Goal: Task Accomplishment & Management: Manage account settings

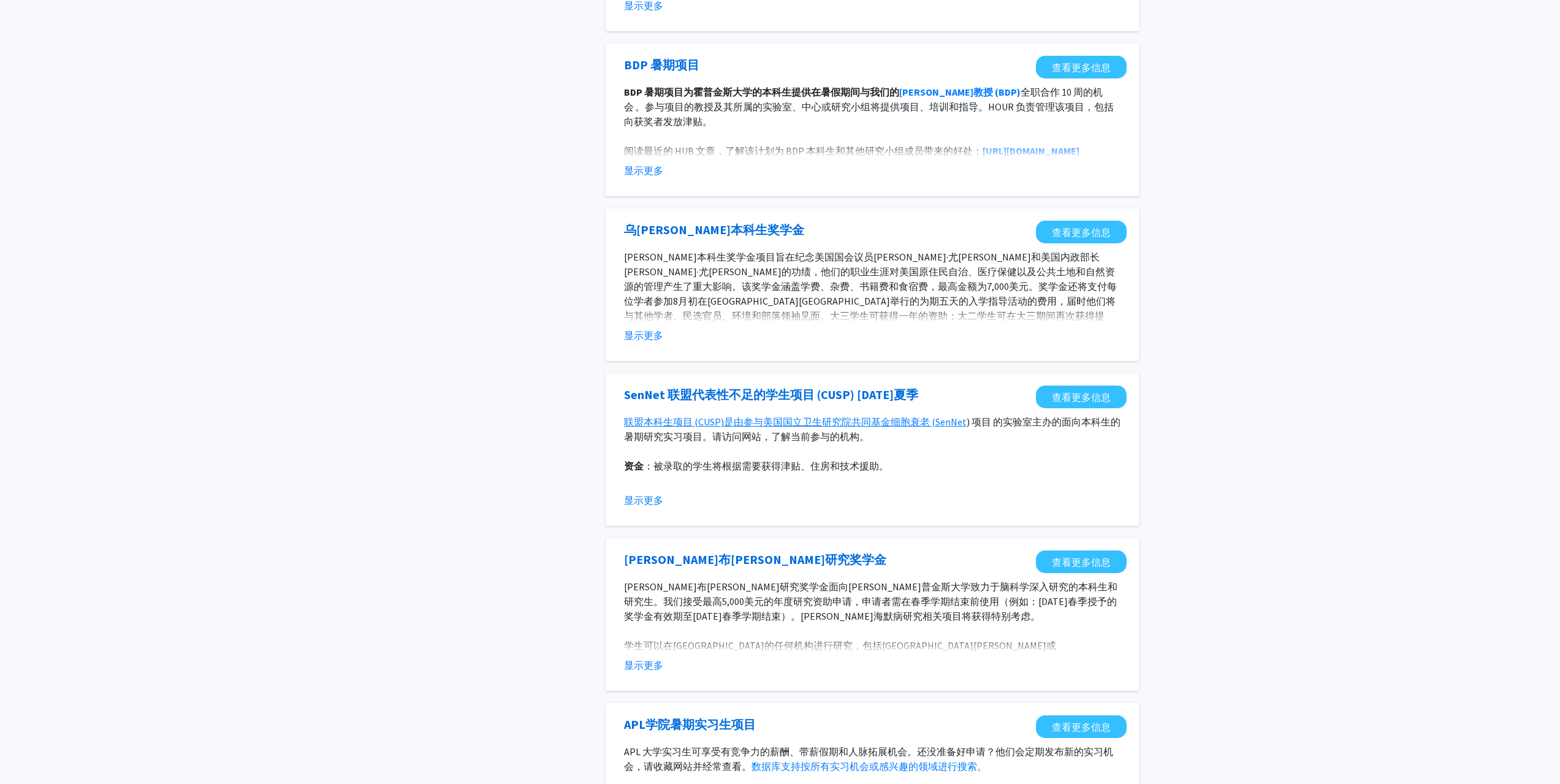
scroll to position [552, 0]
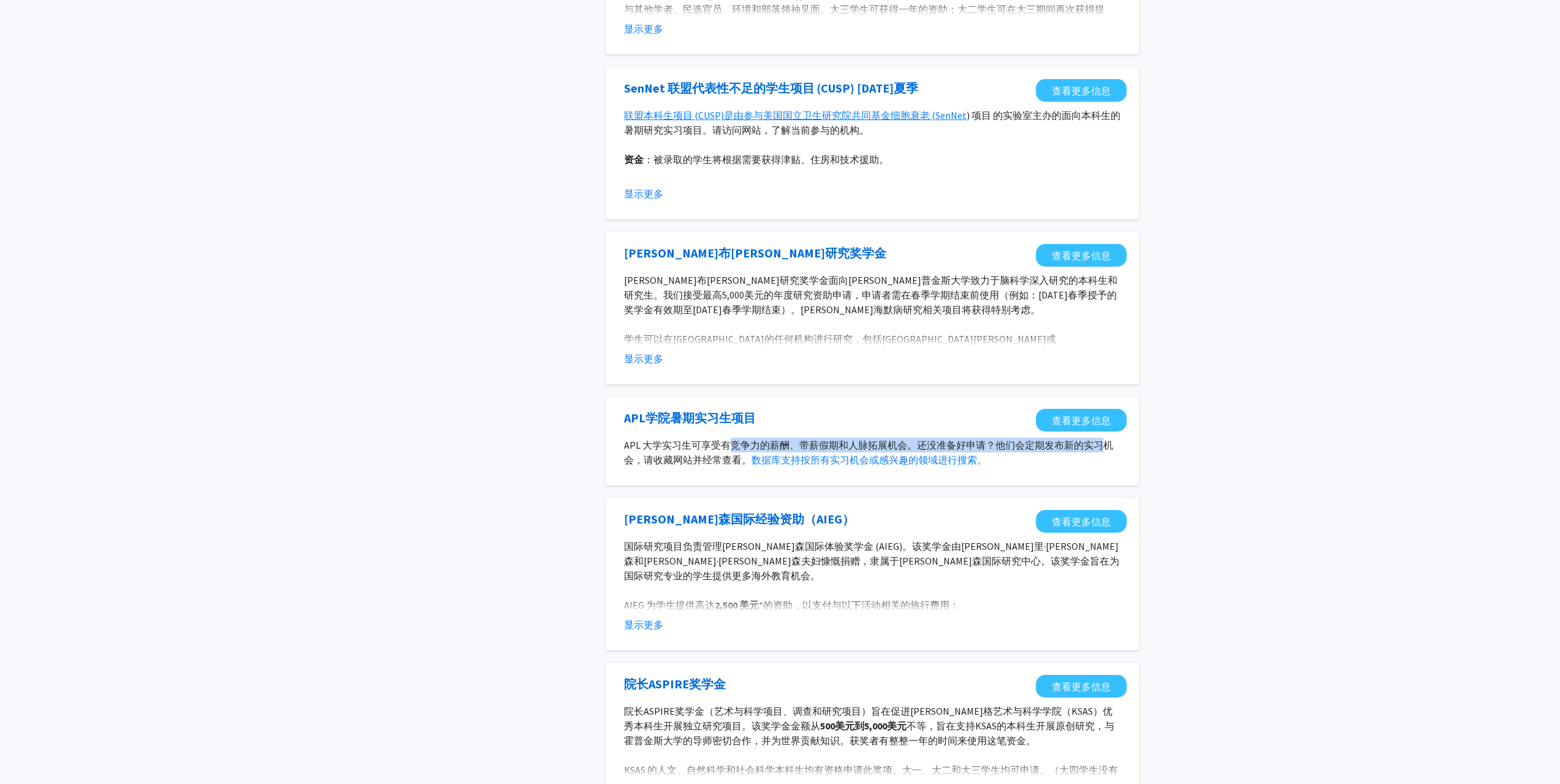
drag, startPoint x: 735, startPoint y: 441, endPoint x: 1101, endPoint y: 445, distance: 366.0
click at [1101, 445] on font "APL 大学实习生可享受有竞争力的薪酬、带薪假期和人脉拓展机会。还没准备好申请？他们会定期发布新的实习机会，请收藏网站并经常查看。" at bounding box center [868, 452] width 489 height 27
click at [1107, 445] on font "APL 大学实习生可享受有竞争力的薪酬、带薪假期和人脉拓展机会。还没准备好申请？他们会定期发布新的实习机会，请收藏网站并经常查看。" at bounding box center [868, 452] width 489 height 27
drag, startPoint x: 1107, startPoint y: 446, endPoint x: 621, endPoint y: 445, distance: 486.0
click at [621, 445] on section "APL 大学实习生可享受有竞争力的薪酬、带薪假期和人脉拓展机会。还没准备好申请？他们会定期发布新的实习机会，请收藏网站并经常查看。 数据库支持按所有实习机会或…" at bounding box center [872, 452] width 509 height 29
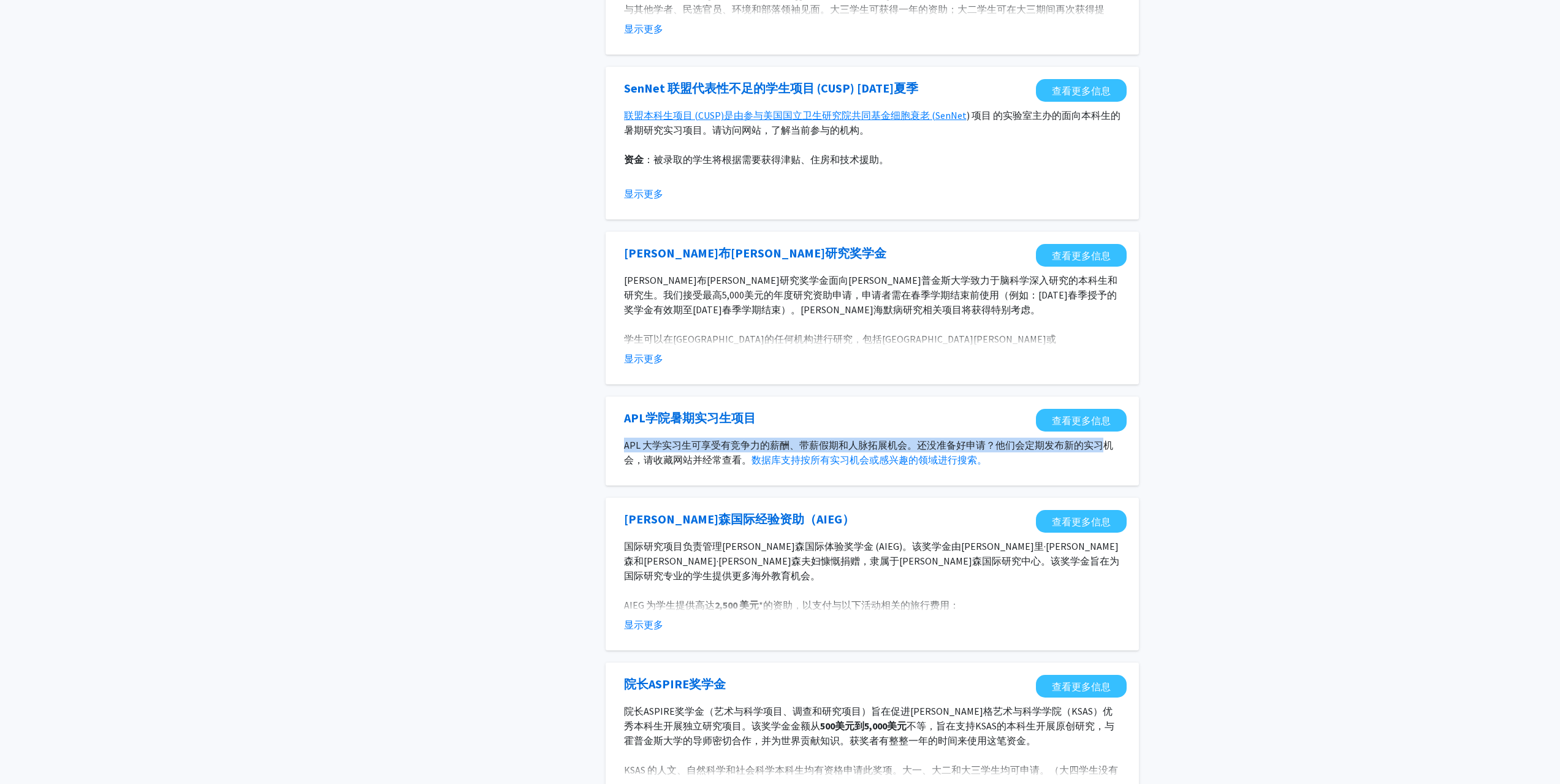
click at [621, 445] on section "APL 大学实习生可享受有竞争力的薪酬、带薪假期和人脉拓展机会。还没准备好申请？他们会定期发布新的实习机会，请收藏网站并经常查看。 数据库支持按所有实习机会或…" at bounding box center [872, 452] width 509 height 29
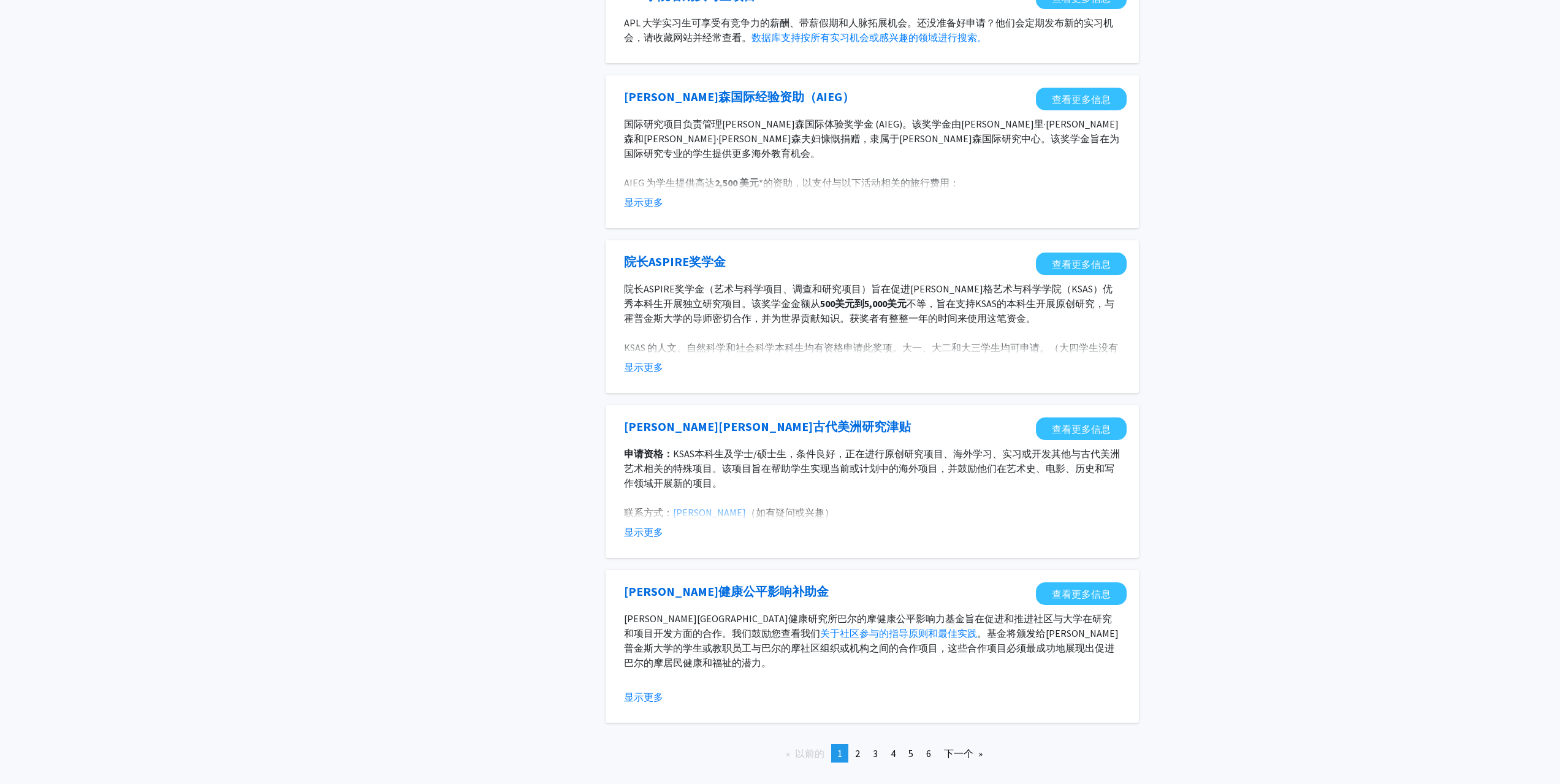
scroll to position [1027, 0]
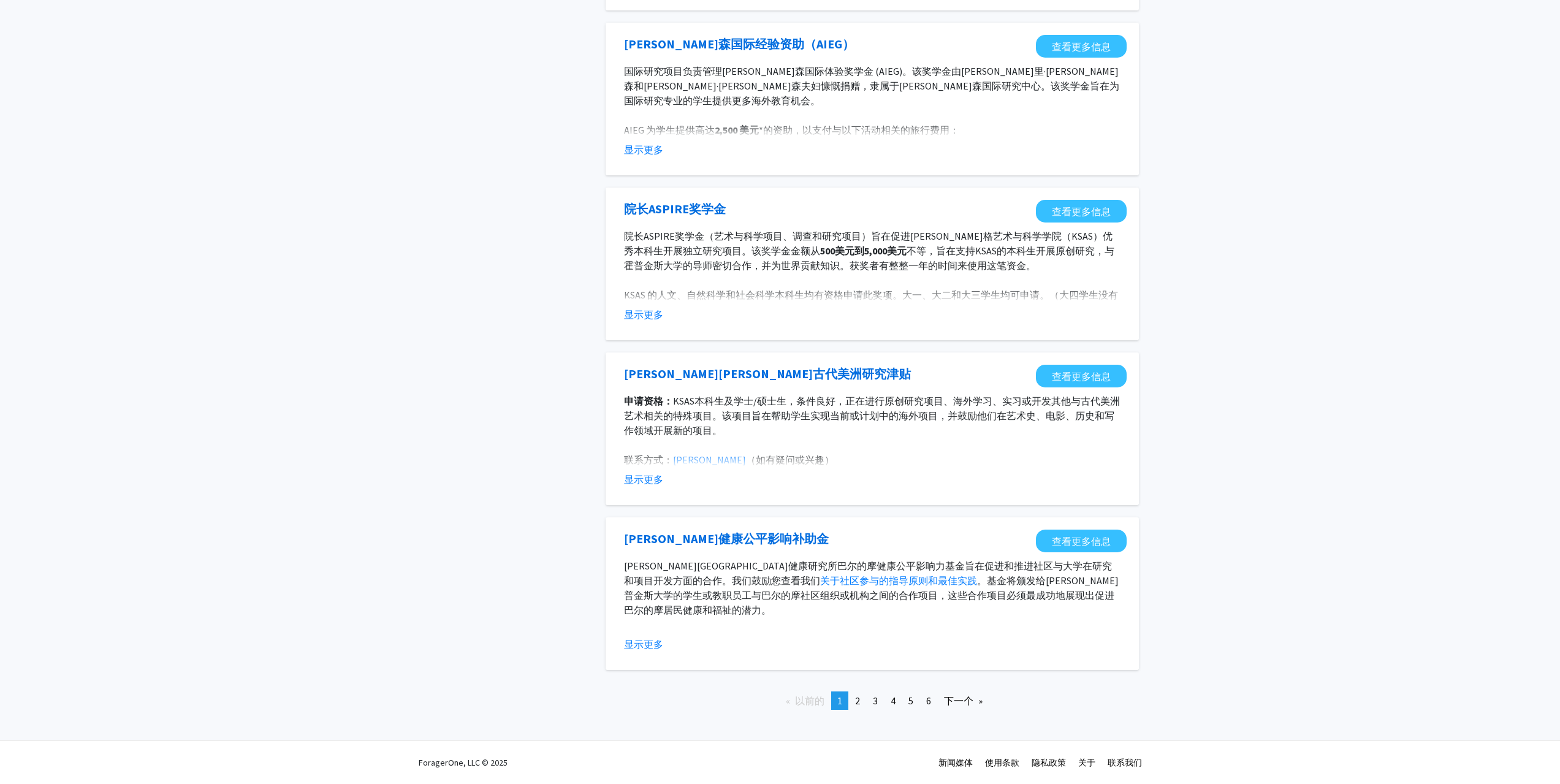
click at [956, 701] on font "下一个" at bounding box center [958, 700] width 29 height 12
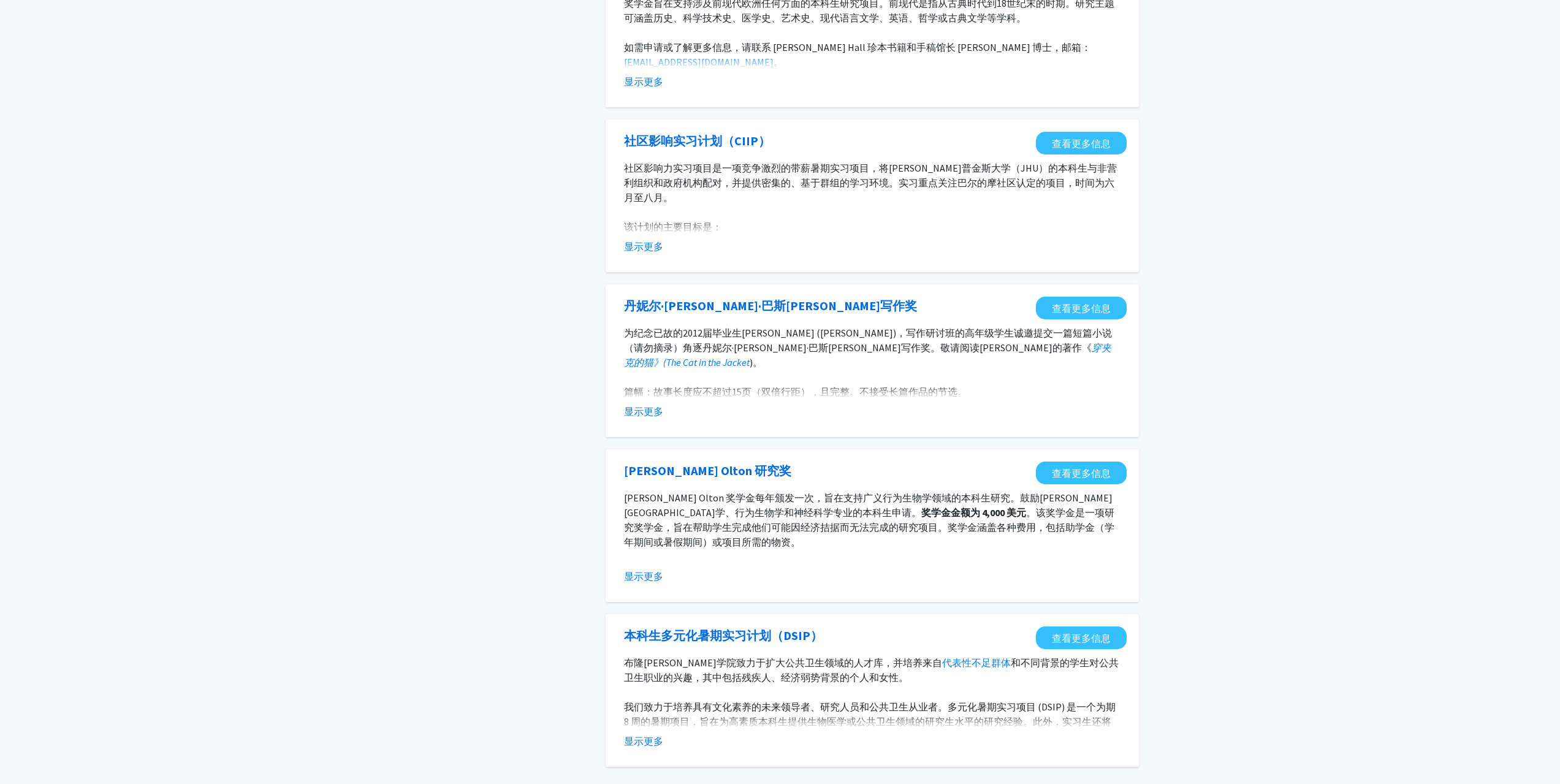
scroll to position [1090, 0]
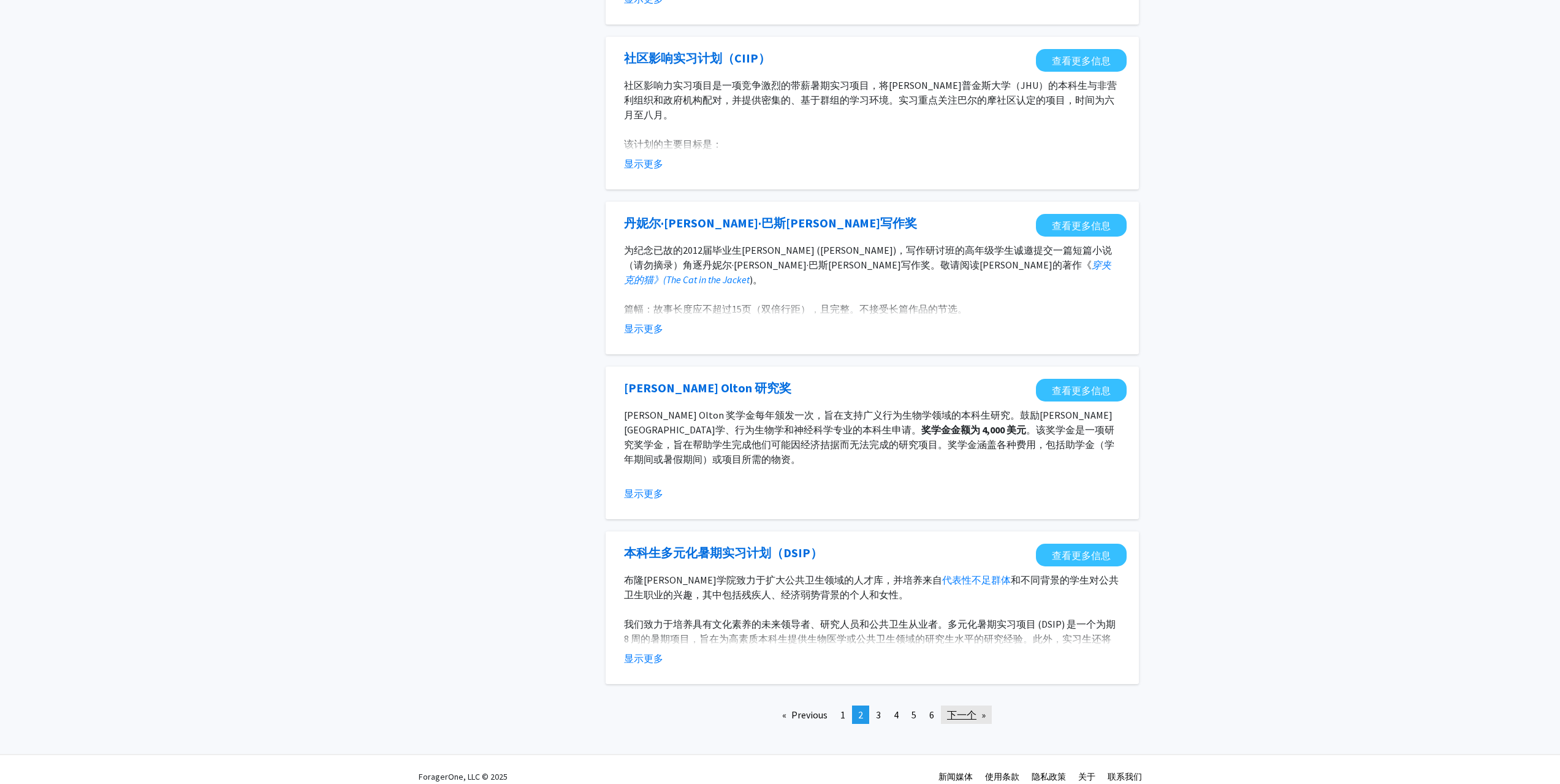
click at [978, 705] on link "下一个 页" at bounding box center [966, 714] width 51 height 18
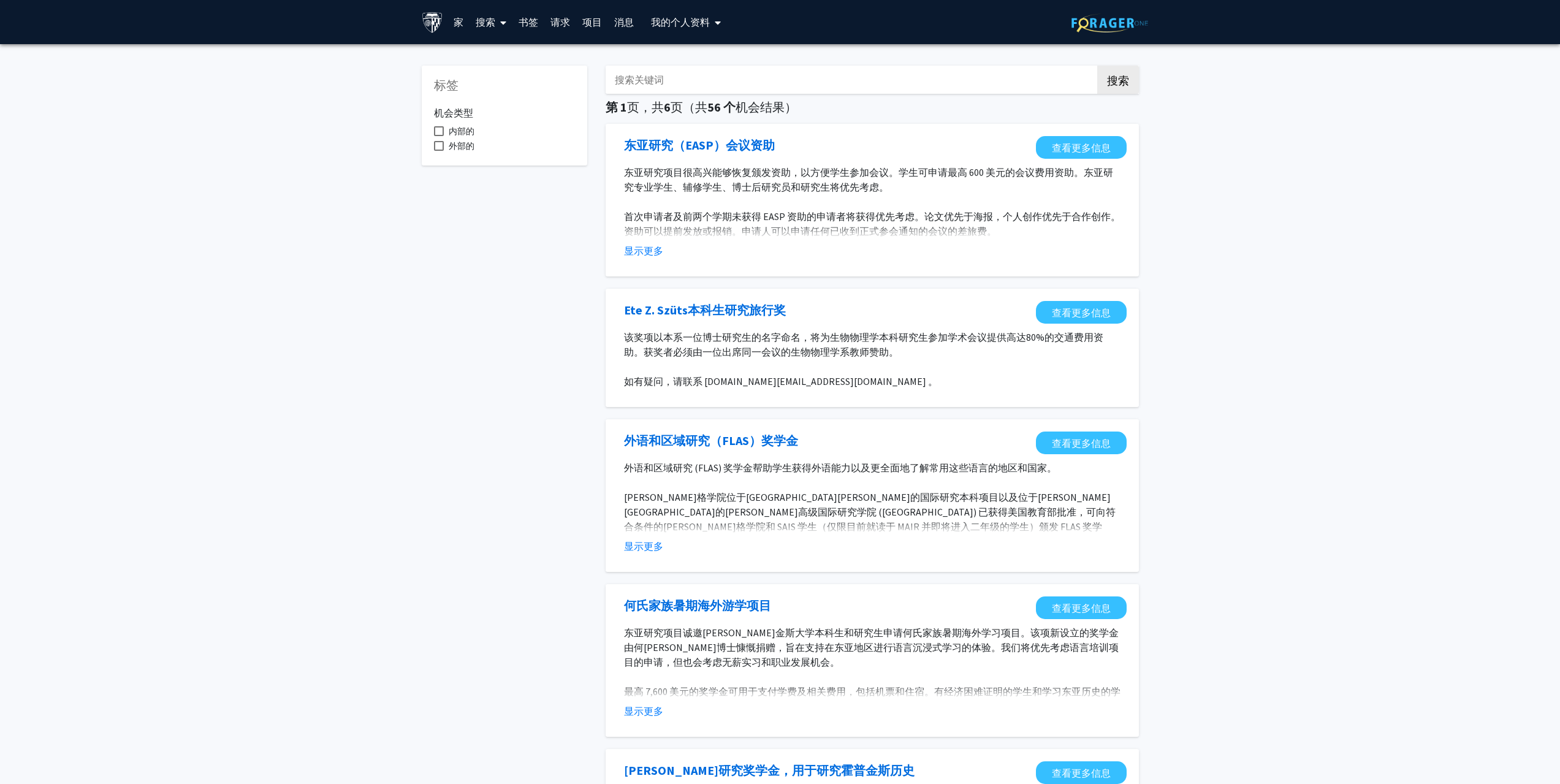
click at [443, 139] on label "外部的" at bounding box center [454, 146] width 41 height 15
click at [439, 151] on input "外部的" at bounding box center [438, 151] width 1 height 1
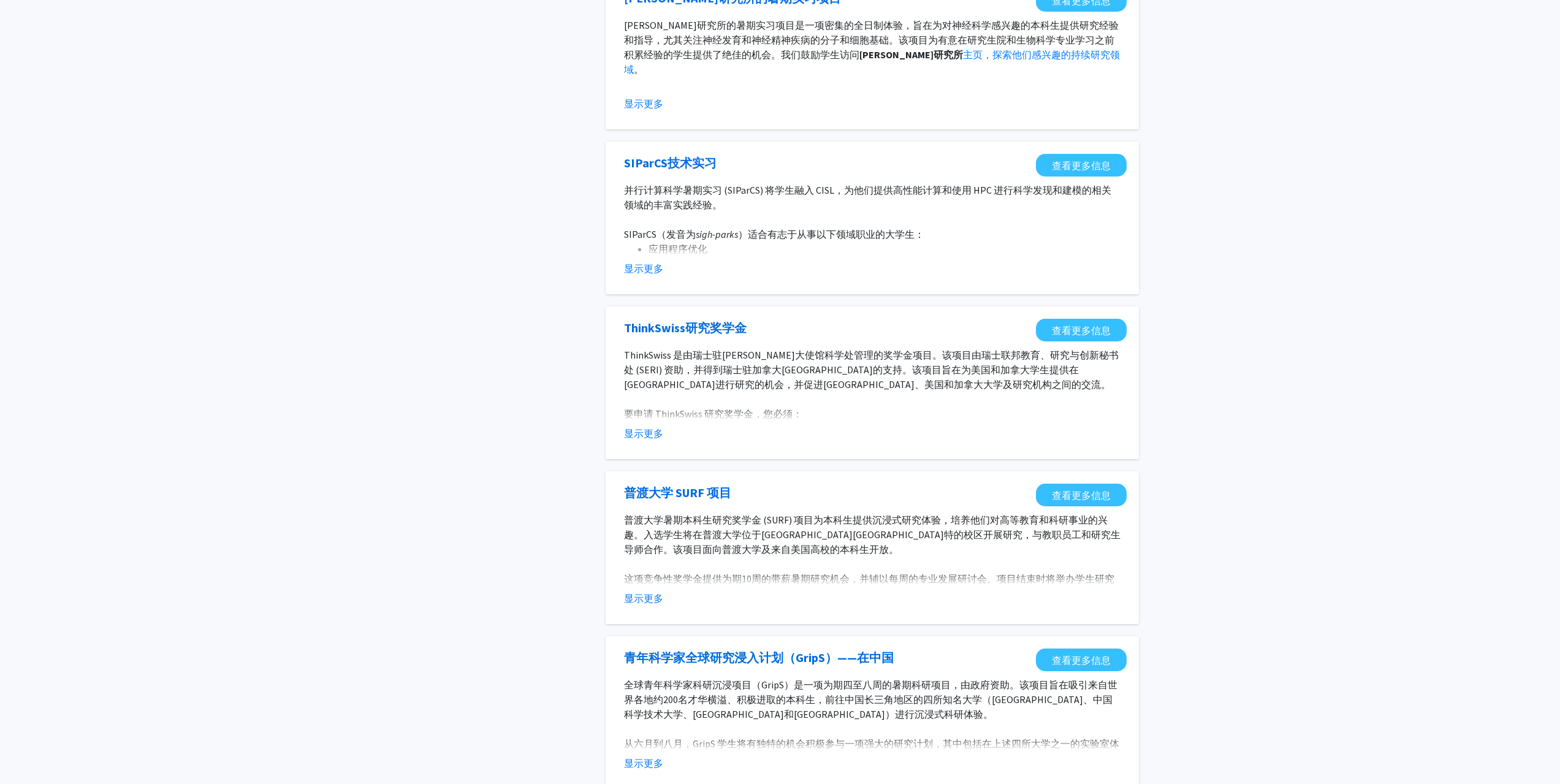
scroll to position [429, 0]
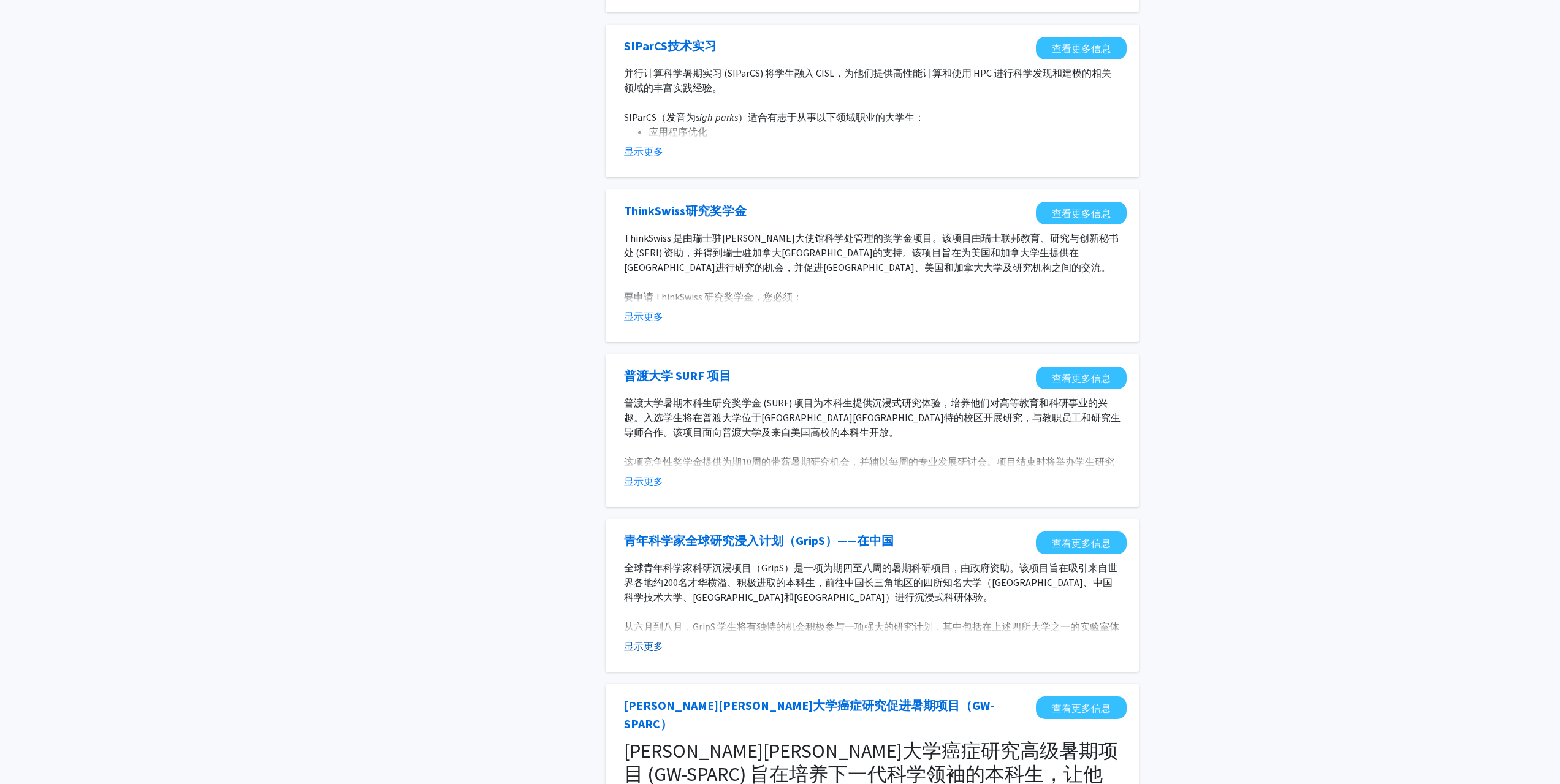
click at [649, 652] on font "显示更多" at bounding box center [644, 645] width 39 height 12
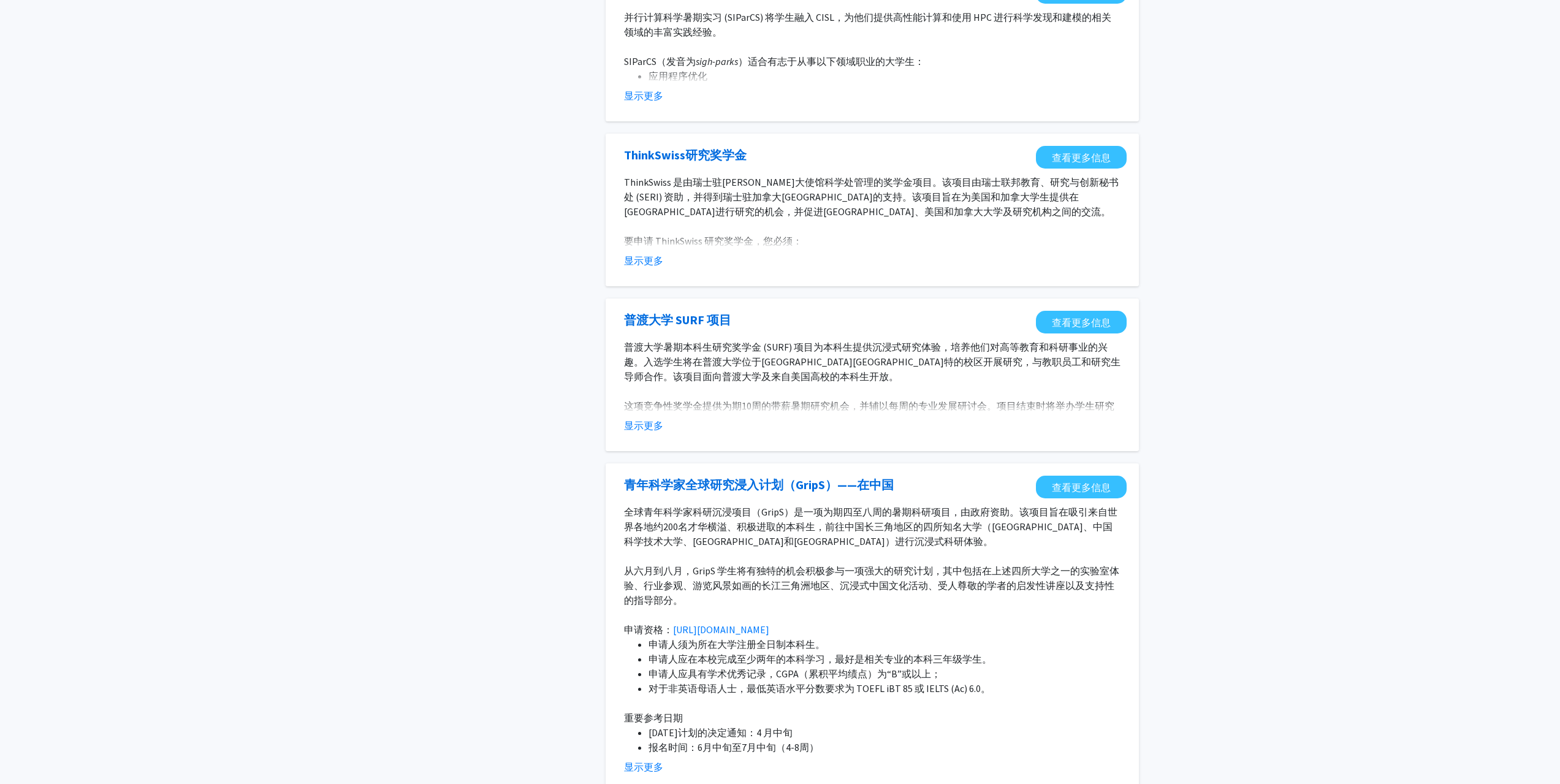
scroll to position [552, 0]
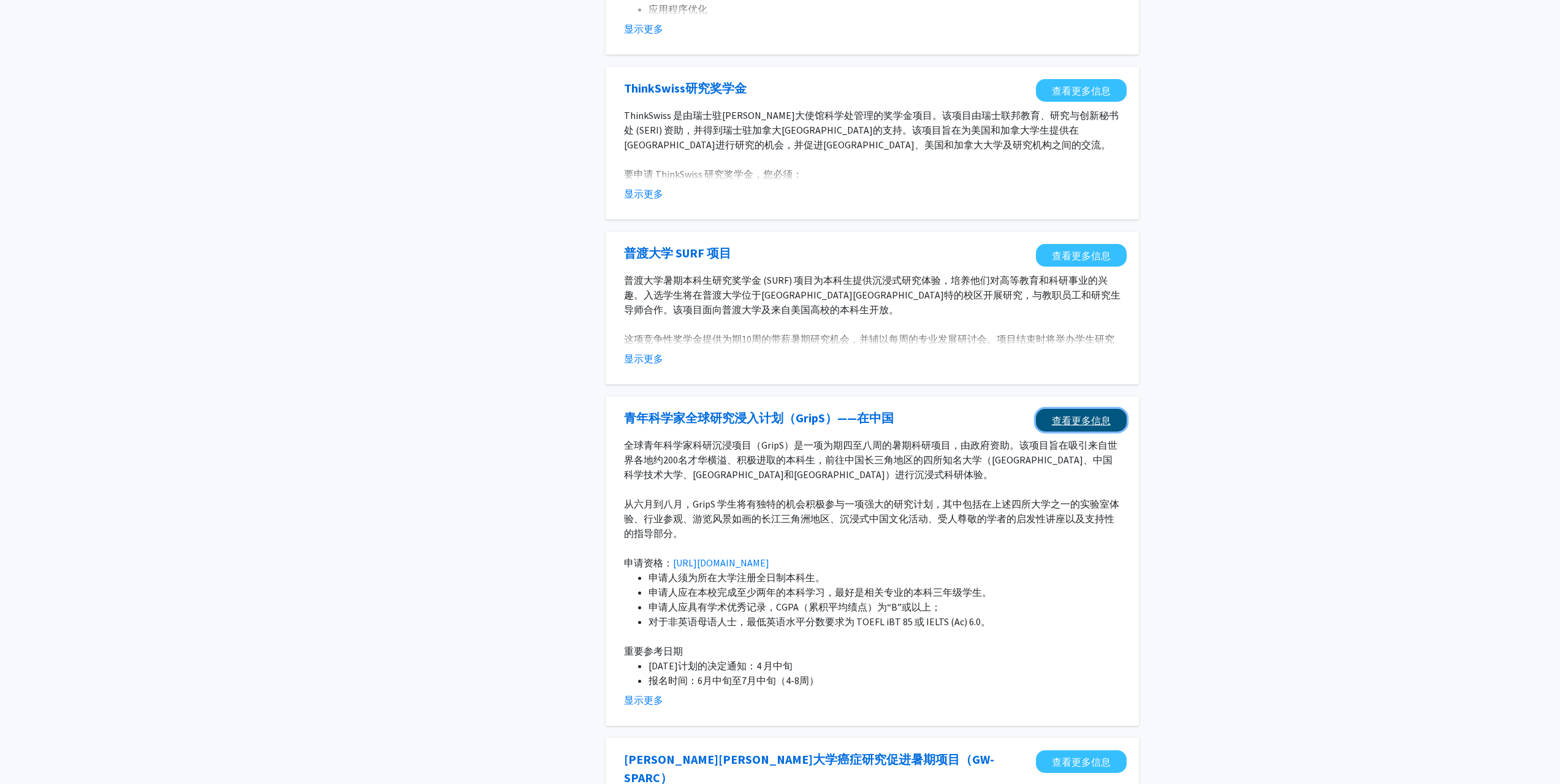
click at [1077, 413] on link "查看更多信息" at bounding box center [1081, 420] width 91 height 23
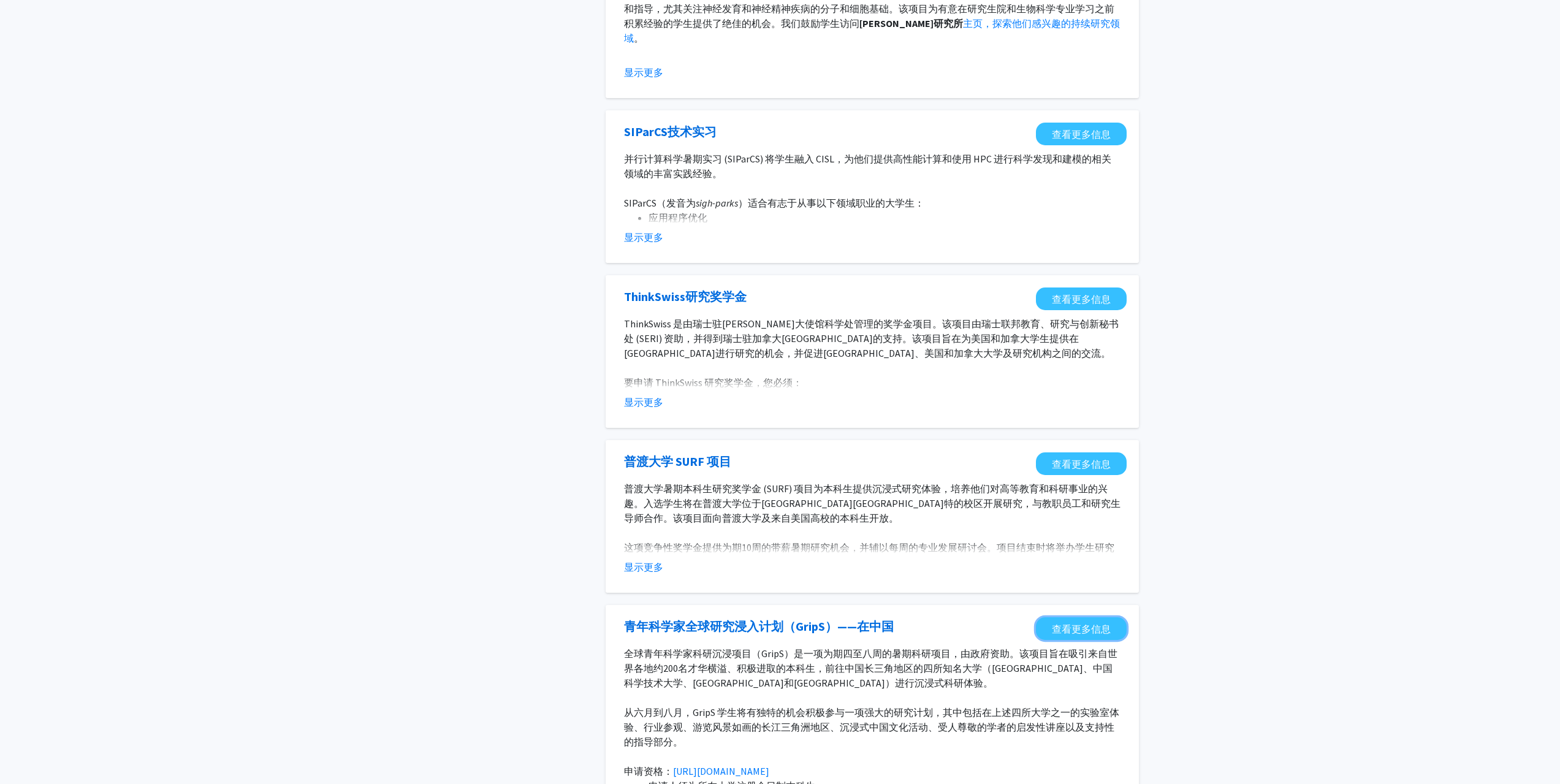
scroll to position [0, 0]
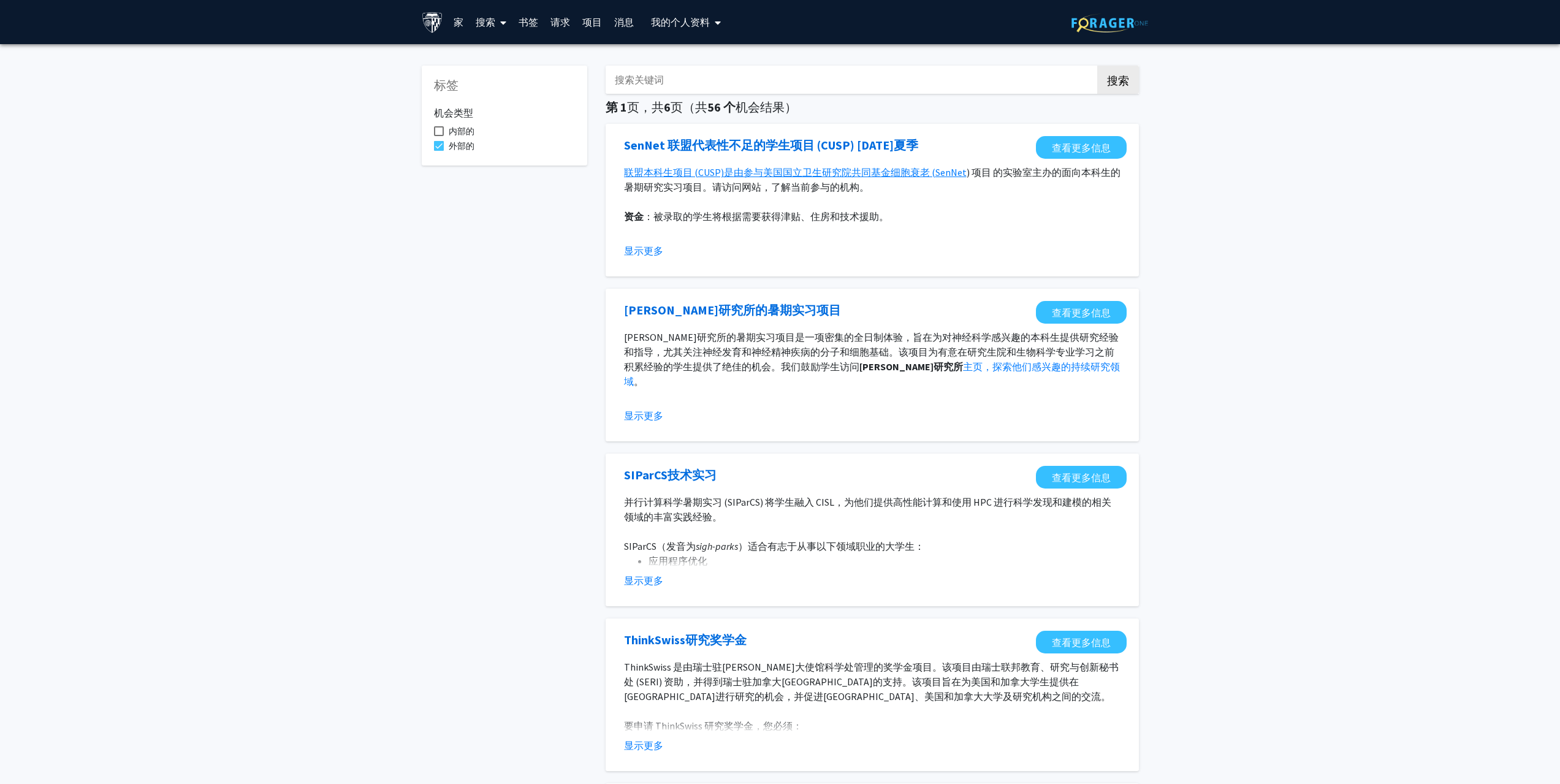
click at [444, 142] on label "外部的" at bounding box center [454, 146] width 41 height 15
click at [439, 151] on input "外部的" at bounding box center [438, 151] width 1 height 1
checkbox input "false"
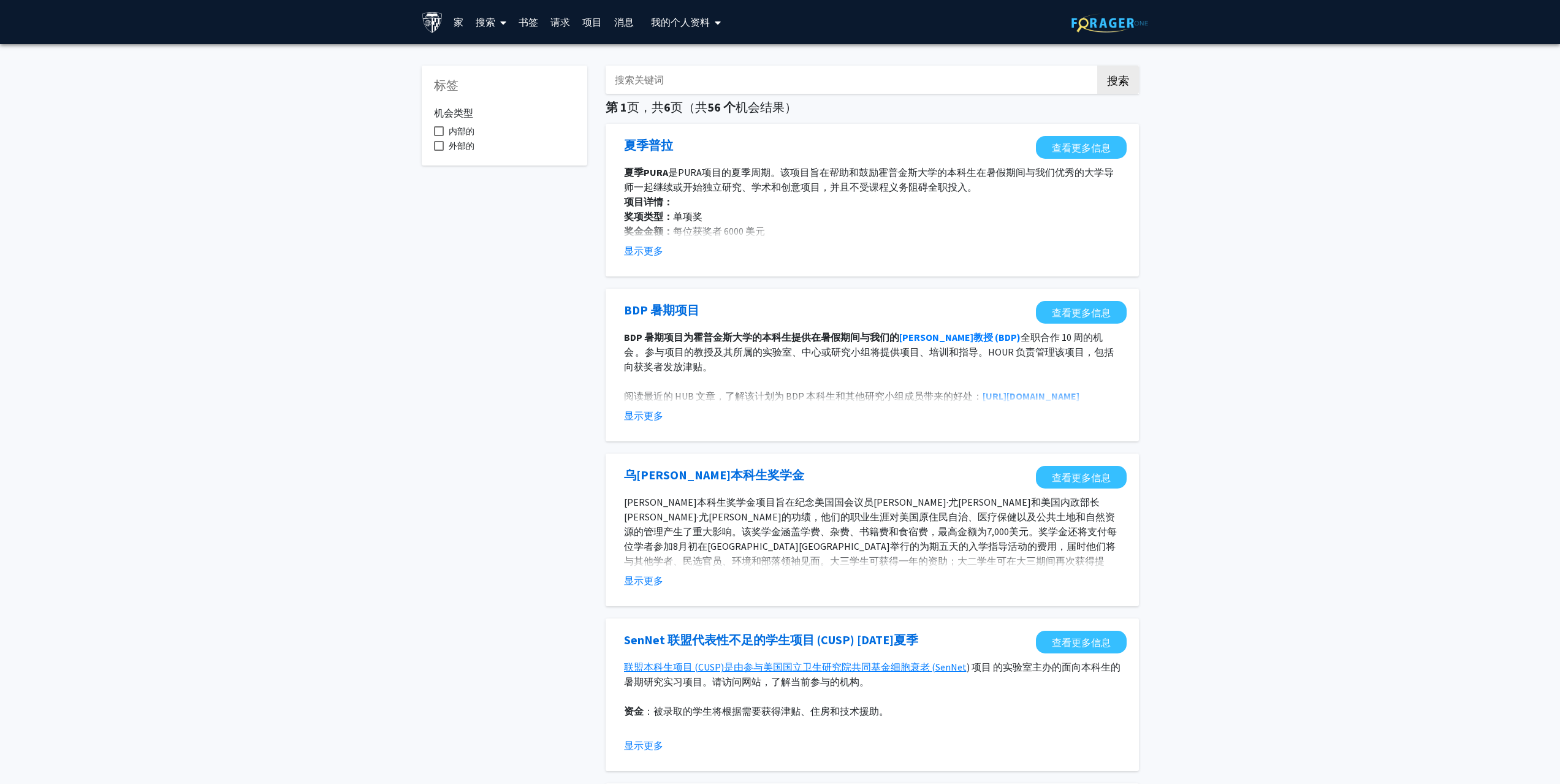
click at [454, 136] on font "内部的" at bounding box center [461, 130] width 26 height 11
click at [439, 136] on input "内部的" at bounding box center [438, 136] width 1 height 1
checkbox input "true"
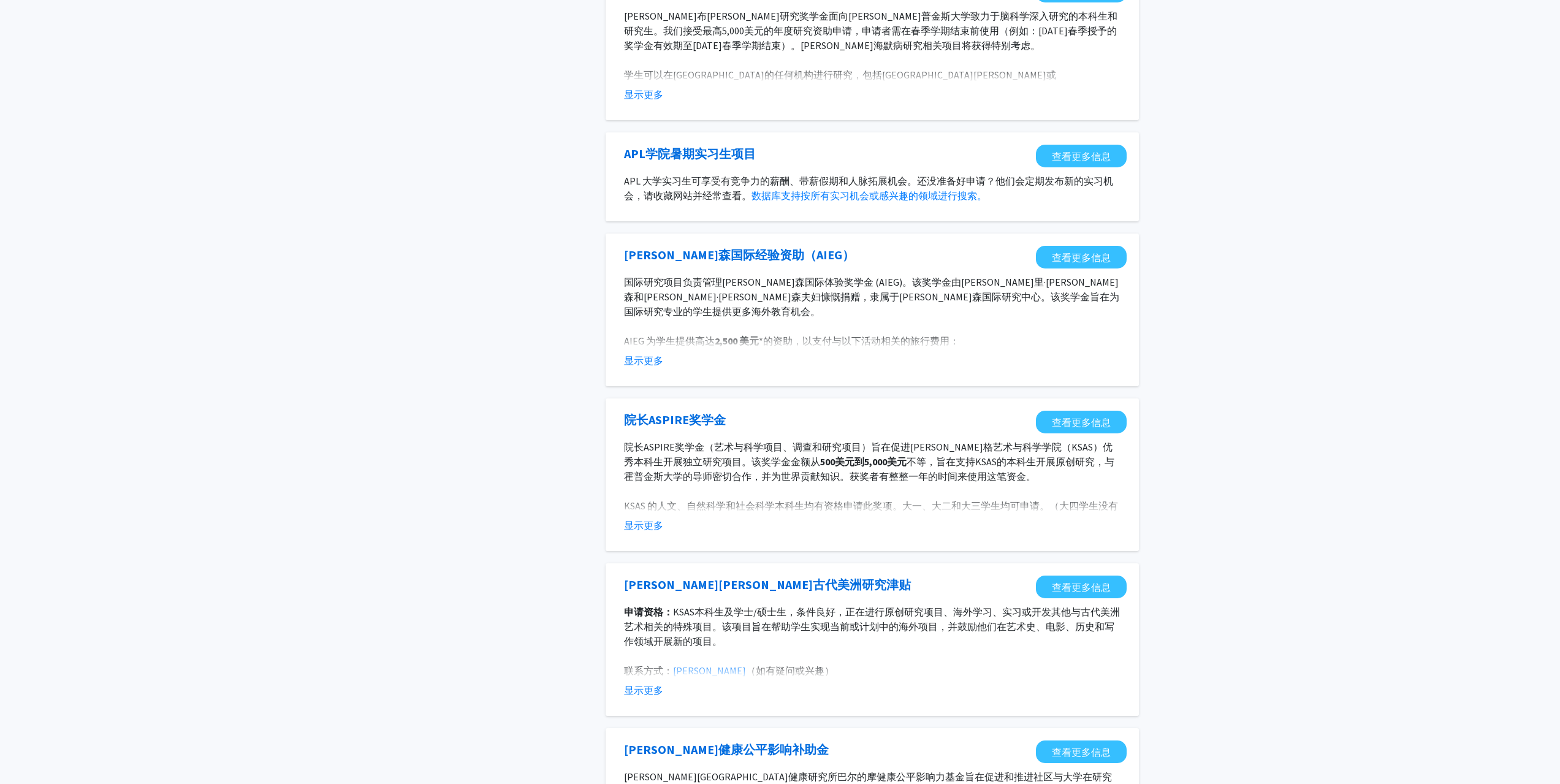
scroll to position [858, 0]
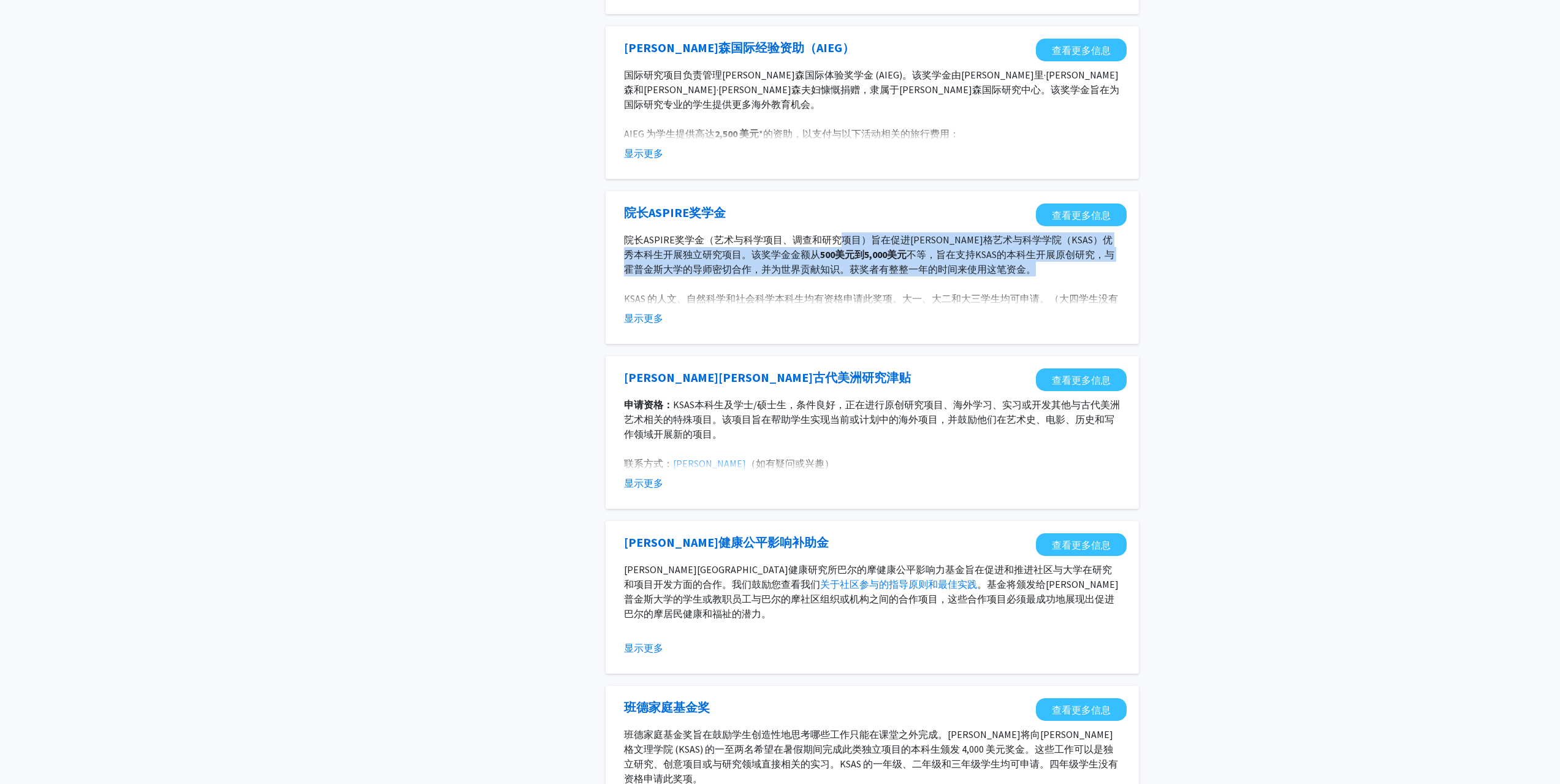
drag, startPoint x: 842, startPoint y: 239, endPoint x: 1108, endPoint y: 263, distance: 267.1
click at [1108, 263] on p "院长ASPIRE奖学金（艺术与科学项目、调查和研究项目）旨在促进[PERSON_NAME]格艺术与科学学院（KSAS）优秀本科生开展独立研究项目。该奖学金金额…" at bounding box center [872, 255] width 497 height 44
click at [1032, 271] on p "院长ASPIRE奖学金（艺术与科学项目、调查和研究项目）旨在促进[PERSON_NAME]格艺术与科学学院（KSAS）优秀本科生开展独立研究项目。该奖学金金额…" at bounding box center [872, 255] width 497 height 44
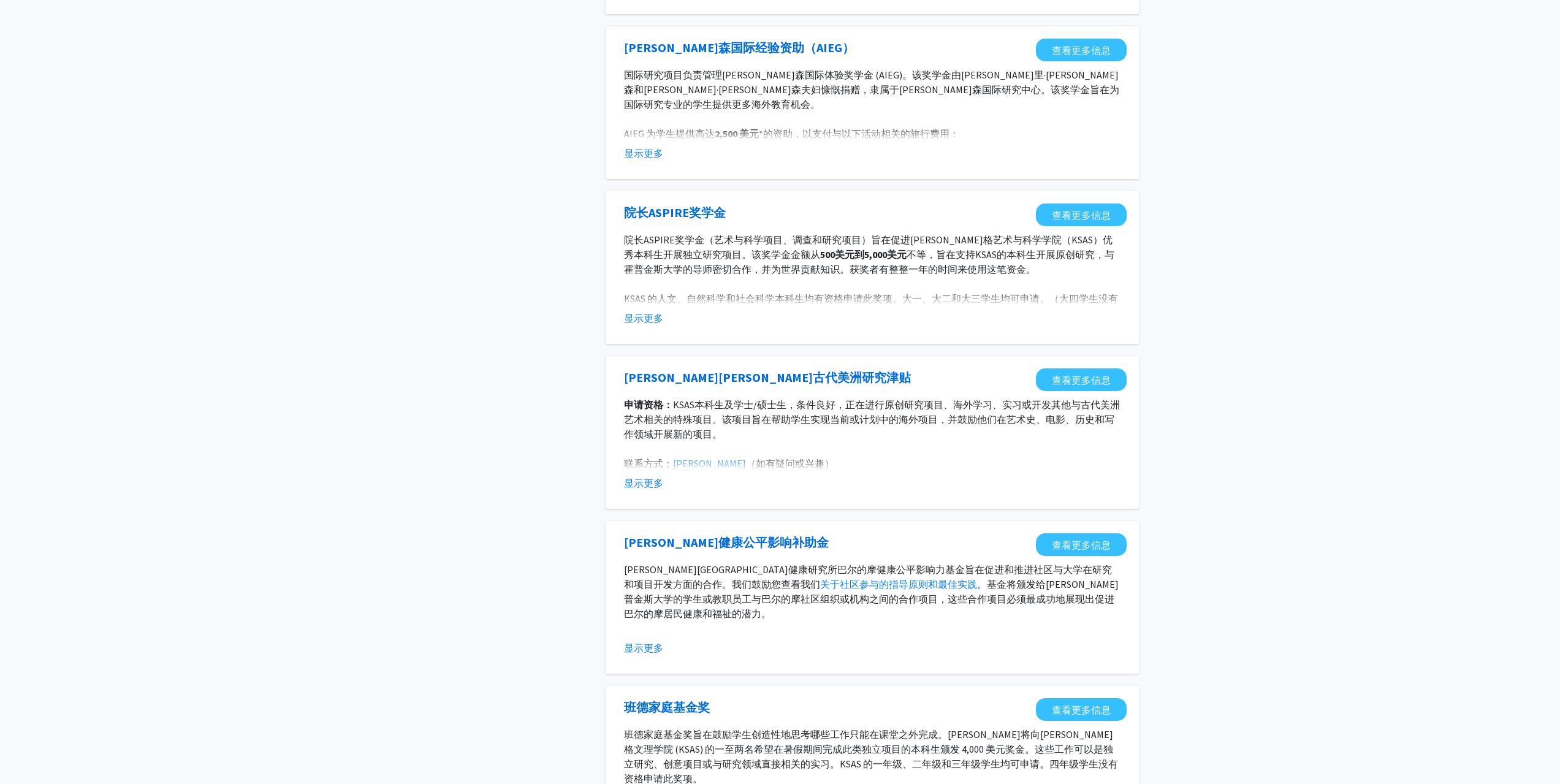
scroll to position [1027, 0]
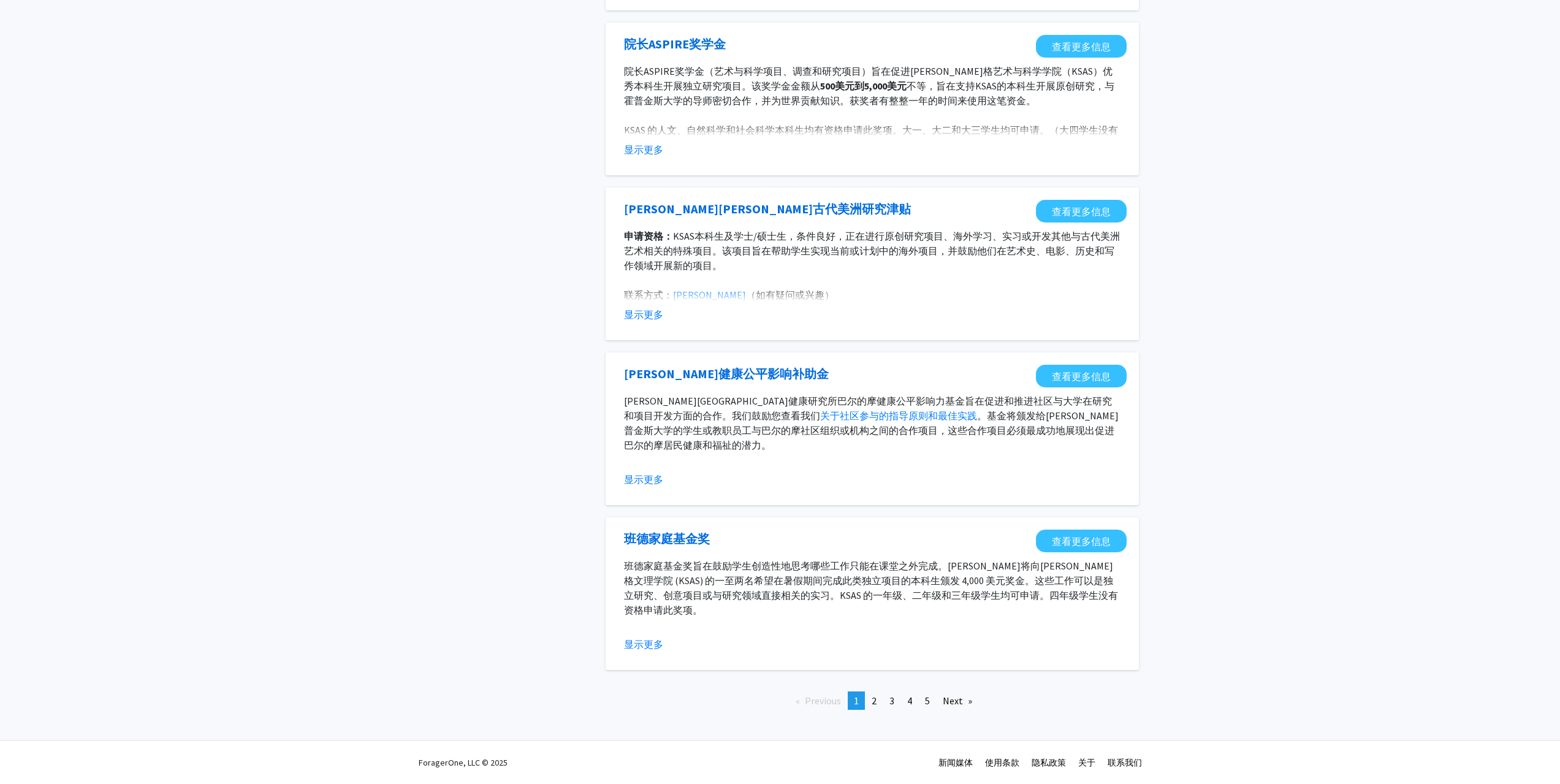
click at [953, 710] on div "Previous page 1 / 6 You're on page 1 page 2 page 3 page 4 page 5 Next page" at bounding box center [872, 705] width 552 height 28
click at [958, 705] on link "Next page" at bounding box center [958, 700] width 42 height 18
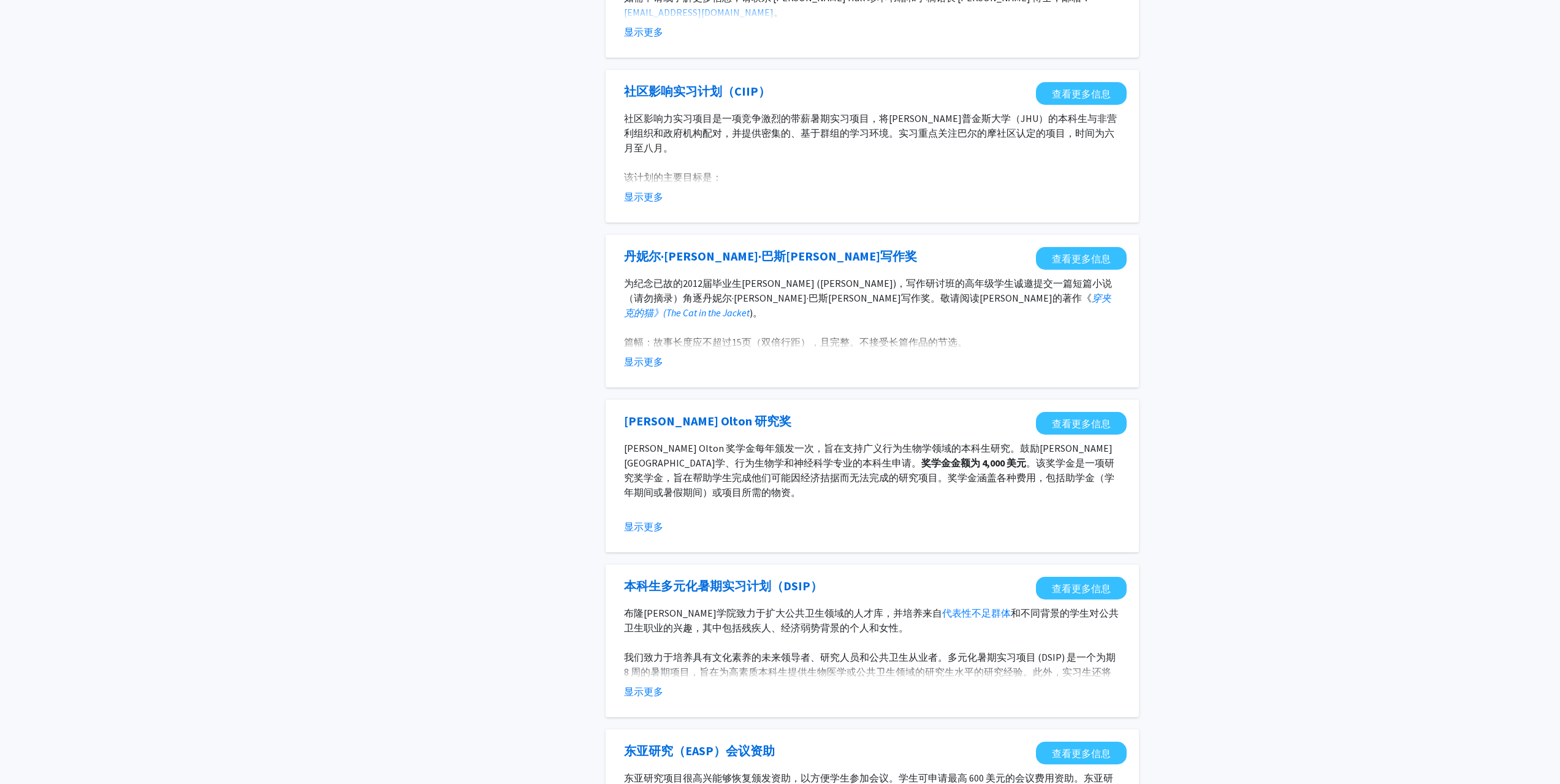
scroll to position [980, 0]
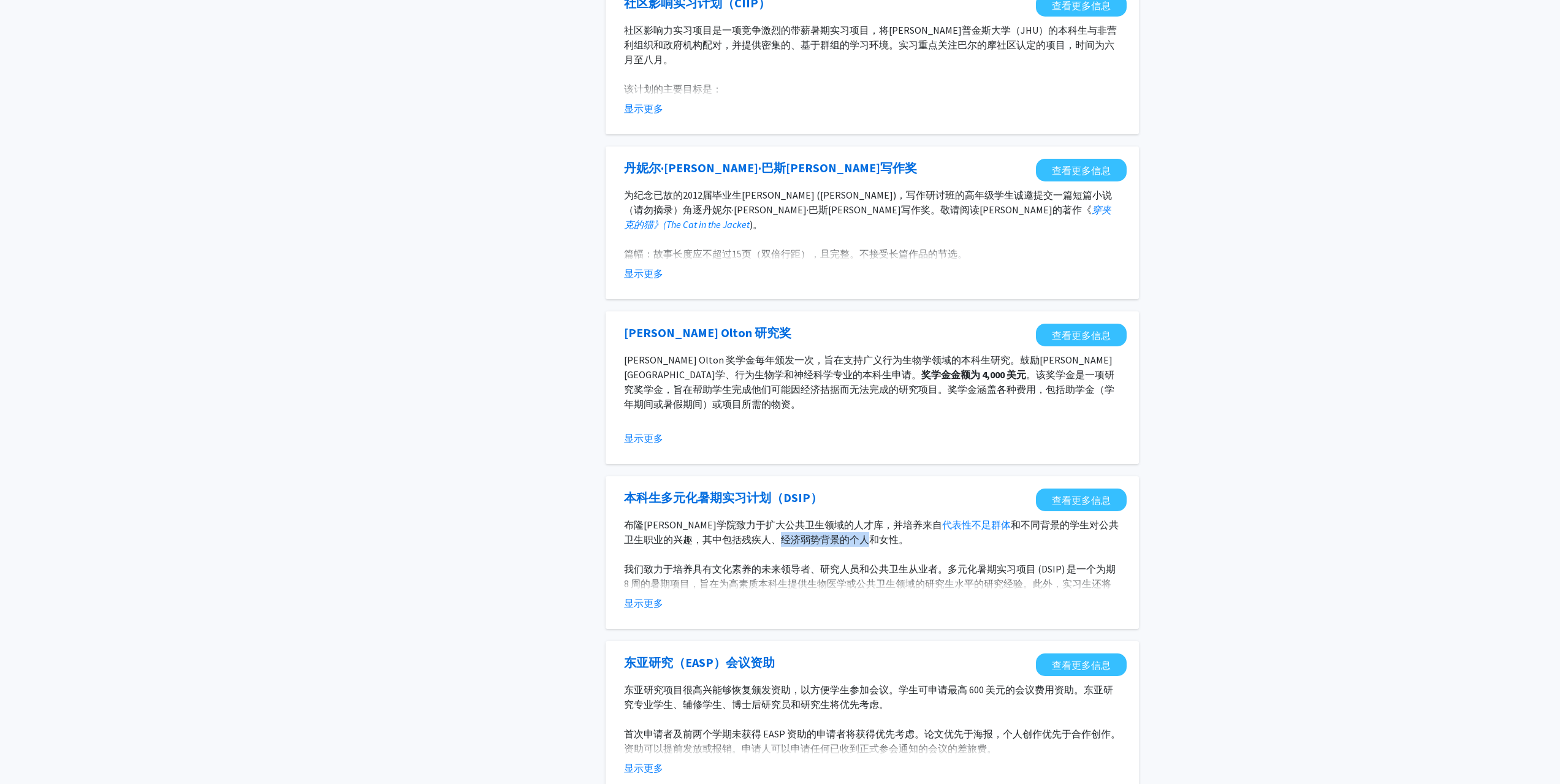
drag, startPoint x: 723, startPoint y: 519, endPoint x: 807, endPoint y: 523, distance: 84.1
click at [807, 523] on p "布隆[PERSON_NAME]学院致力于扩大公共卫生领域的人才库，并培养来自 代表性不足群体 和不同背景的学生对公共卫生职业的兴趣，其中包括残疾人、经济弱势背…" at bounding box center [872, 532] width 497 height 29
click at [834, 530] on font "和不同背景的学生对公共卫生职业的兴趣，其中包括残疾人、经济弱势背景的个人和女性。" at bounding box center [871, 532] width 495 height 27
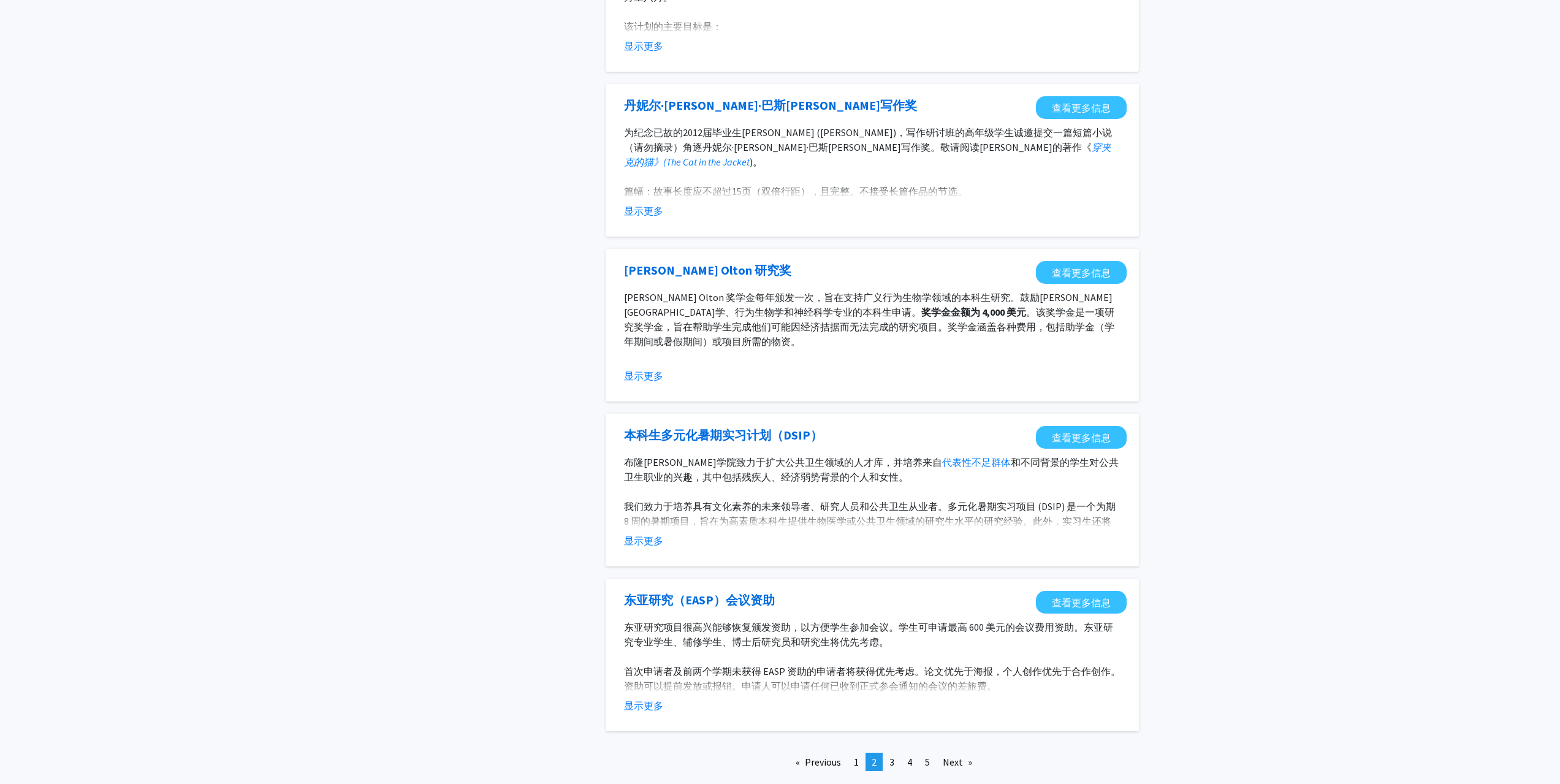
scroll to position [1090, 0]
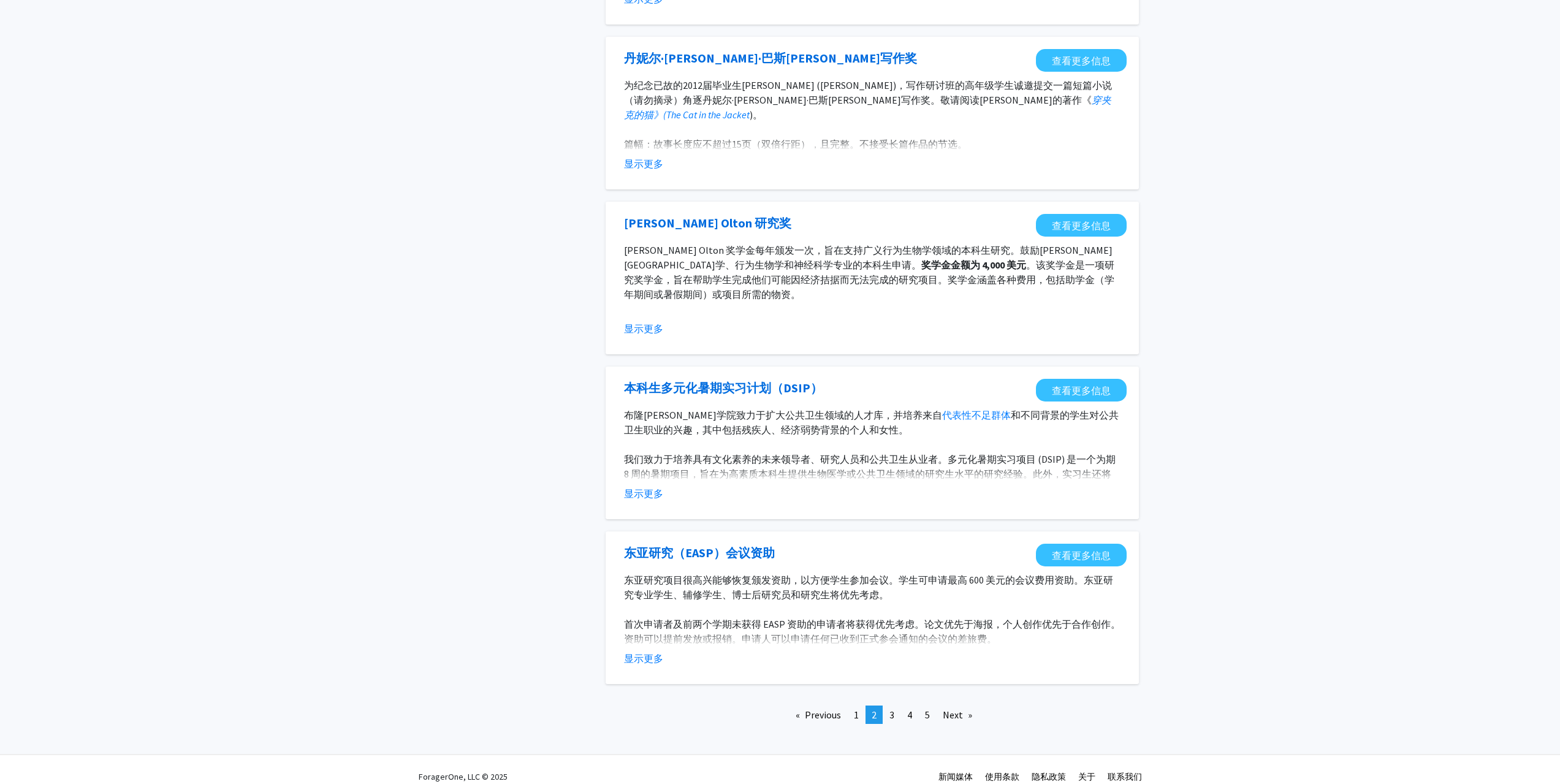
click at [957, 705] on link "Next page" at bounding box center [958, 714] width 42 height 18
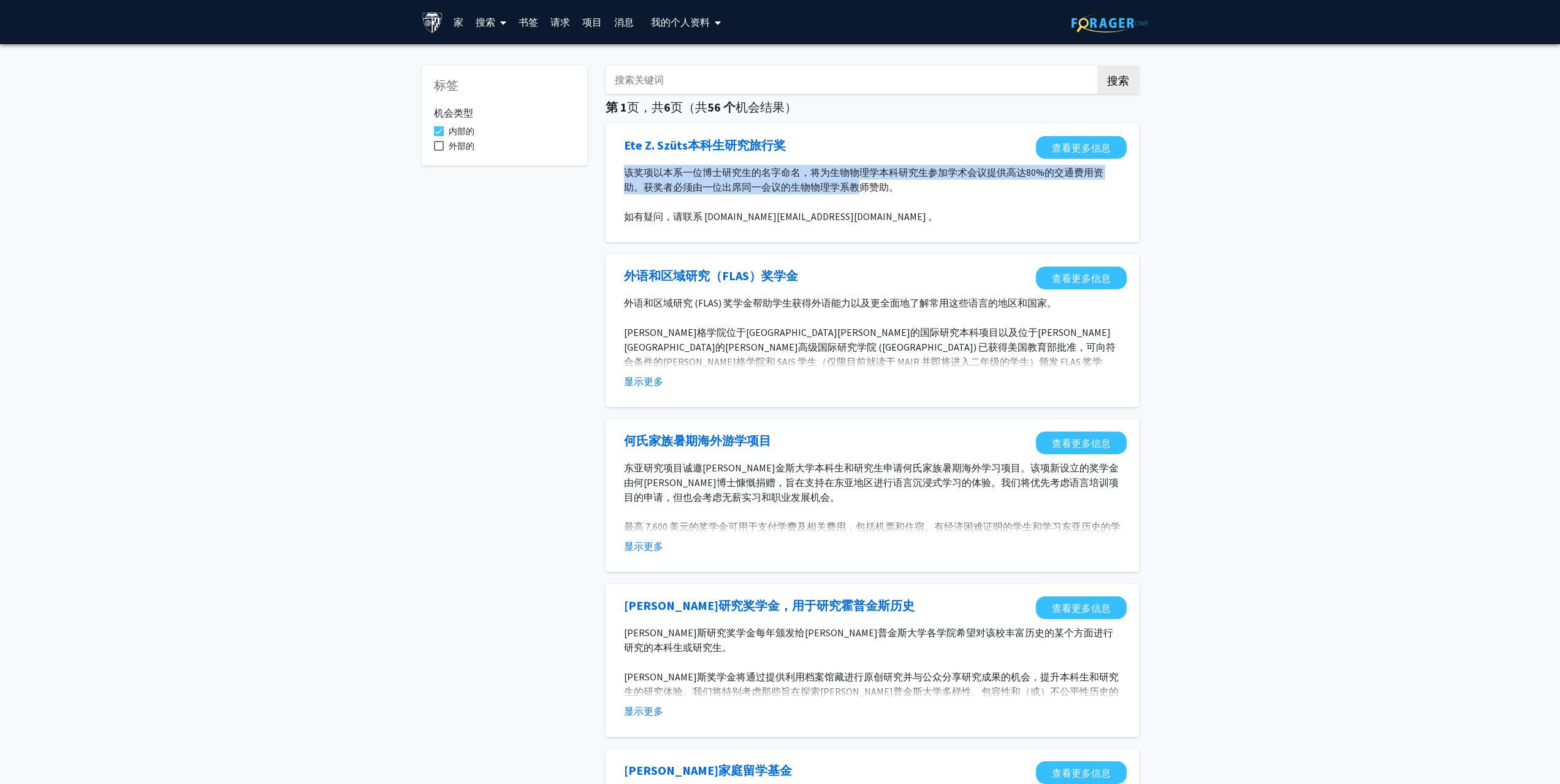
drag, startPoint x: 623, startPoint y: 170, endPoint x: 863, endPoint y: 189, distance: 240.8
click at [862, 189] on section "该奖项以本系一位博士研究生的名字命名，将为生物物理学本科研究生参加学术会议提供高达80%的交通费用资助。获奖者必须由一位出席同一会议的生物物理学系教师赞助。 …" at bounding box center [872, 194] width 509 height 59
click at [869, 189] on font "该奖项以本系一位博士研究生的名字命名，将为生物物理学本科研究生参加学术会议提供高达80%的交通费用资助。获奖者必须由一位出席同一会议的生物物理学系教师赞助。" at bounding box center [863, 179] width 479 height 27
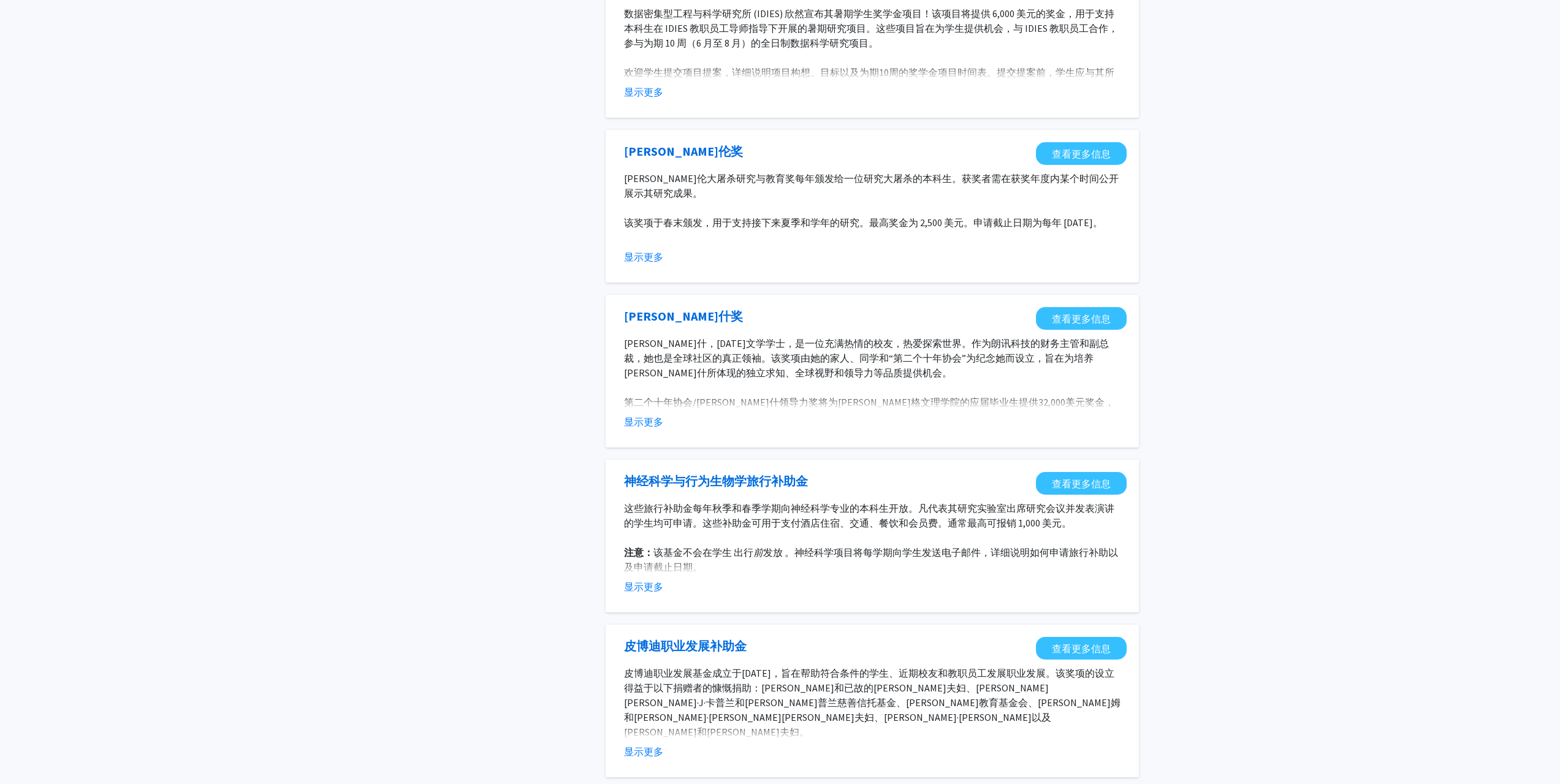
scroll to position [1056, 0]
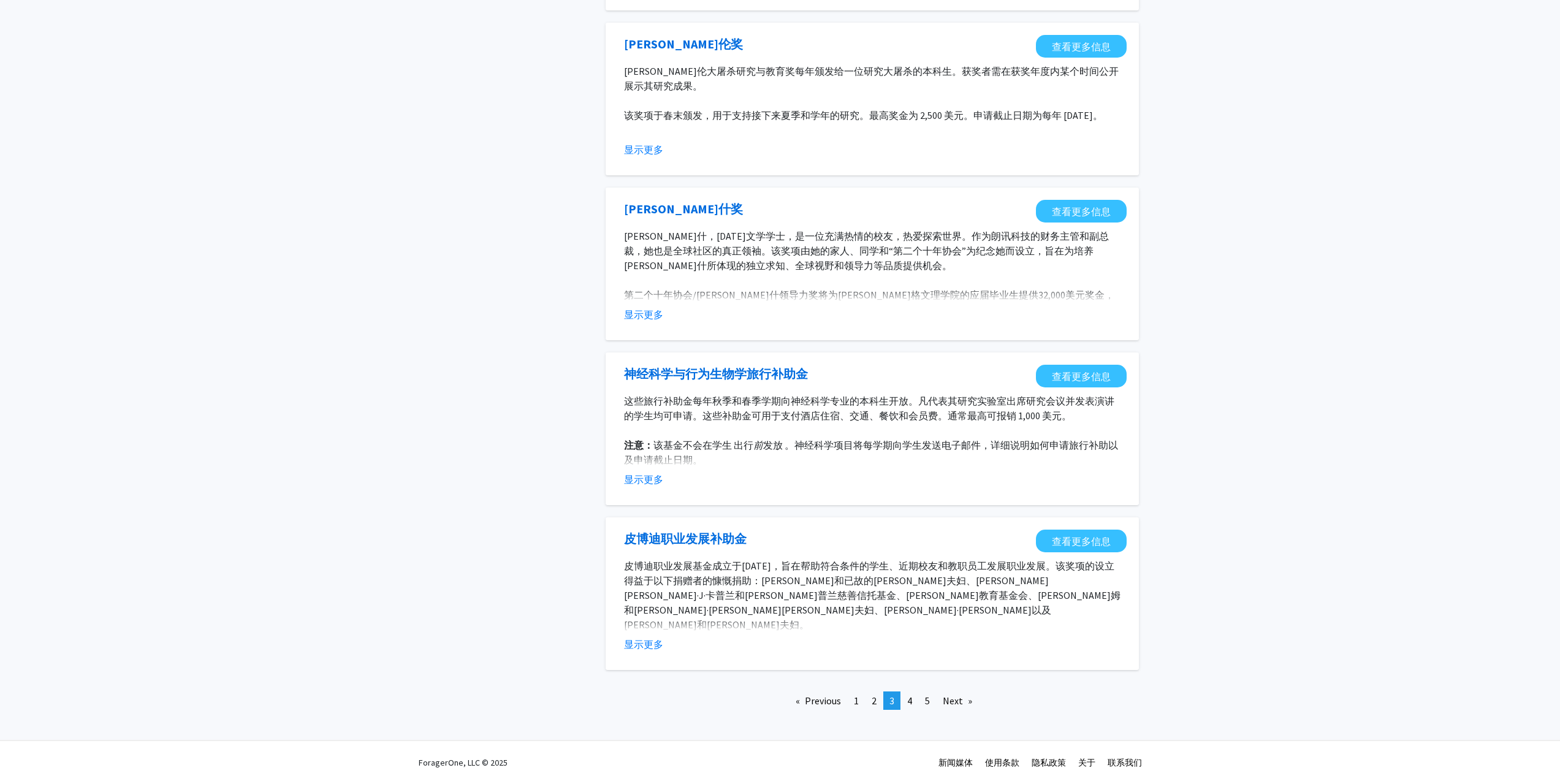
click at [942, 697] on link "Next page" at bounding box center [958, 700] width 42 height 18
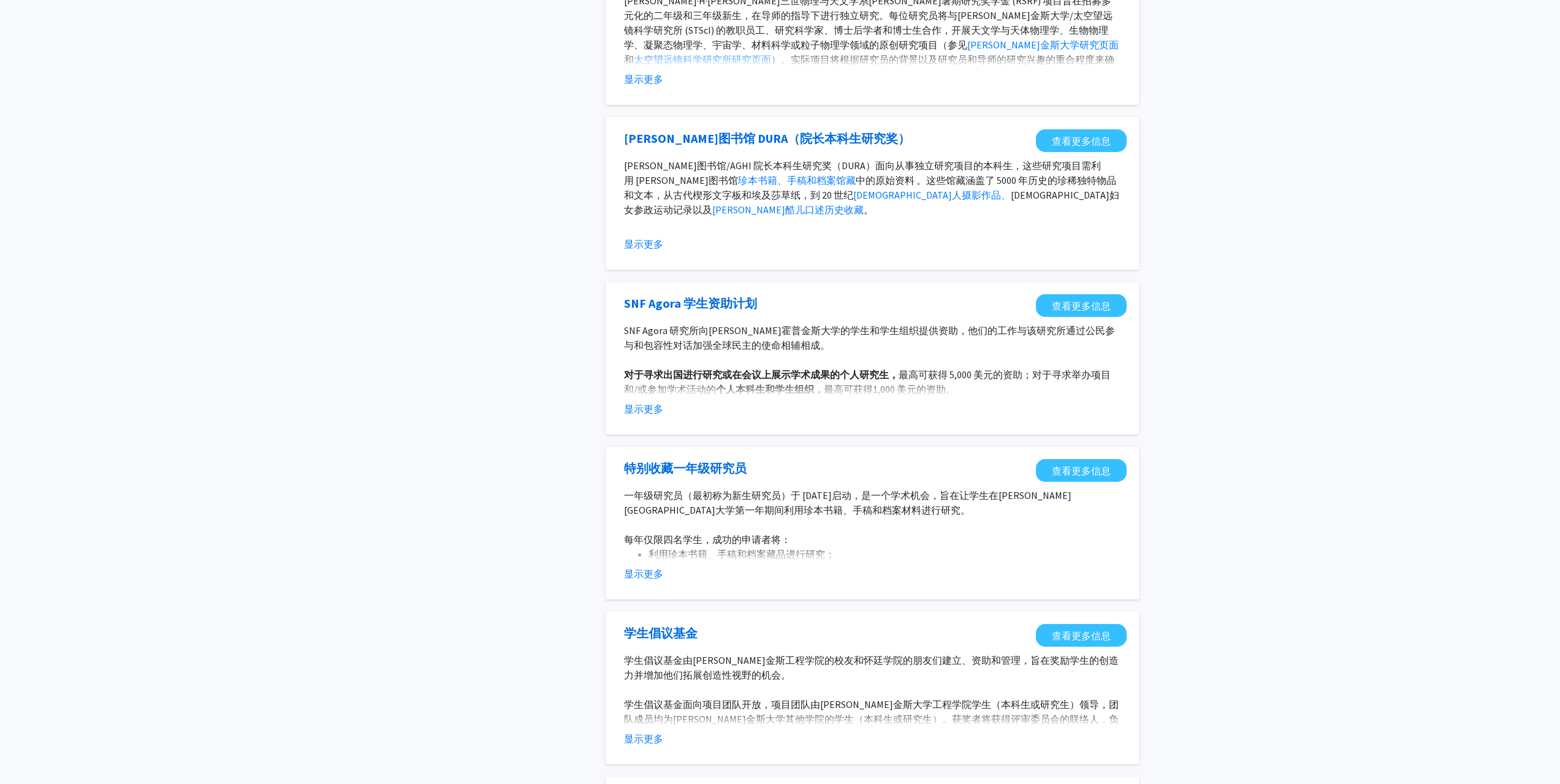
scroll to position [1056, 0]
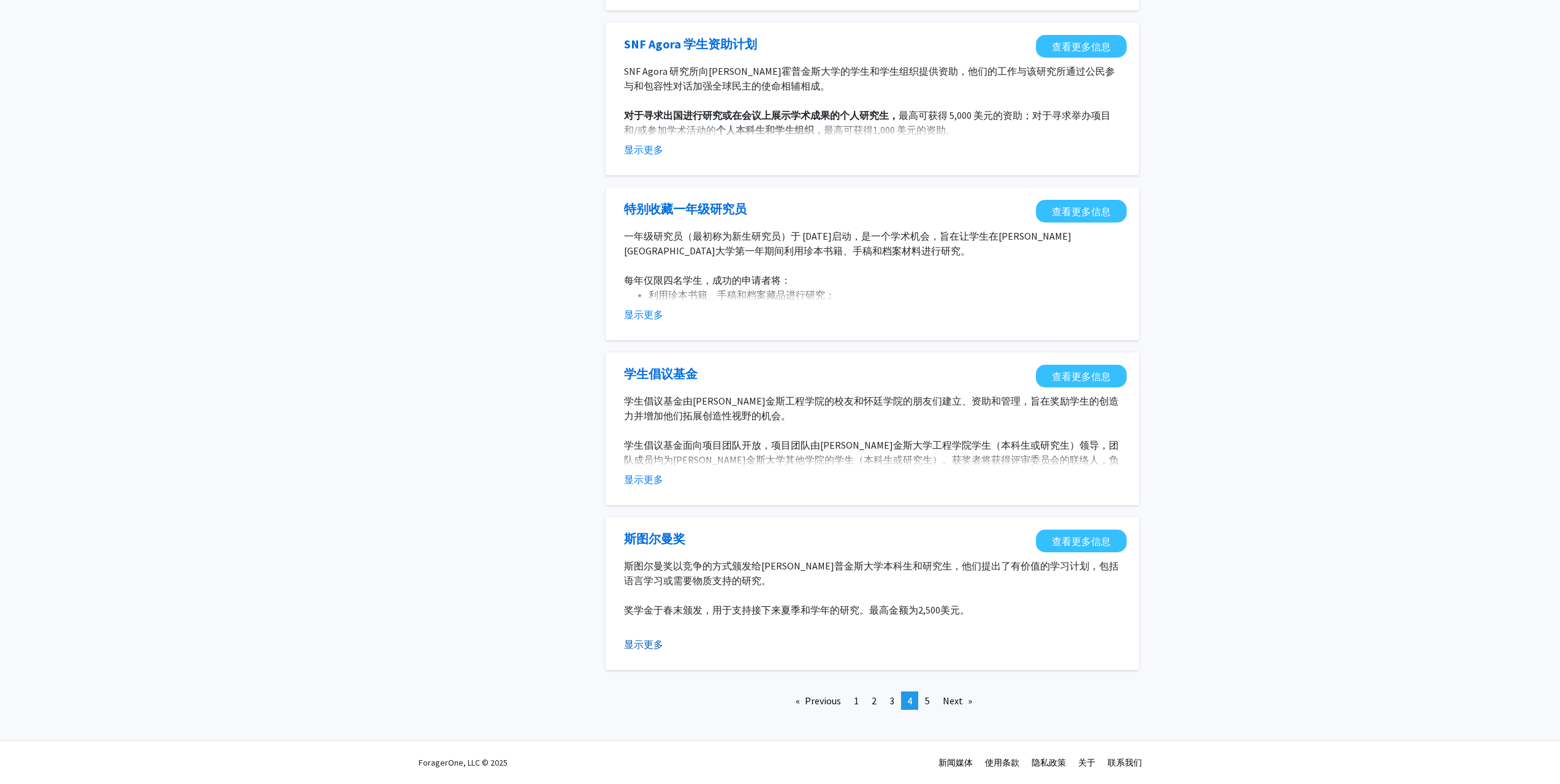
click at [645, 648] on font "显示更多" at bounding box center [644, 643] width 39 height 12
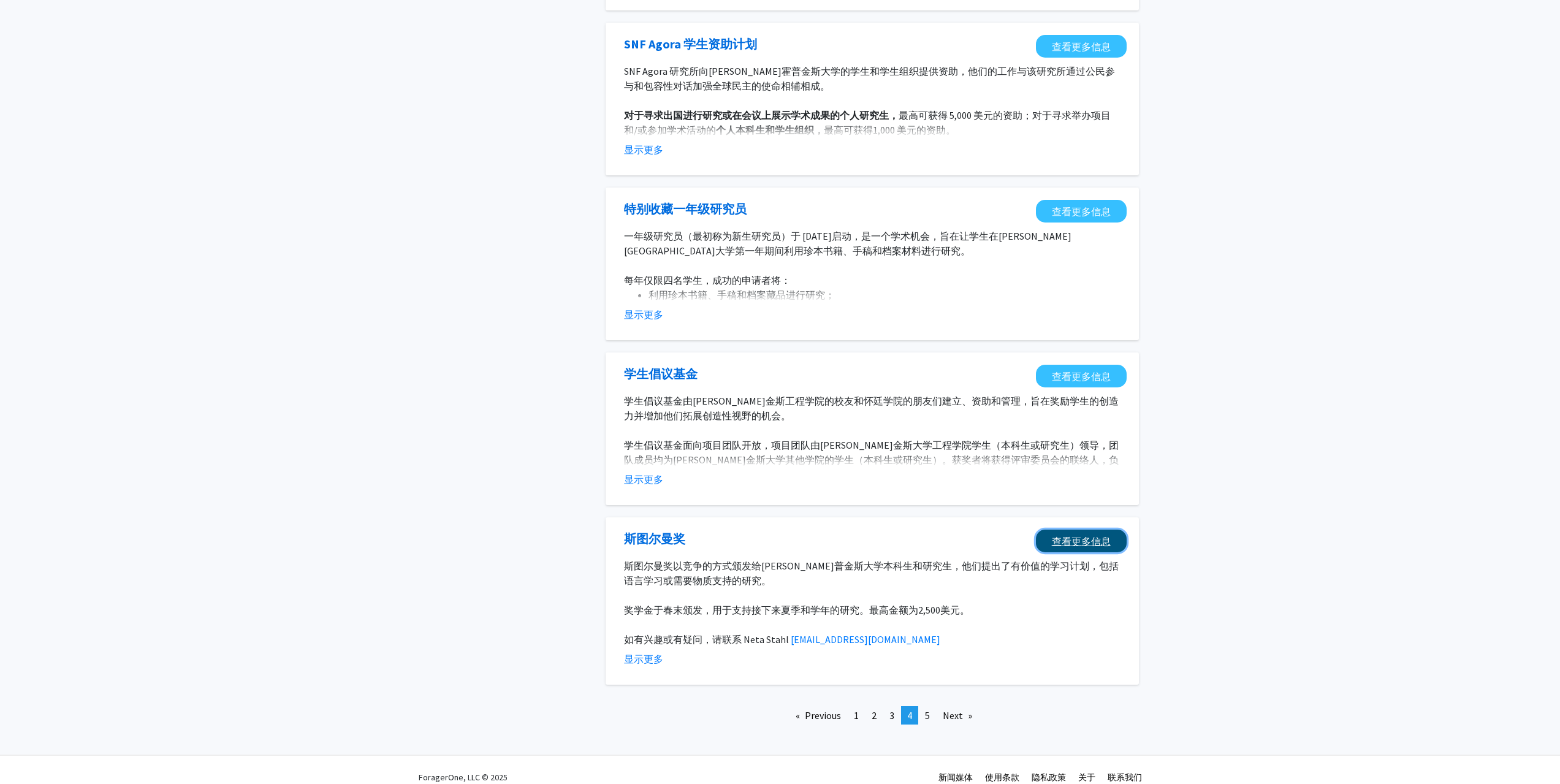
click at [1058, 534] on link "查看更多信息" at bounding box center [1081, 541] width 91 height 23
click at [951, 716] on link "Next page" at bounding box center [958, 715] width 42 height 18
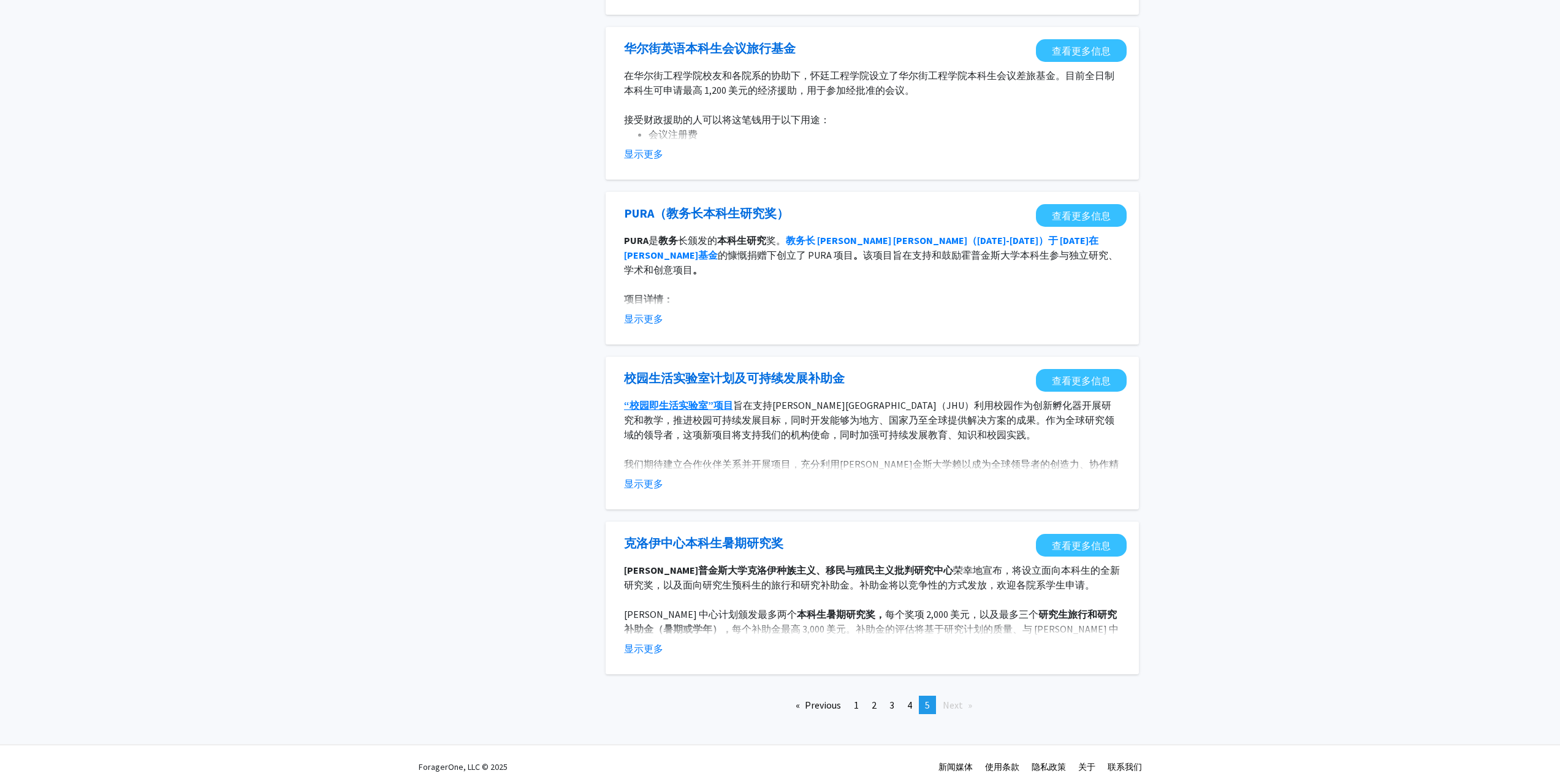
scroll to position [862, 0]
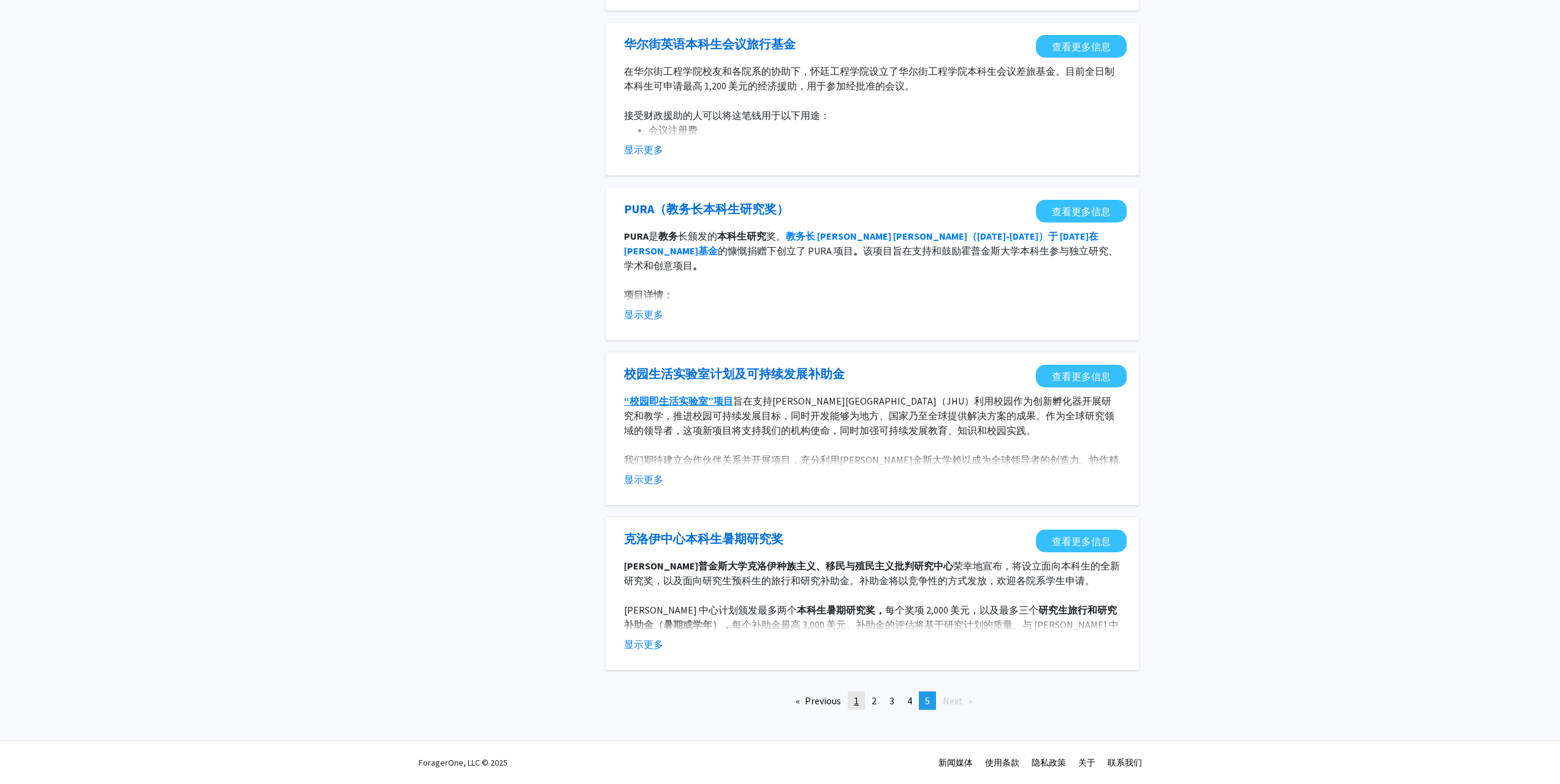
click at [852, 701] on link "page 1" at bounding box center [856, 700] width 17 height 18
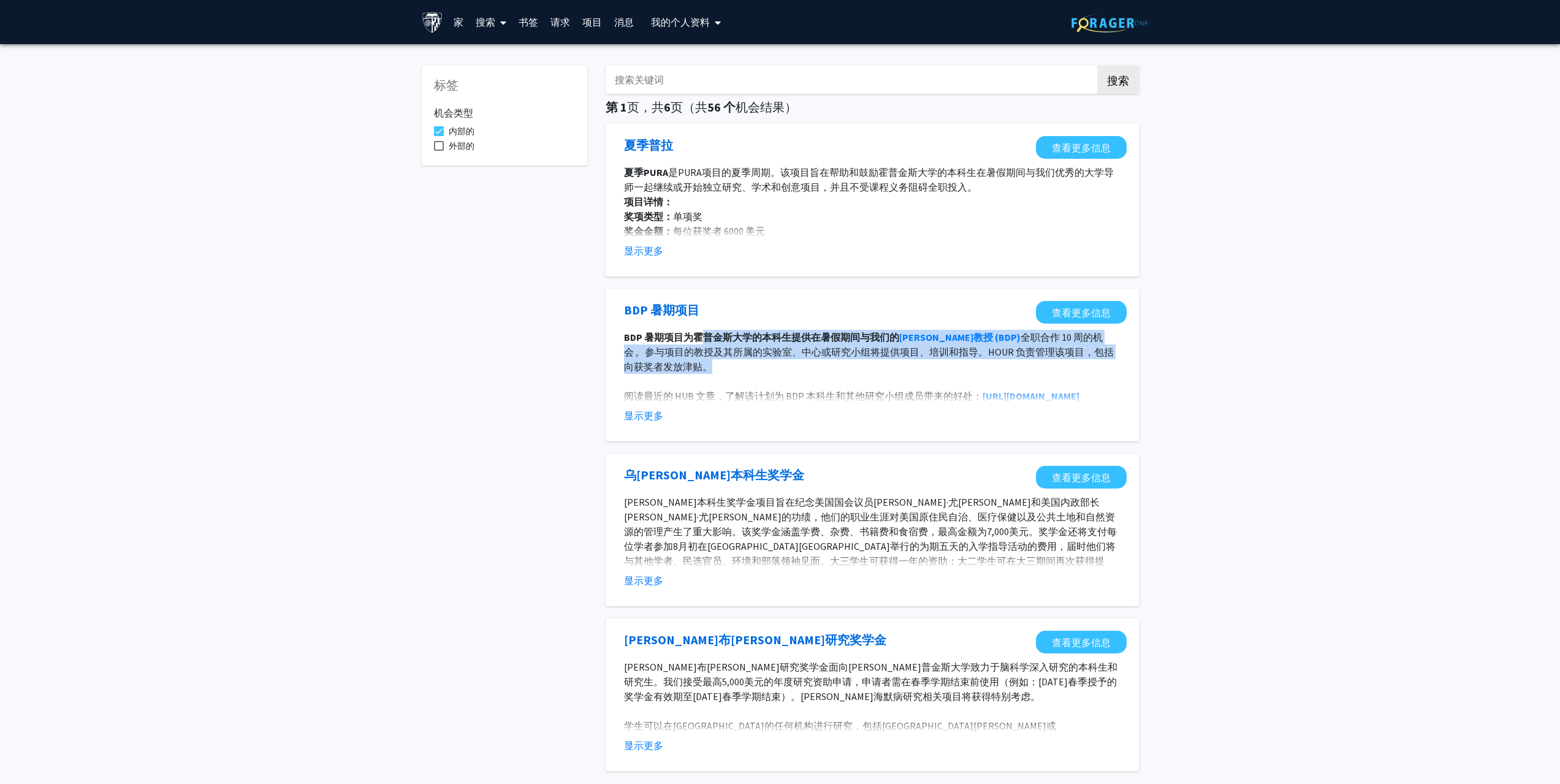
drag, startPoint x: 706, startPoint y: 331, endPoint x: 1039, endPoint y: 367, distance: 334.9
click at [1039, 367] on p "BDP 暑期项目为[GEOGRAPHIC_DATA]的本科生提供在暑假期间与我们的 [PERSON_NAME]教授 (BDP) 全职合作 10 周的机会   …" at bounding box center [872, 352] width 497 height 44
click at [1040, 367] on p "BDP 暑期项目为[GEOGRAPHIC_DATA]的本科生提供在暑假期间与我们的 [PERSON_NAME]教授 (BDP) 全职合作 10 周的机会   …" at bounding box center [872, 352] width 497 height 44
click at [654, 420] on font "显示更多" at bounding box center [644, 415] width 39 height 12
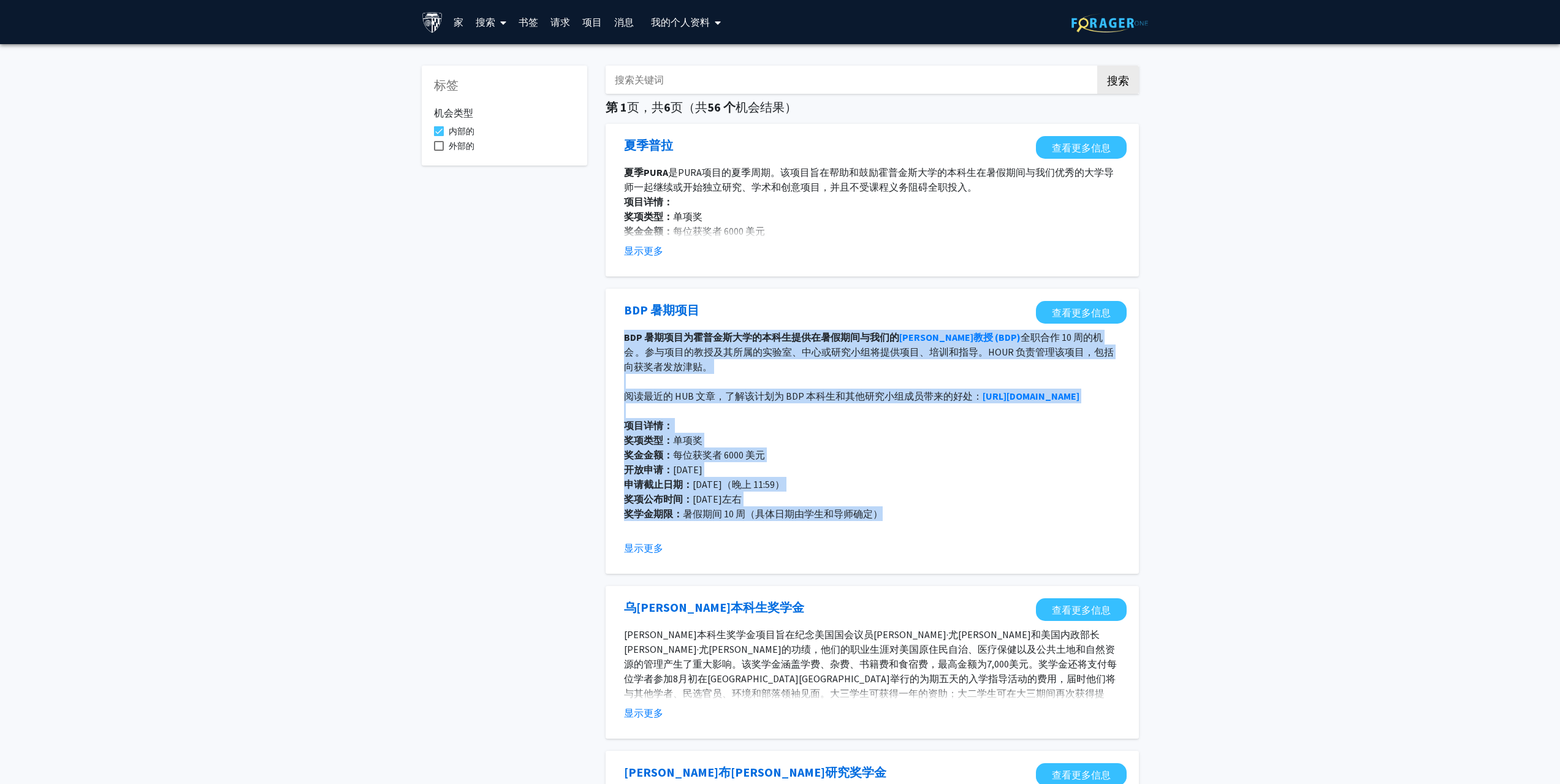
drag, startPoint x: 880, startPoint y: 531, endPoint x: 626, endPoint y: 332, distance: 322.7
click at [626, 332] on div "BDP 暑期项目为[GEOGRAPHIC_DATA]的本科生提供在暑假期间与我们的 [PERSON_NAME]教授 (BDP) 全职合作 10 周的机会   …" at bounding box center [872, 433] width 497 height 206
click at [626, 332] on font "BDP 暑期项目为霍普金斯大学的本科生提供在暑假期间与我们的" at bounding box center [761, 337] width 275 height 12
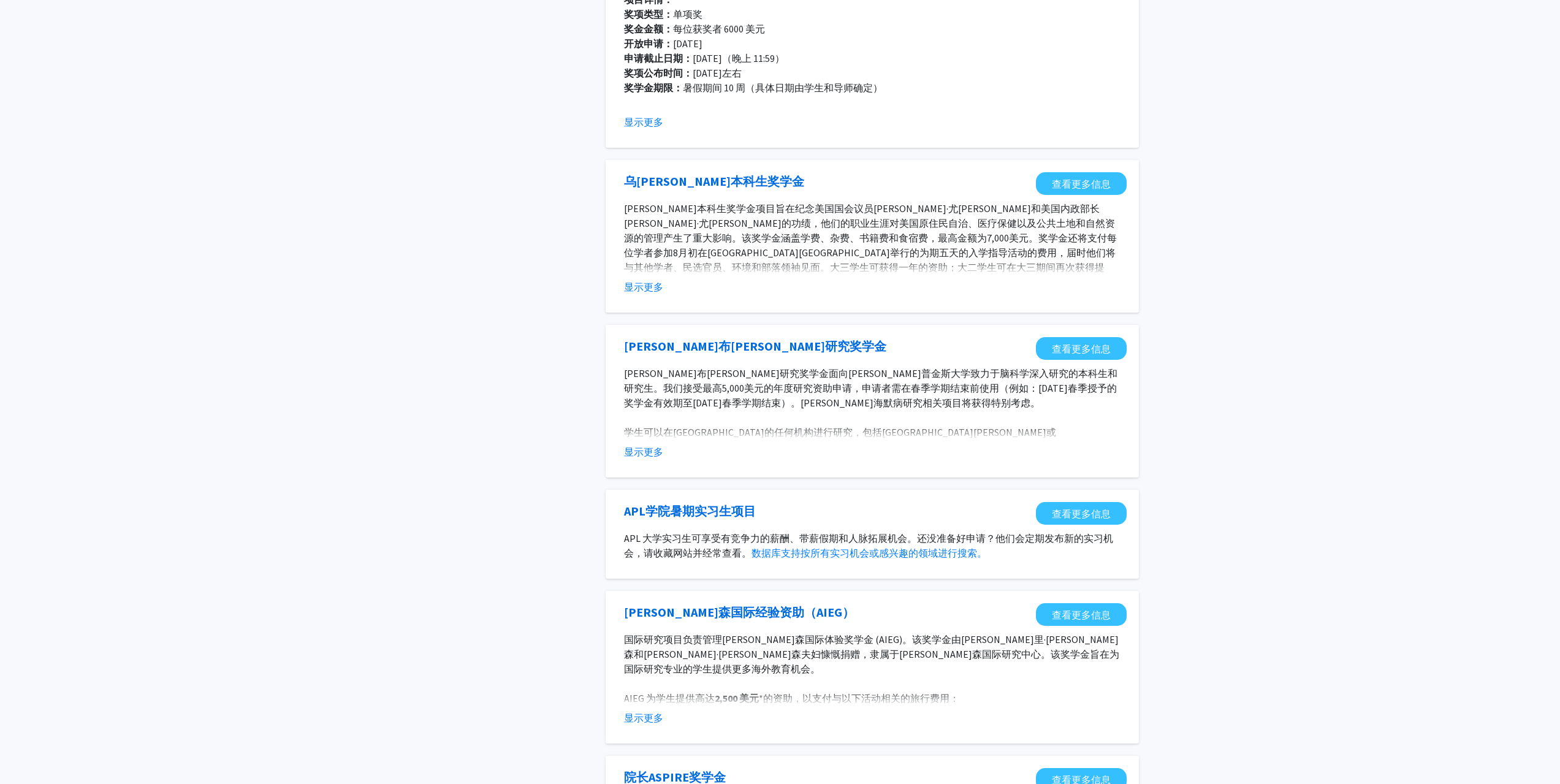
scroll to position [552, 0]
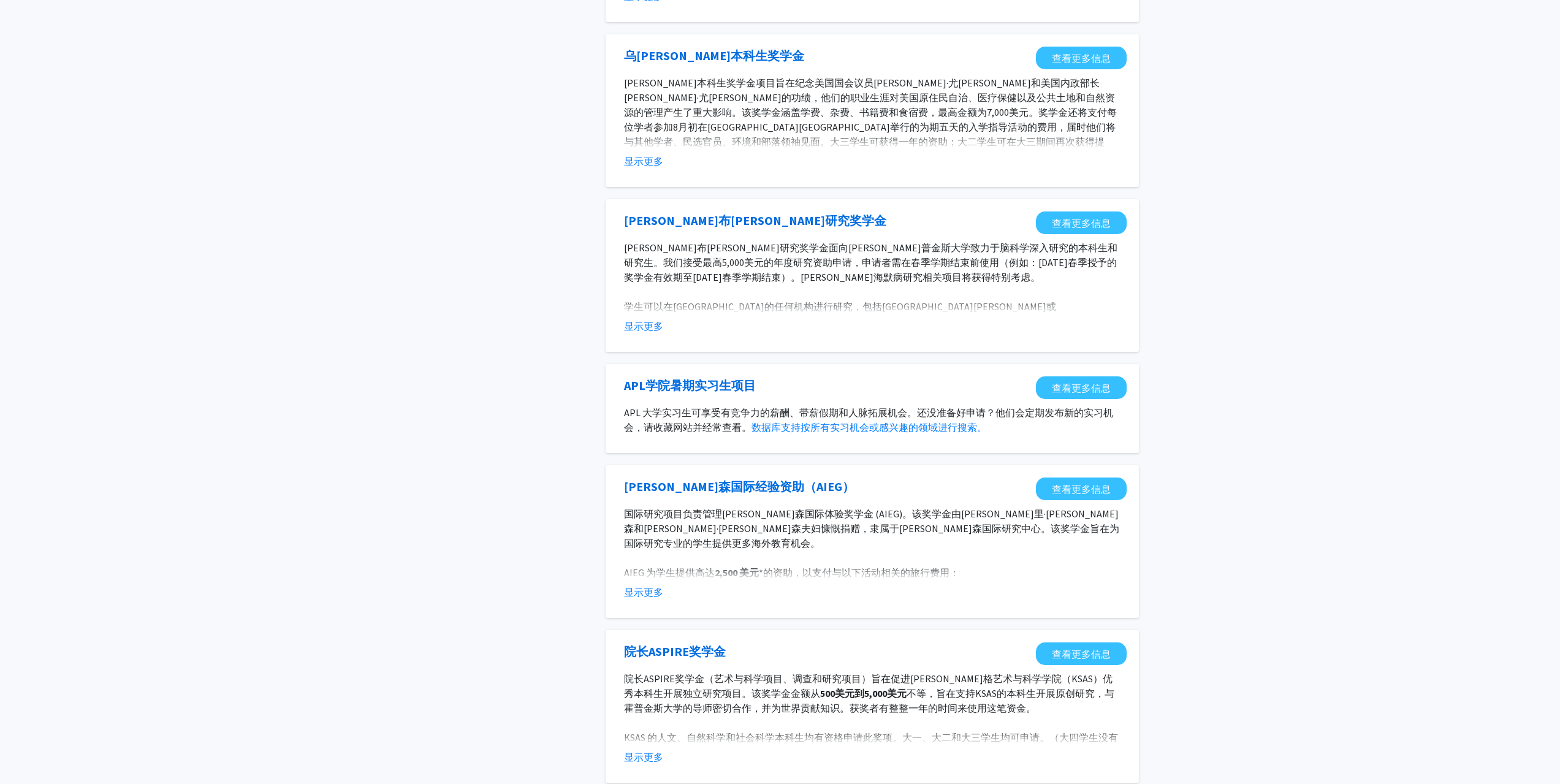
click at [855, 426] on font "APL 大学实习生可享受有竞争力的薪酬、带薪假期和人脉拓展机会。还没准备好申请？他们会定期发布新的实习机会，请收藏网站并经常查看。" at bounding box center [868, 420] width 489 height 27
click at [911, 370] on div "夏季普拉 查看更多信息 夏季PURA 是PURA项目的夏季周期。该项目旨在帮助和鼓励霍普金斯大学的本科生在暑假期间与我们优秀的大学导师一起继续或开始独立研究、…" at bounding box center [872, 425] width 533 height 1705
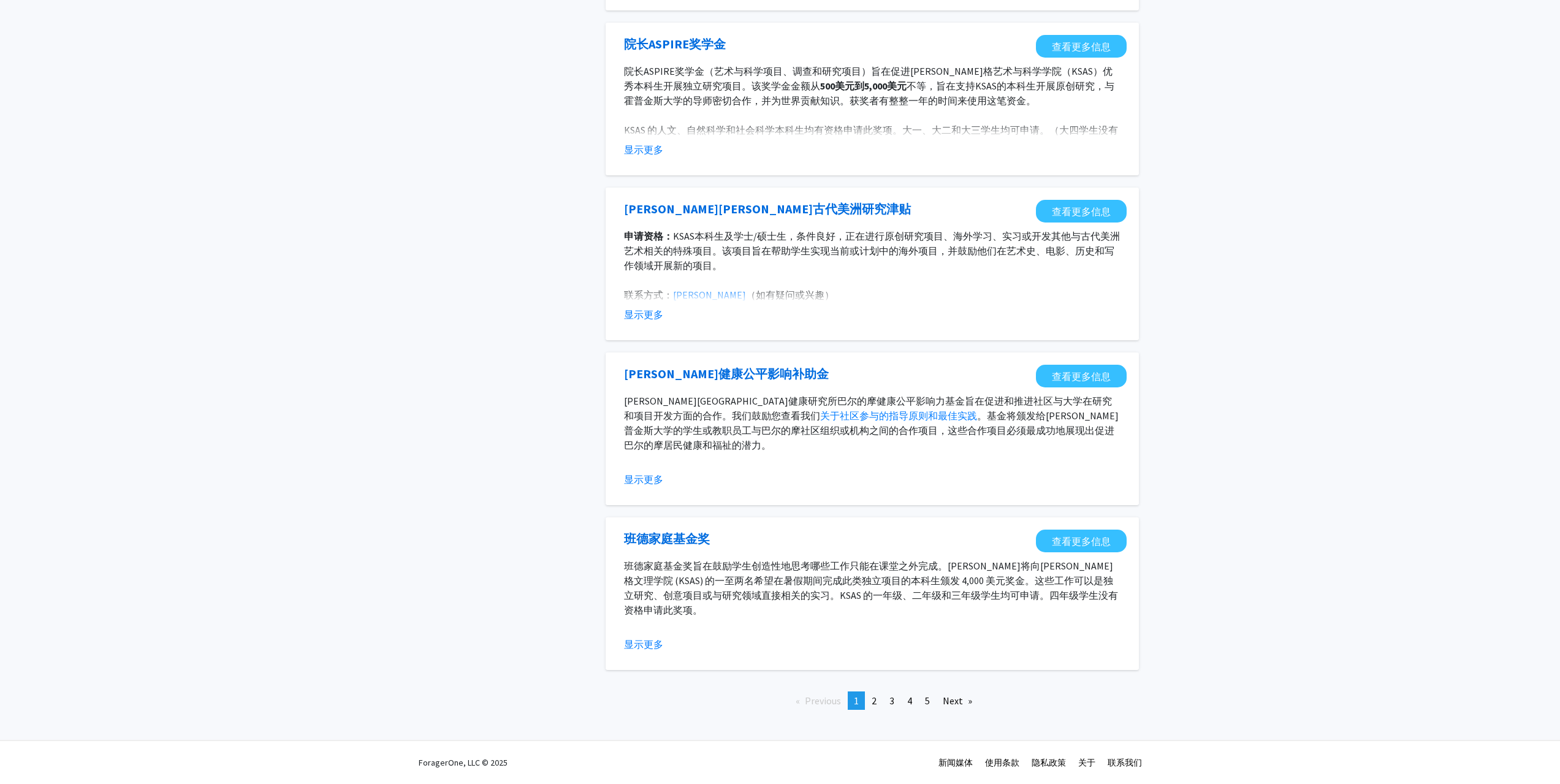
scroll to position [1165, 0]
click at [649, 648] on font "显示更多" at bounding box center [644, 643] width 39 height 12
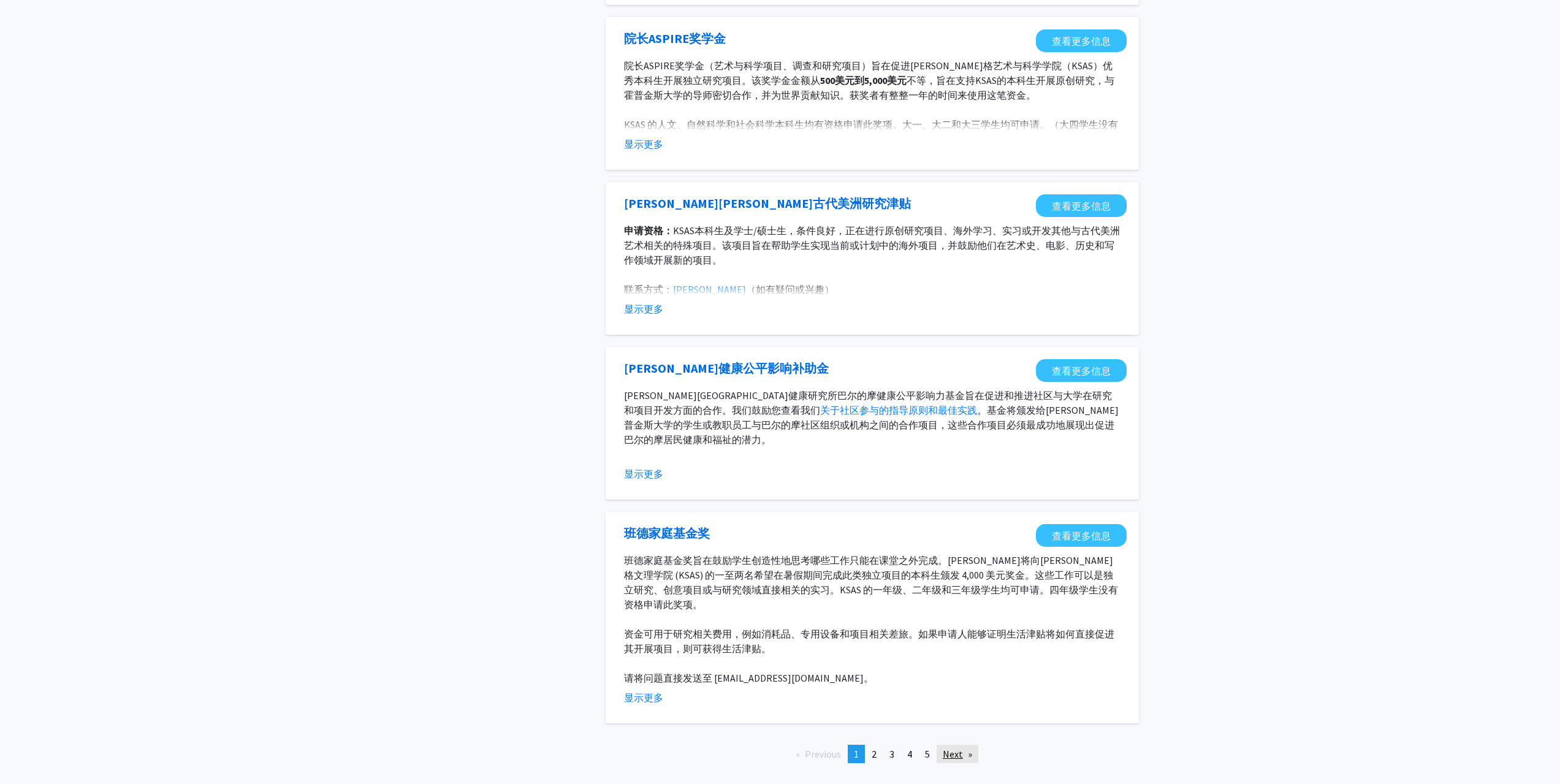
click at [959, 757] on link "Next page" at bounding box center [958, 754] width 42 height 18
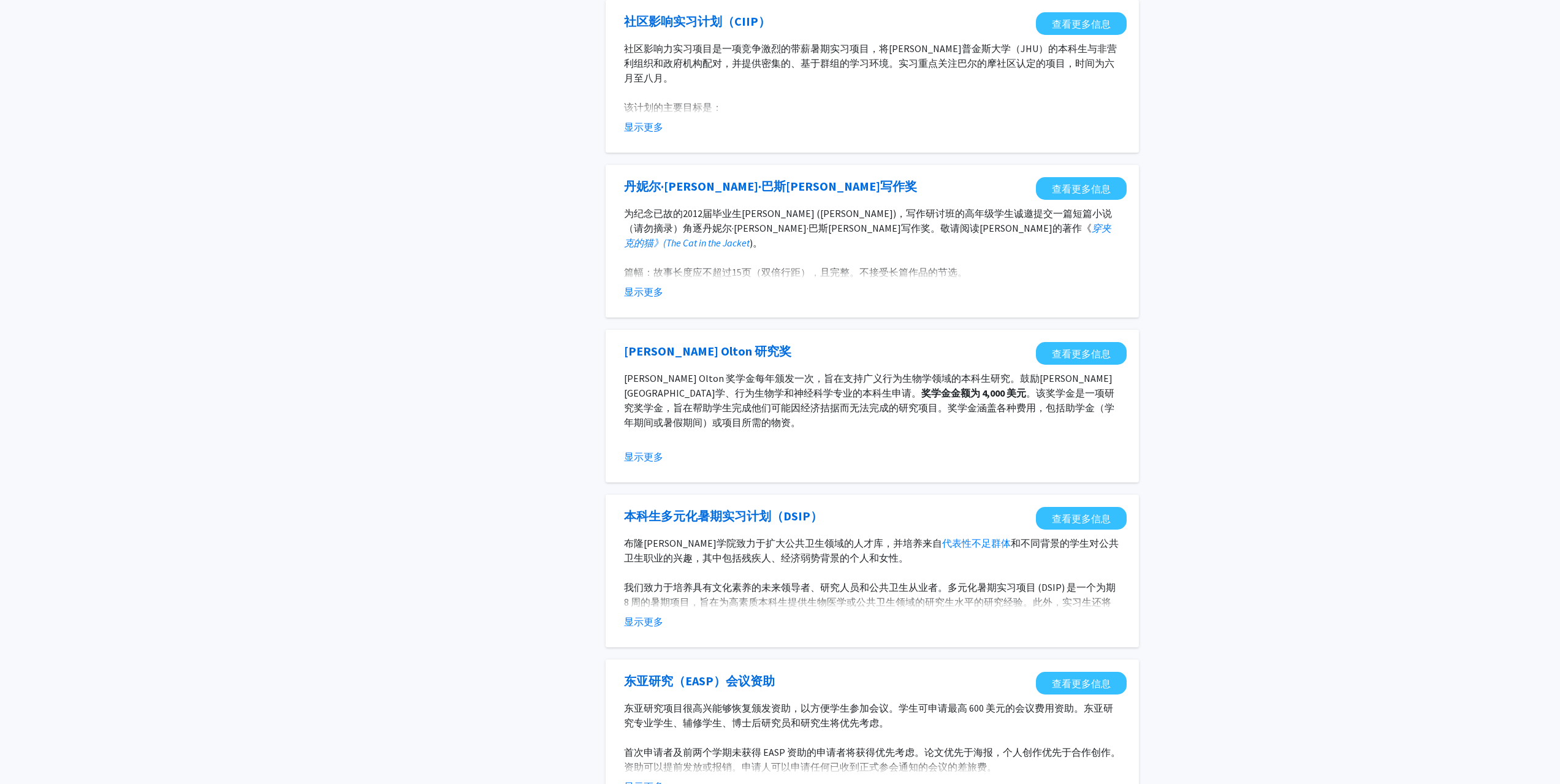
scroll to position [1090, 0]
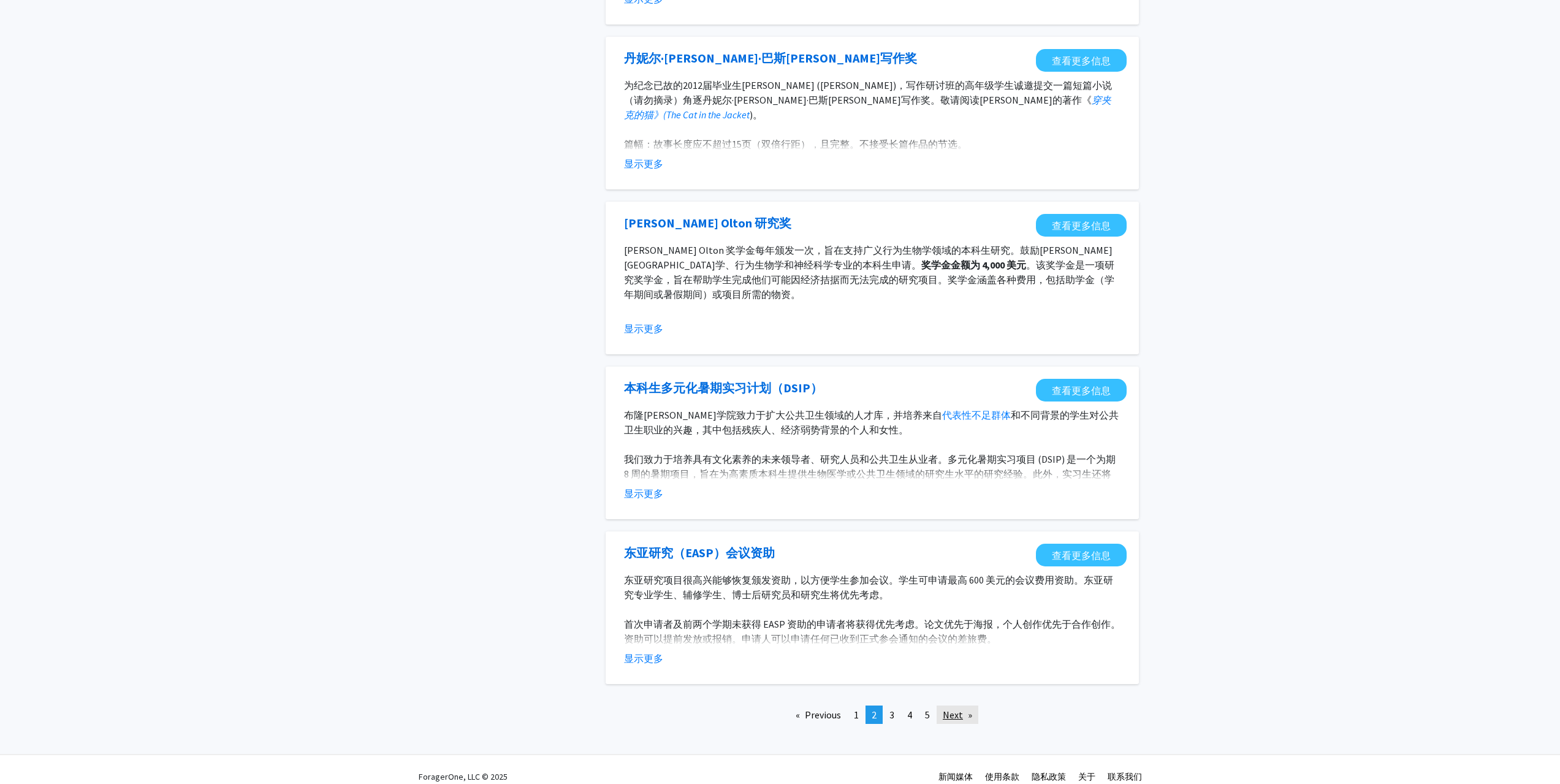
click at [965, 705] on link "Next page" at bounding box center [958, 714] width 42 height 18
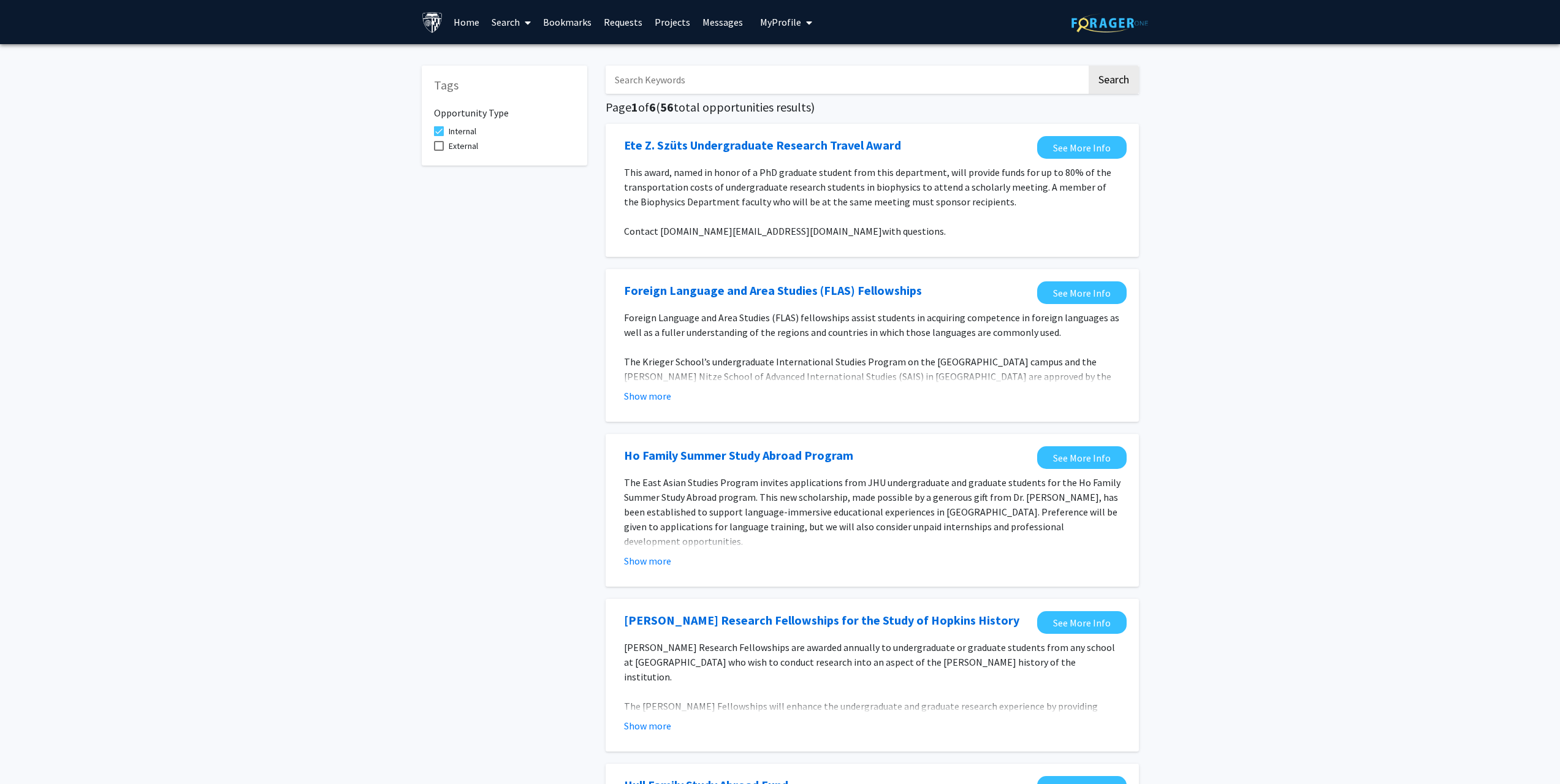
click at [527, 18] on icon at bounding box center [528, 22] width 6 height 9
click at [535, 82] on span "Students" at bounding box center [523, 80] width 75 height 25
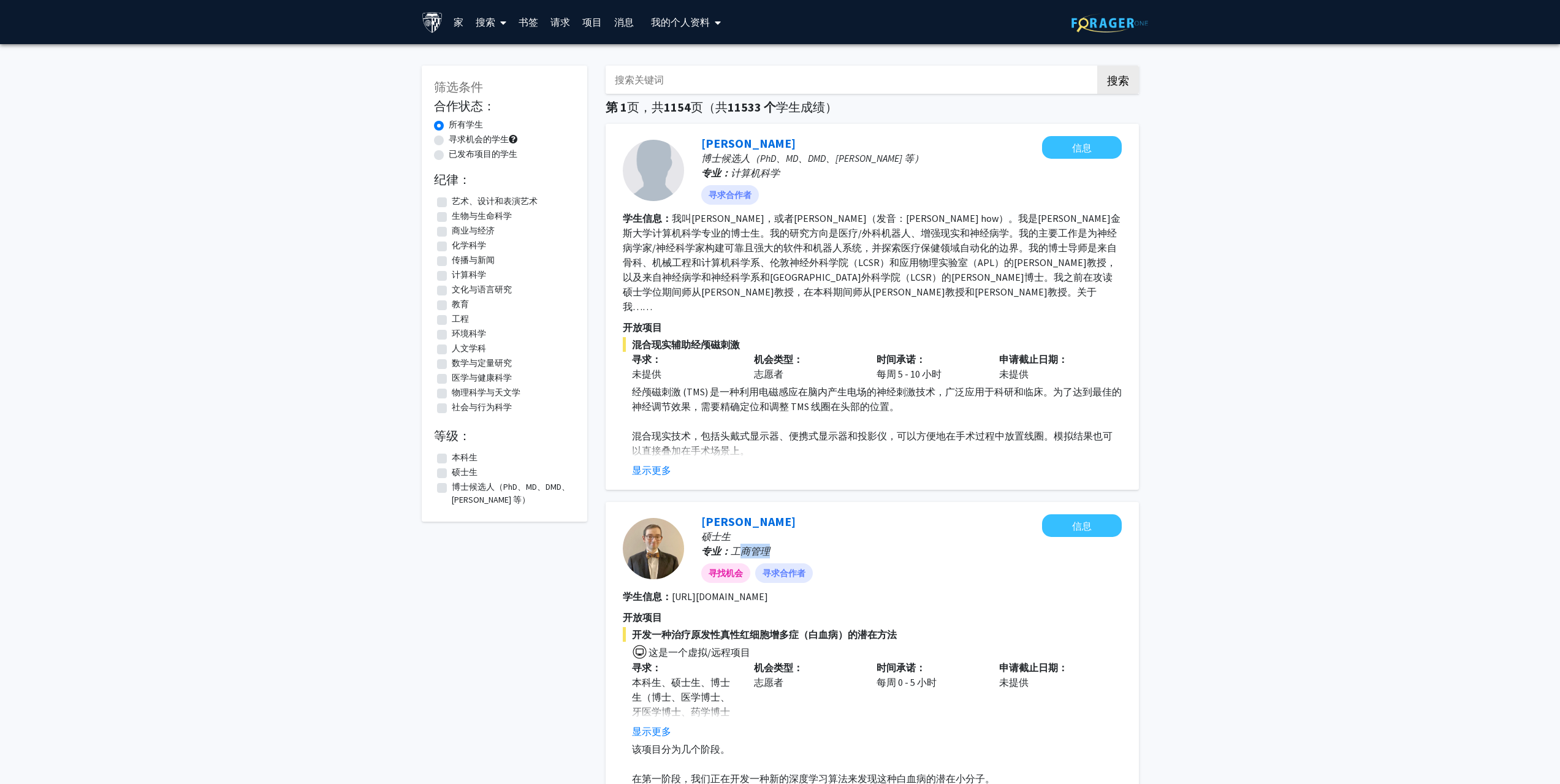
drag, startPoint x: 736, startPoint y: 538, endPoint x: 786, endPoint y: 535, distance: 50.1
click at [786, 543] on p "专业： 工商管理" at bounding box center [872, 550] width 341 height 15
click at [452, 231] on label "商业与经济" at bounding box center [473, 231] width 43 height 13
click at [452, 231] on input "商业与经济" at bounding box center [455, 228] width 8 height 8
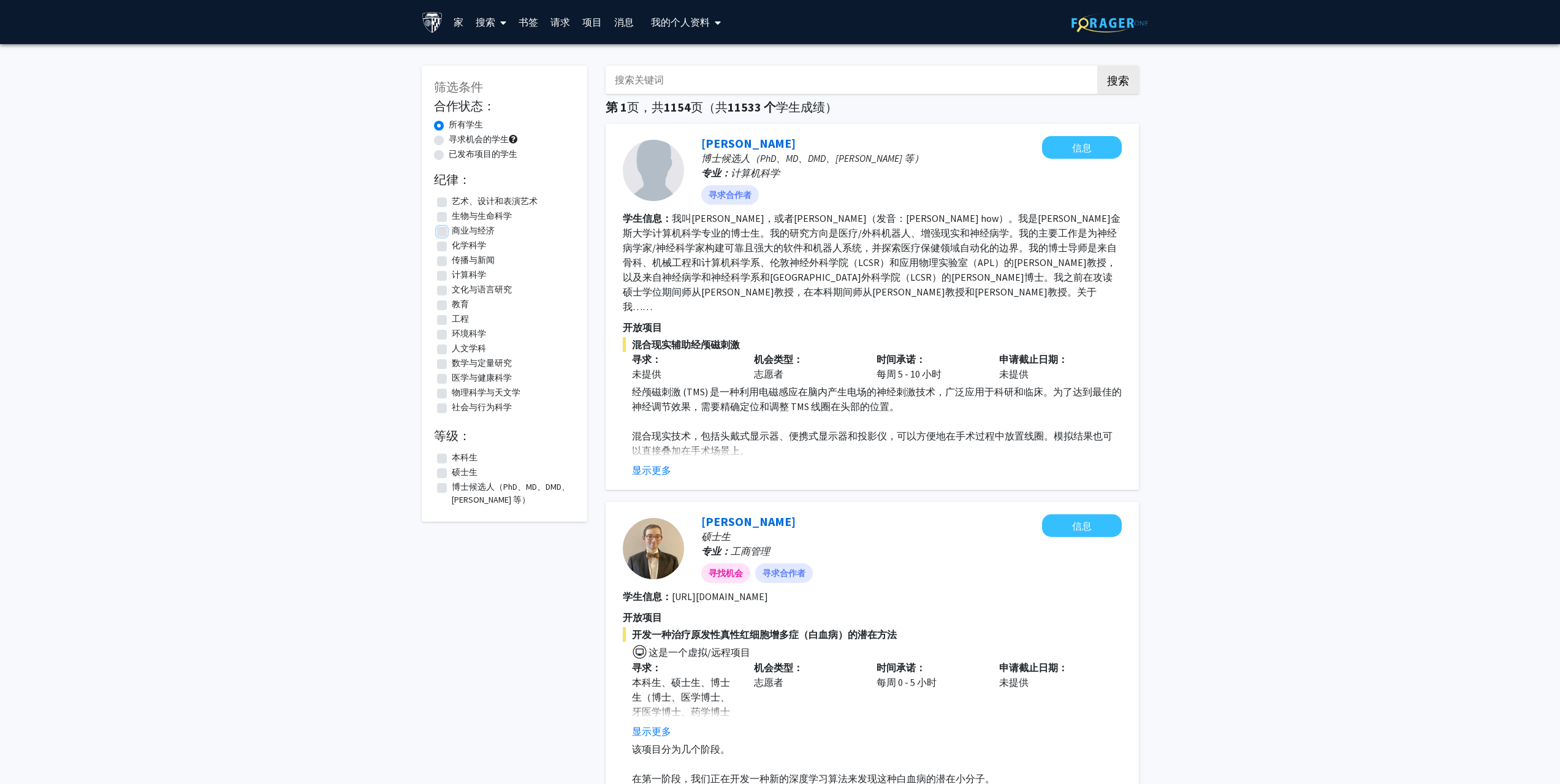
checkbox input "true"
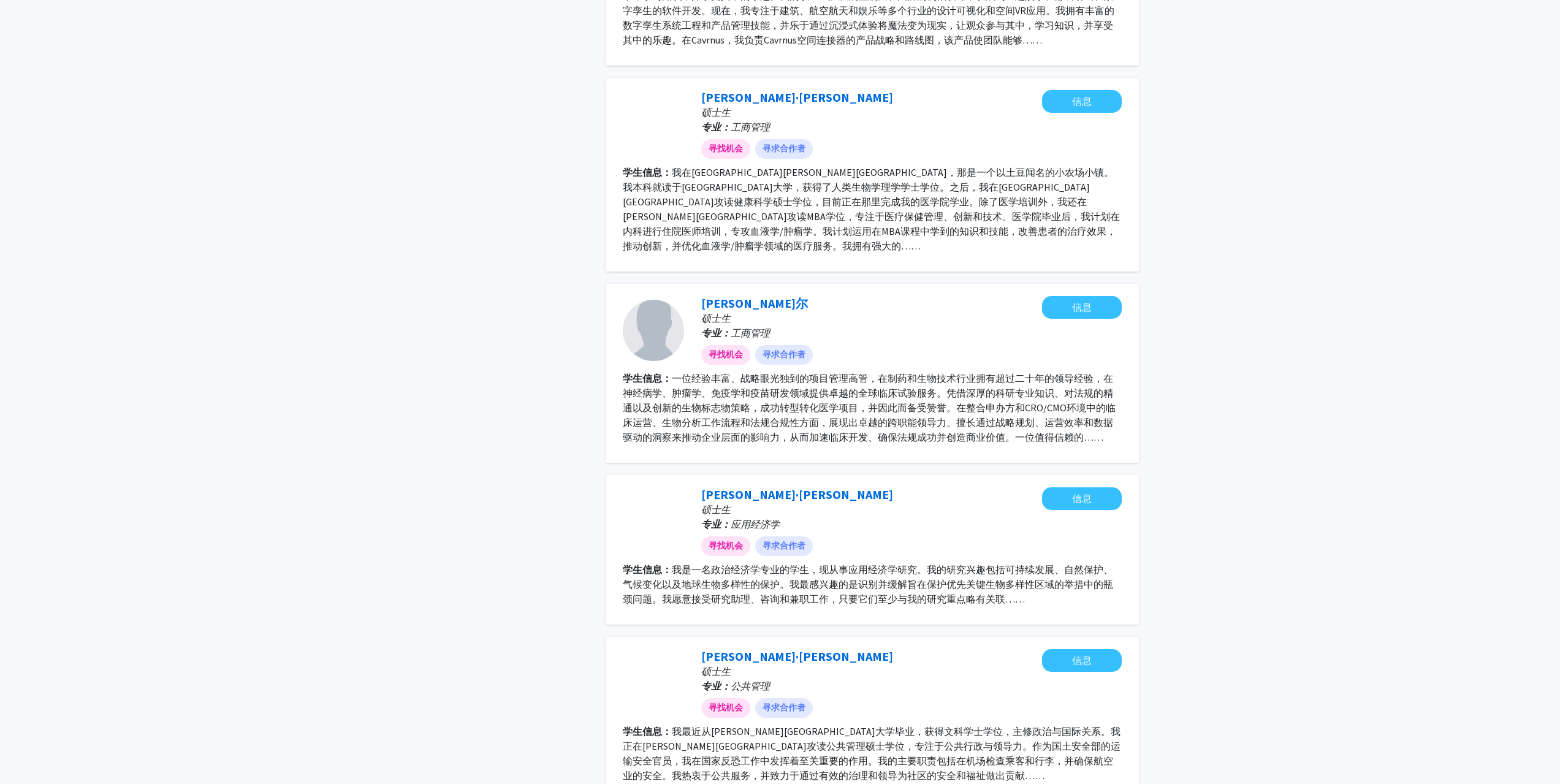
scroll to position [1655, 0]
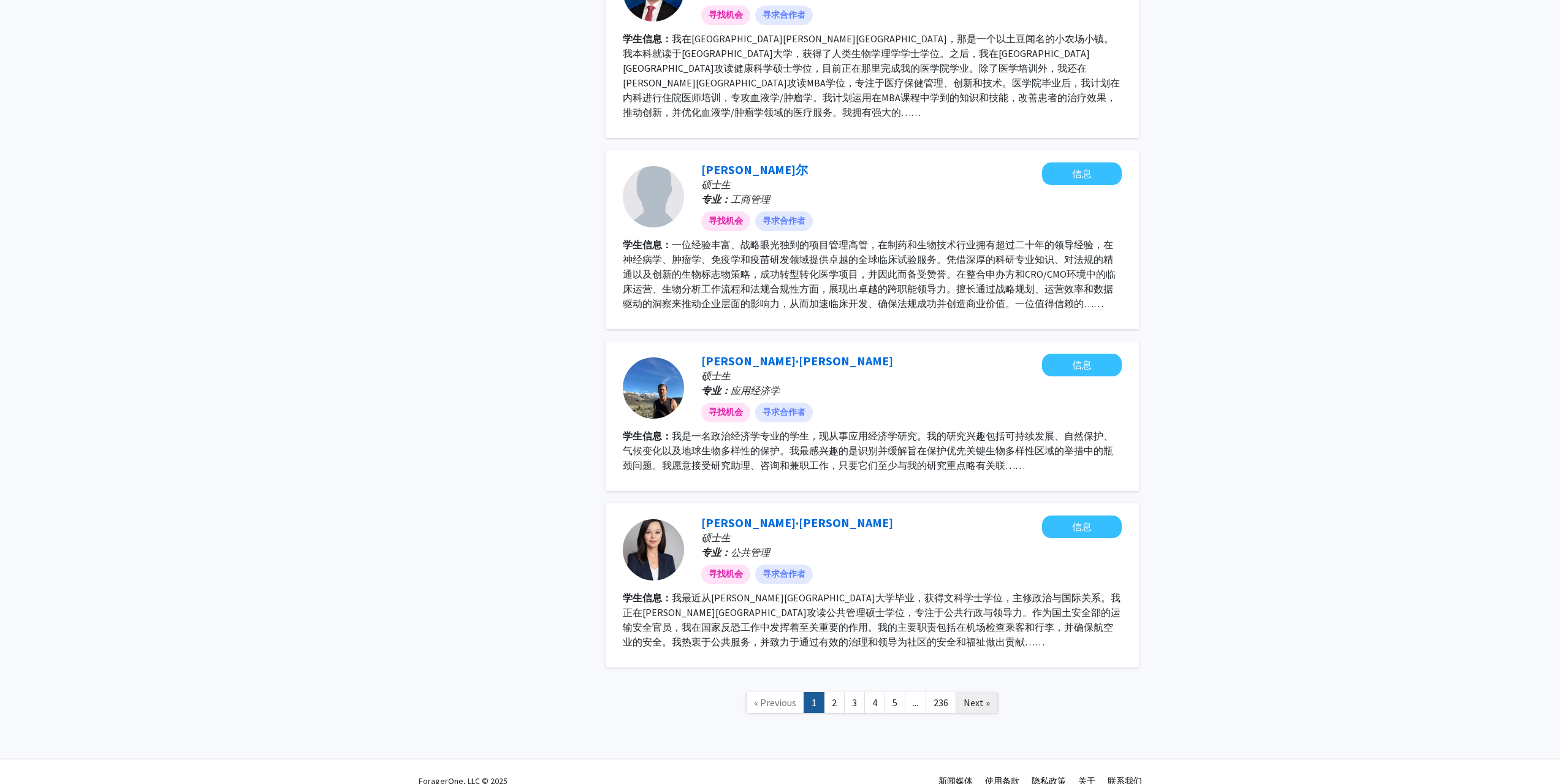
click at [982, 696] on span "Next »" at bounding box center [977, 702] width 27 height 12
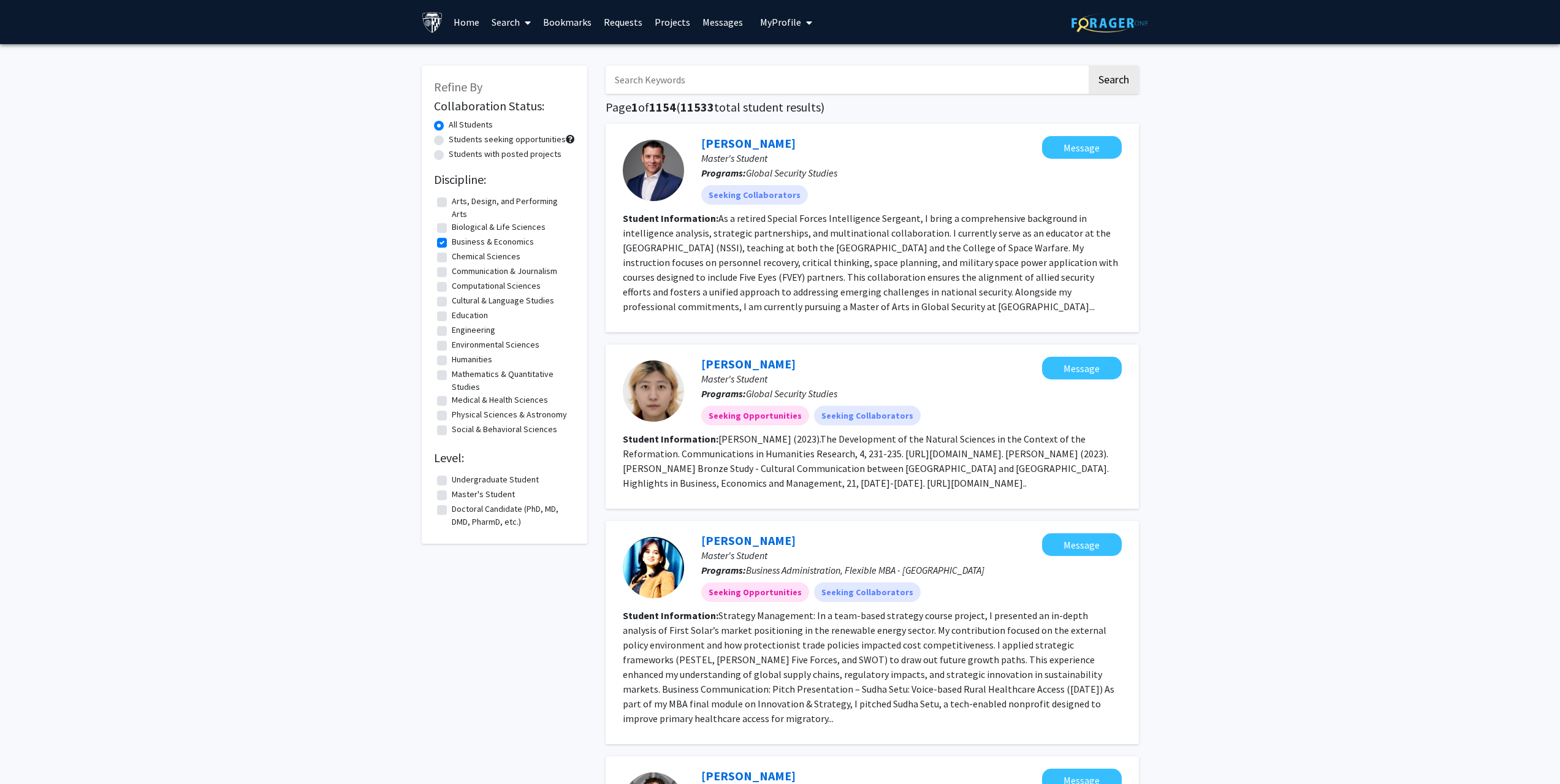
click at [721, 70] on input "Search Keywords" at bounding box center [846, 80] width 481 height 28
type input "finance"
click at [1089, 66] on button "Search" at bounding box center [1113, 80] width 50 height 28
checkbox input "false"
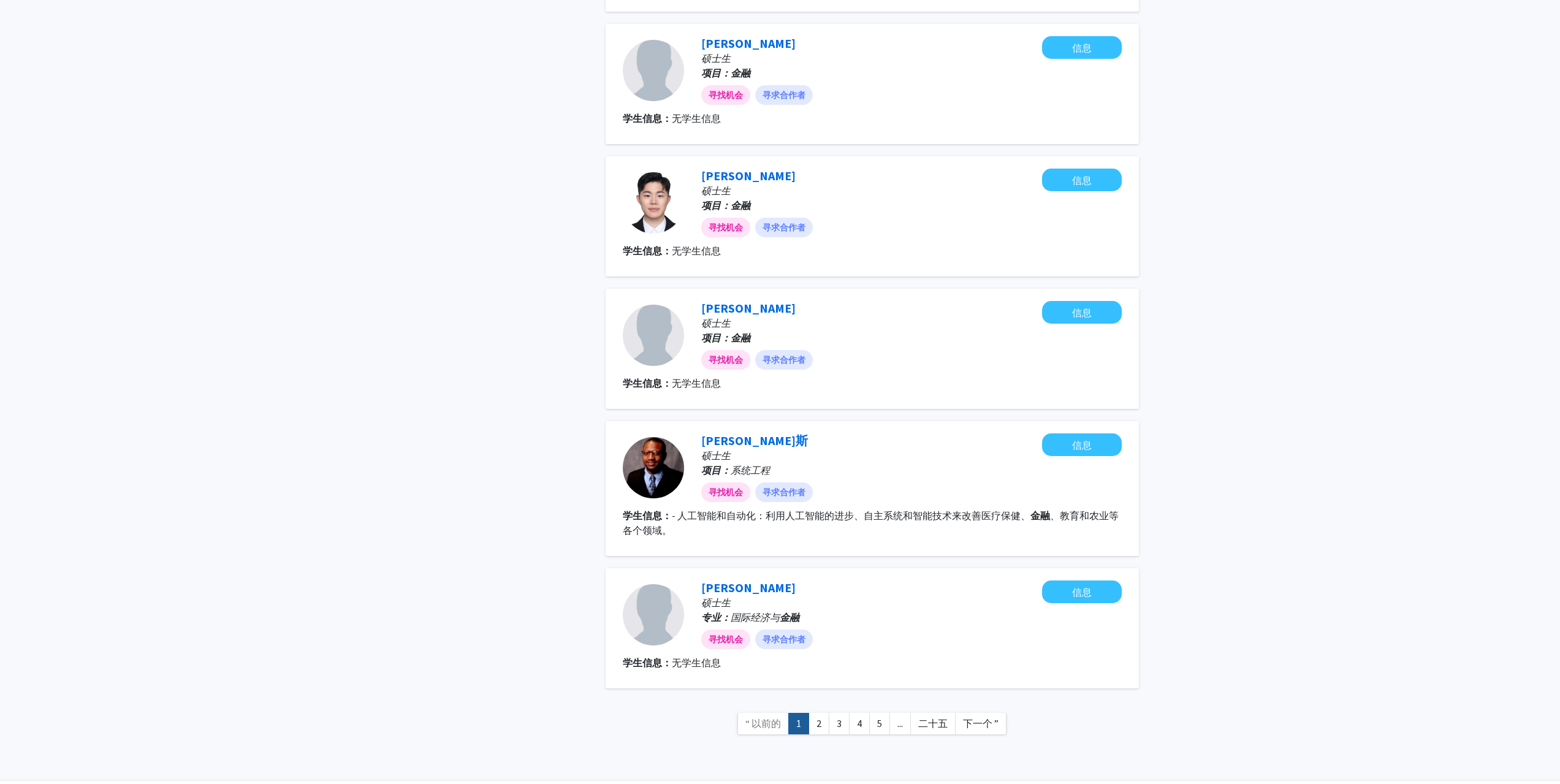
scroll to position [875, 0]
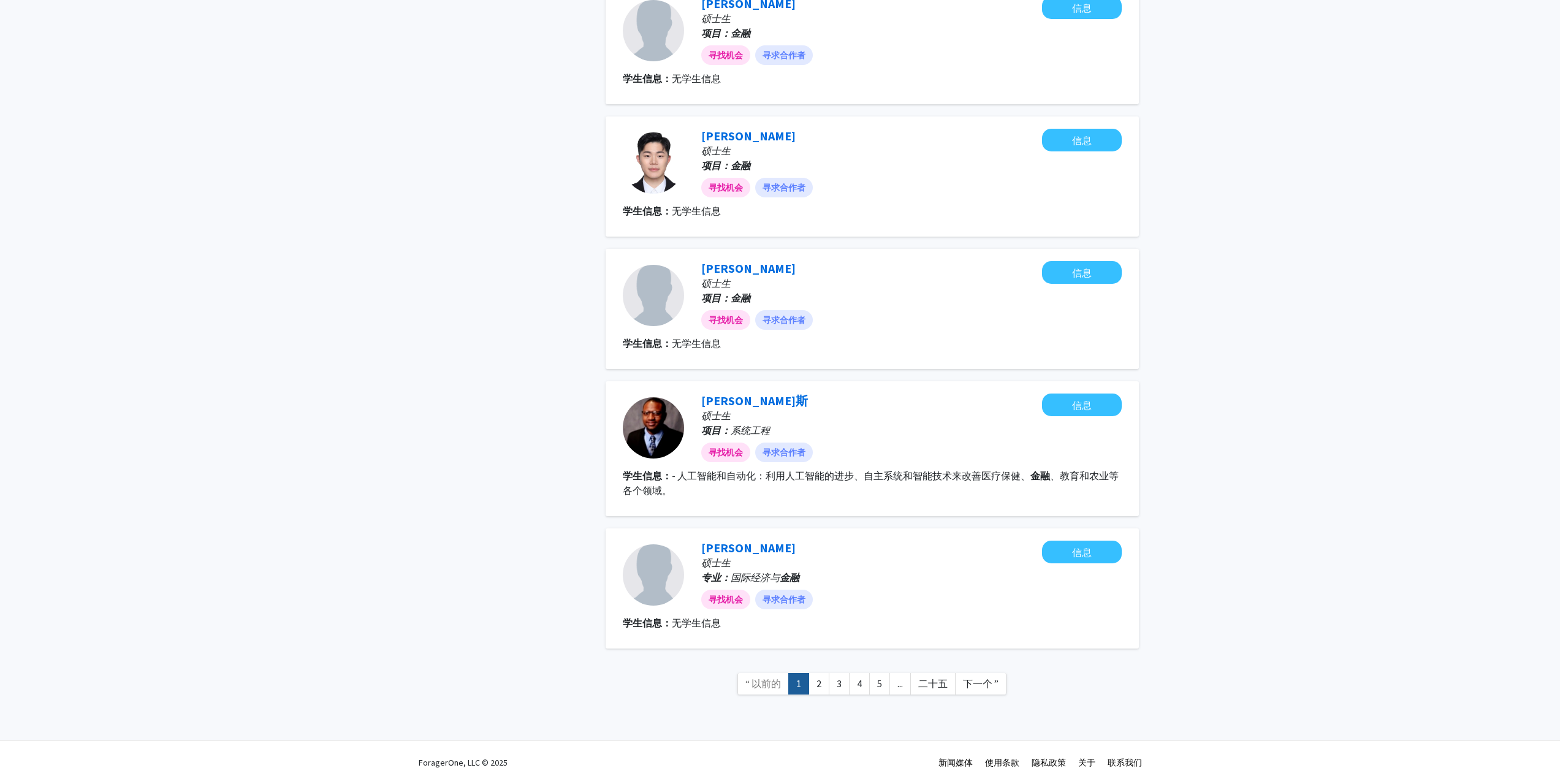
click at [970, 692] on link "下一个 ”" at bounding box center [980, 683] width 51 height 22
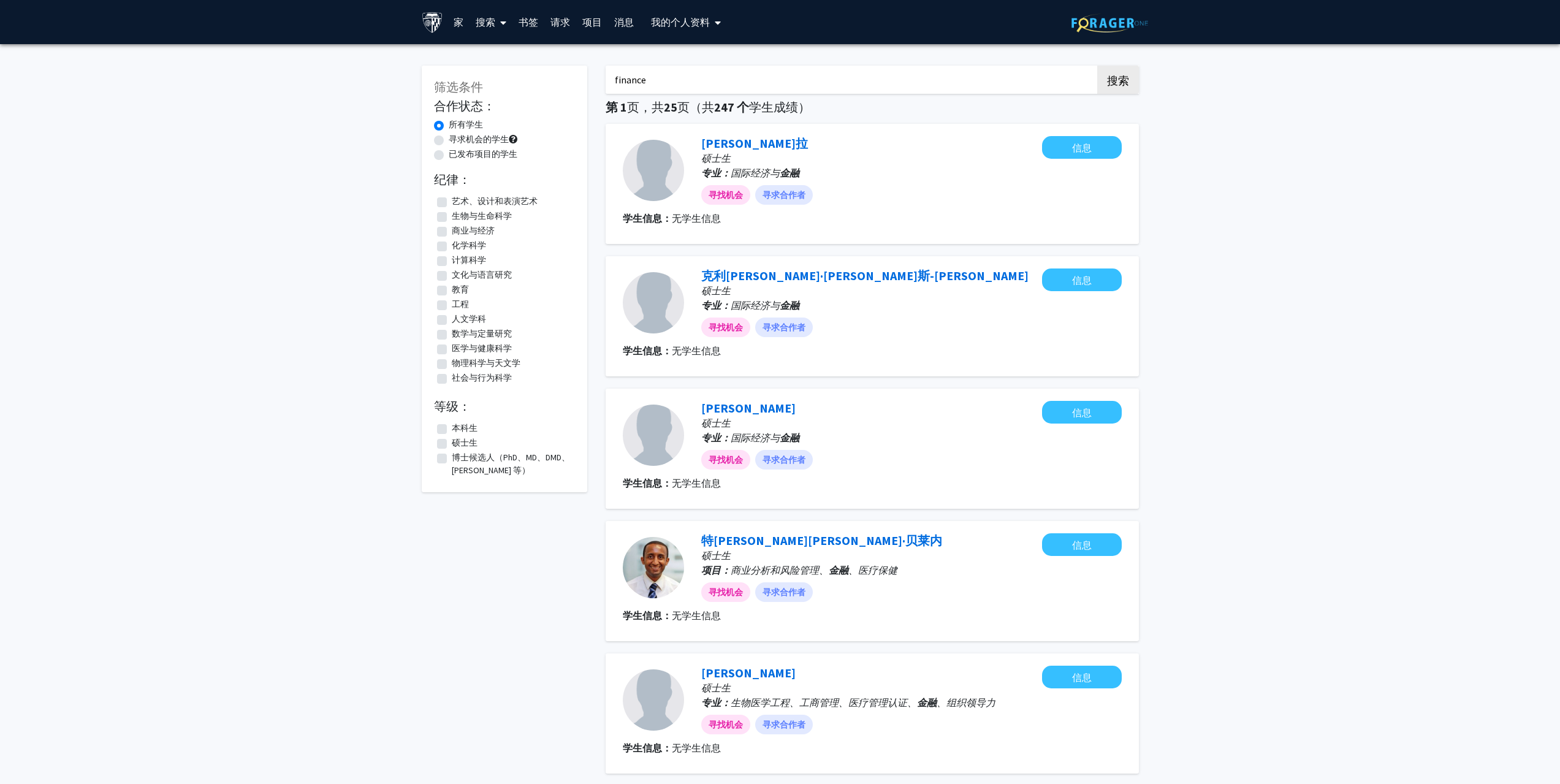
click at [444, 157] on div "已发布项目的学生" at bounding box center [504, 155] width 141 height 15
click at [448, 158] on label "已发布项目的学生" at bounding box center [483, 154] width 68 height 13
click at [448, 156] on input "已发布项目的学生" at bounding box center [452, 151] width 8 height 8
radio input "true"
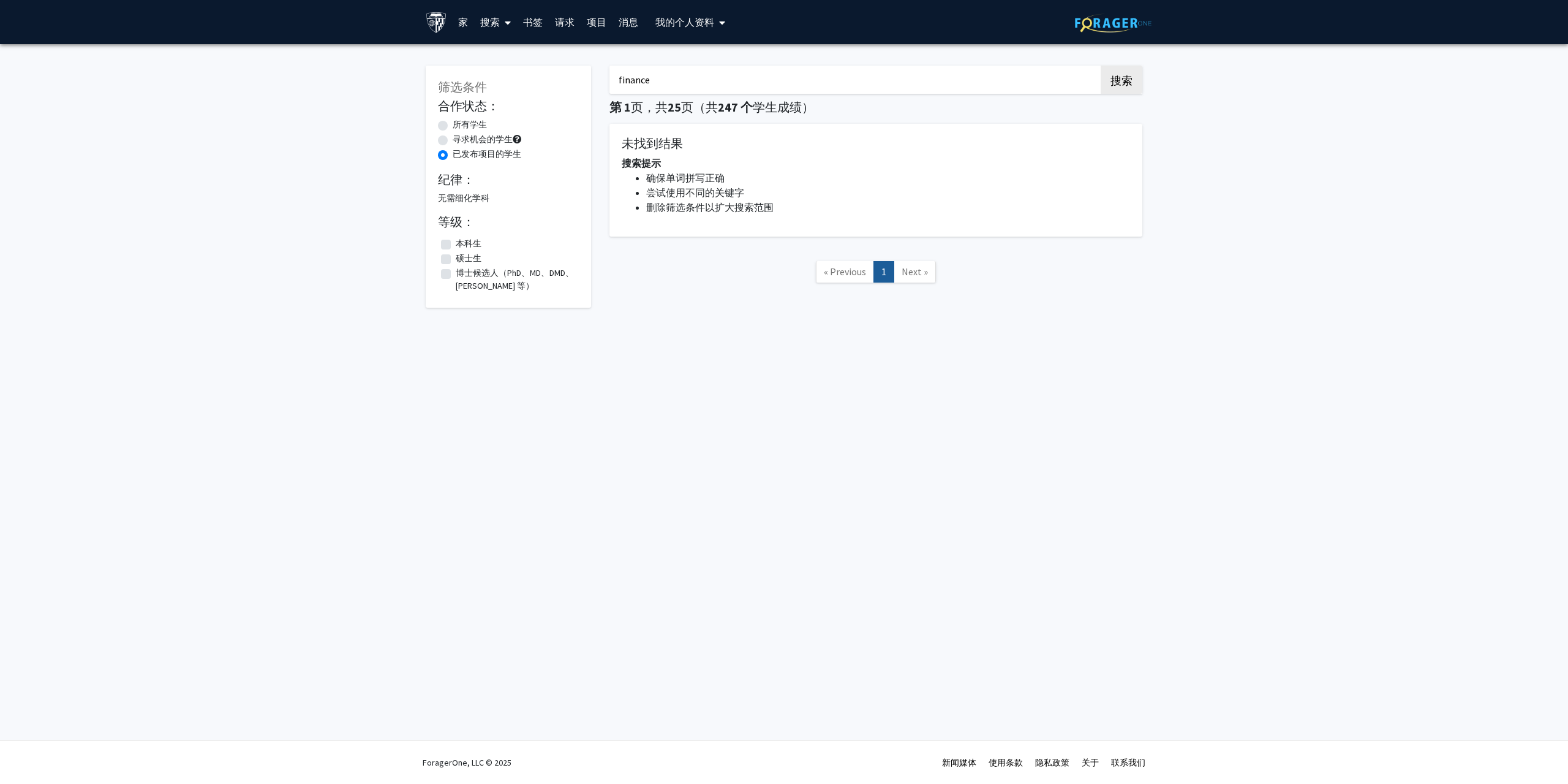
click at [453, 142] on label "寻求机会的学生" at bounding box center [482, 139] width 60 height 13
click at [453, 141] on input "寻求机会的学生" at bounding box center [456, 137] width 8 height 8
radio input "true"
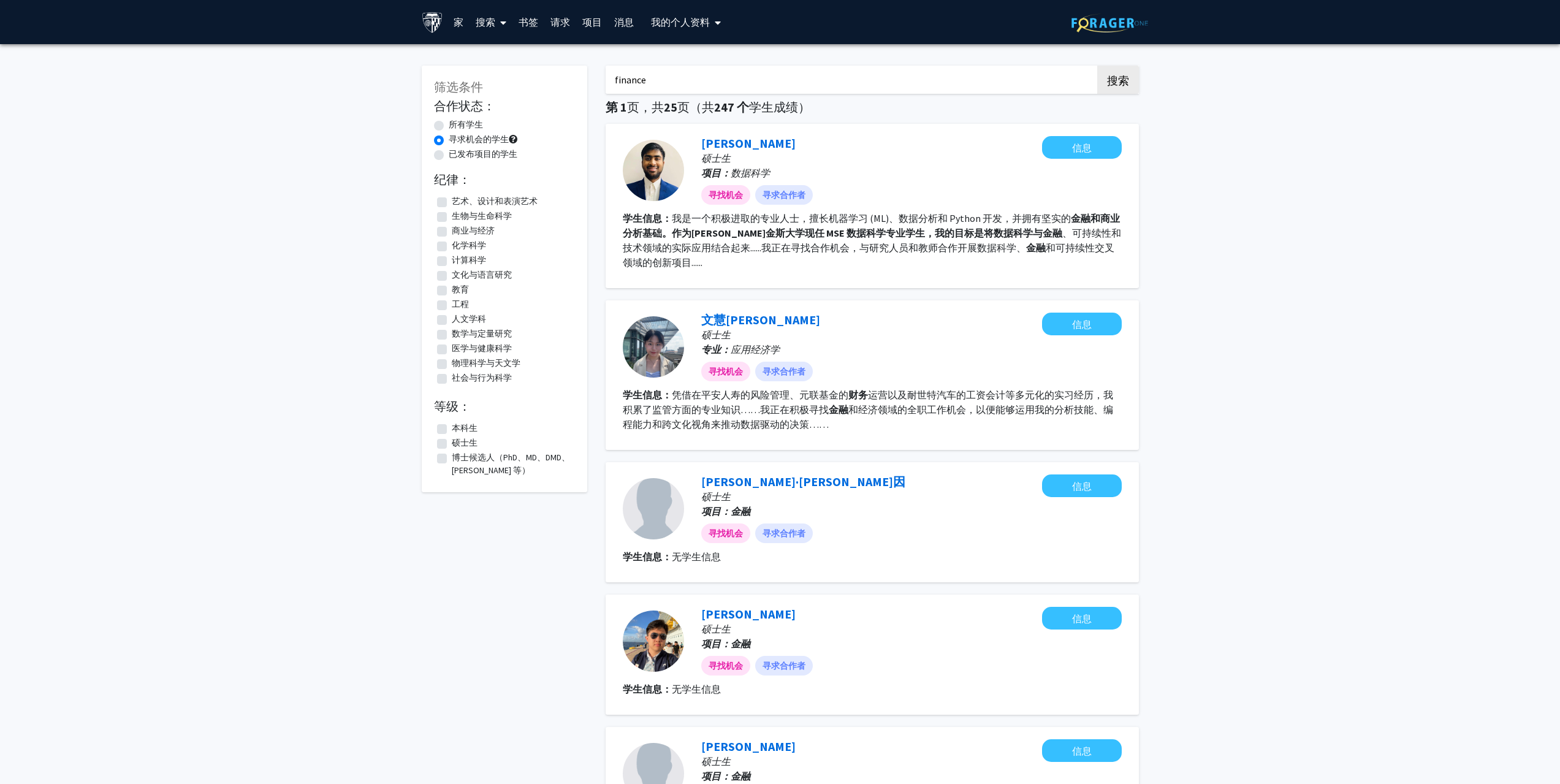
click at [444, 142] on div "寻求机会的学生" at bounding box center [504, 140] width 141 height 15
click at [448, 125] on label "所有学生" at bounding box center [466, 125] width 34 height 13
click at [448, 125] on input "所有学生" at bounding box center [452, 122] width 8 height 8
radio input "true"
click at [452, 443] on label "硕士生" at bounding box center [464, 443] width 26 height 13
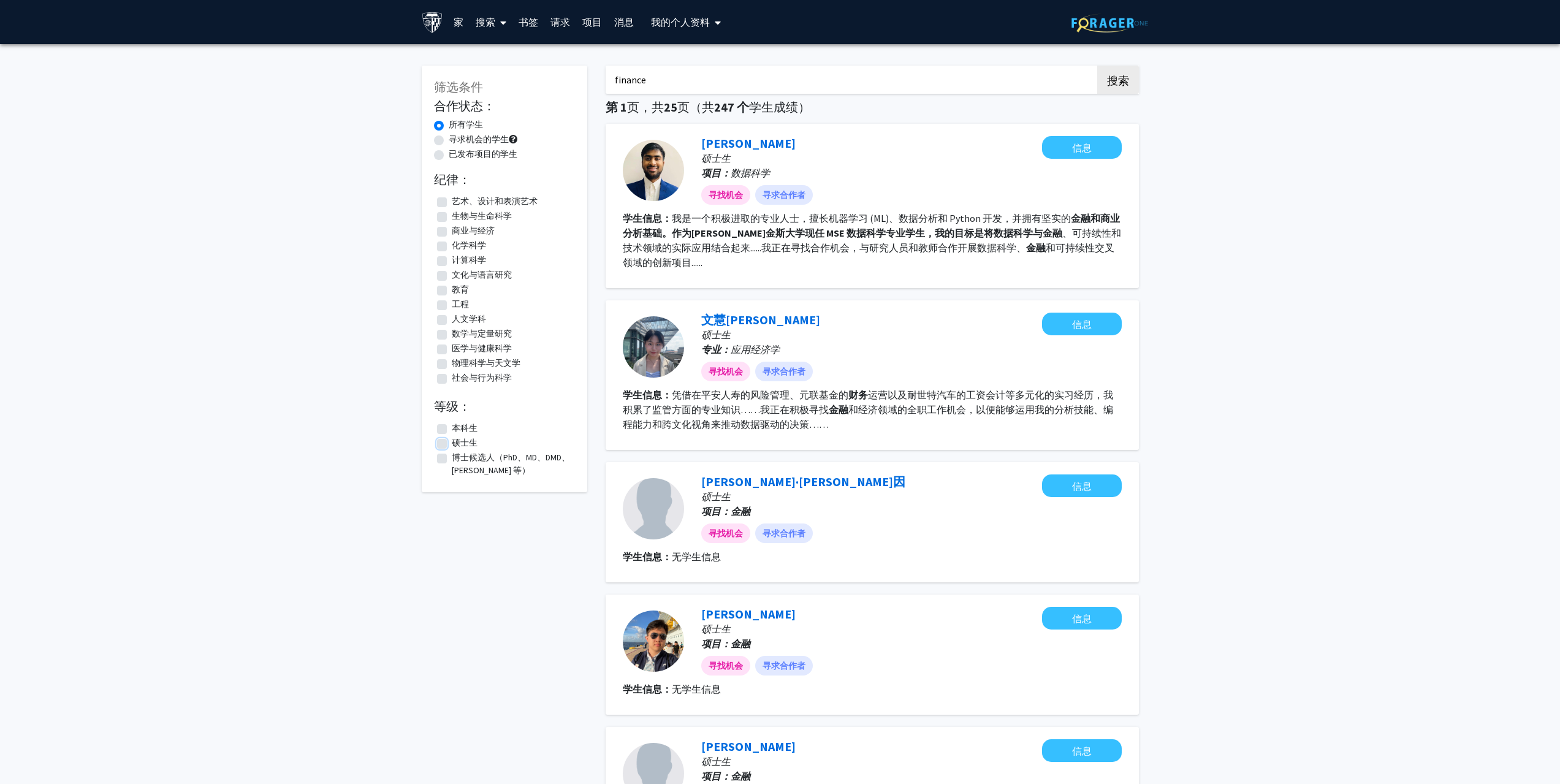
click at [452, 443] on input "硕士生" at bounding box center [455, 440] width 8 height 8
checkbox input "true"
click at [452, 229] on label "商业与经济" at bounding box center [473, 231] width 43 height 13
click at [452, 229] on input "商业与经济" at bounding box center [455, 228] width 8 height 8
checkbox input "true"
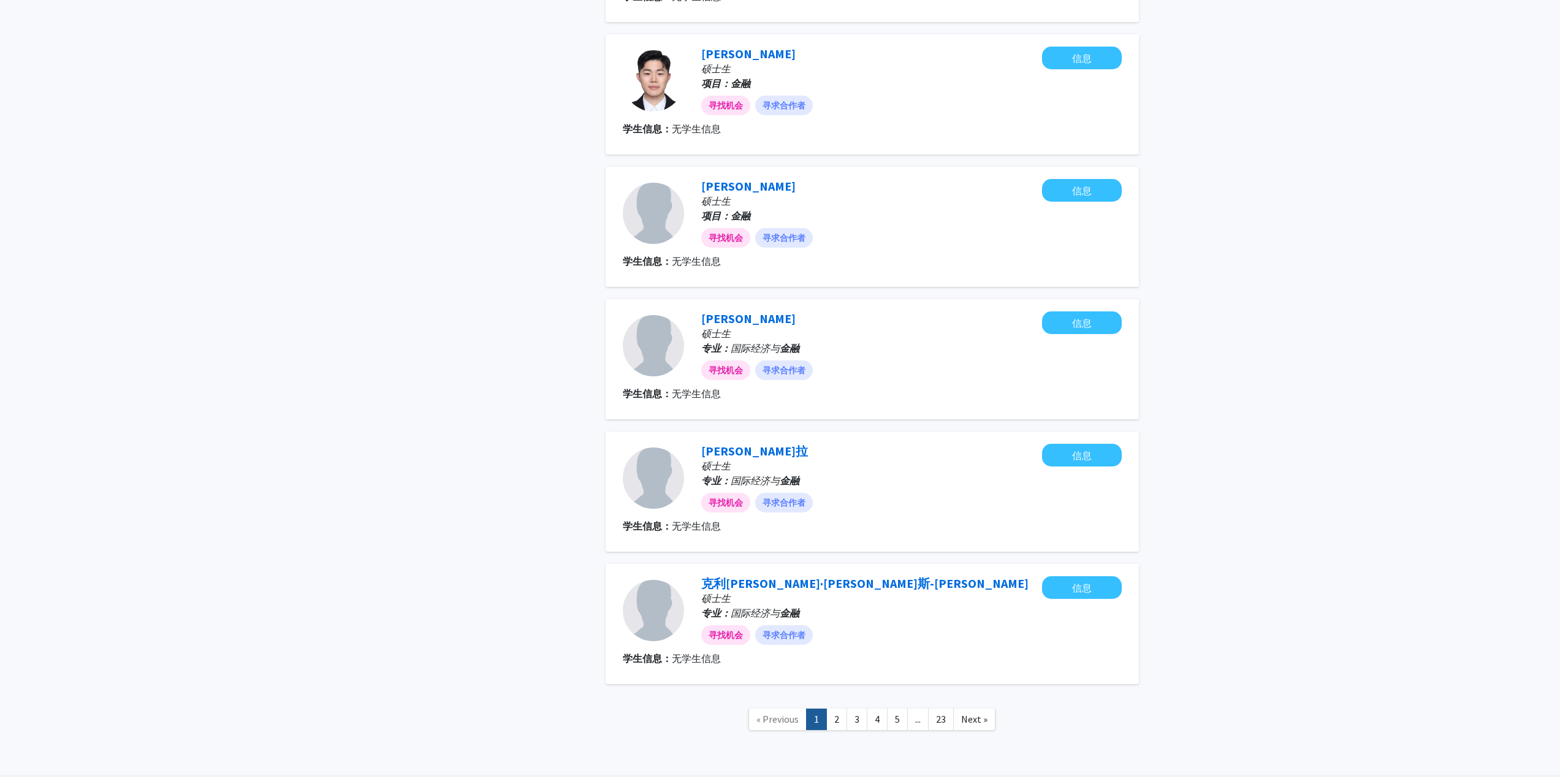
scroll to position [816, 0]
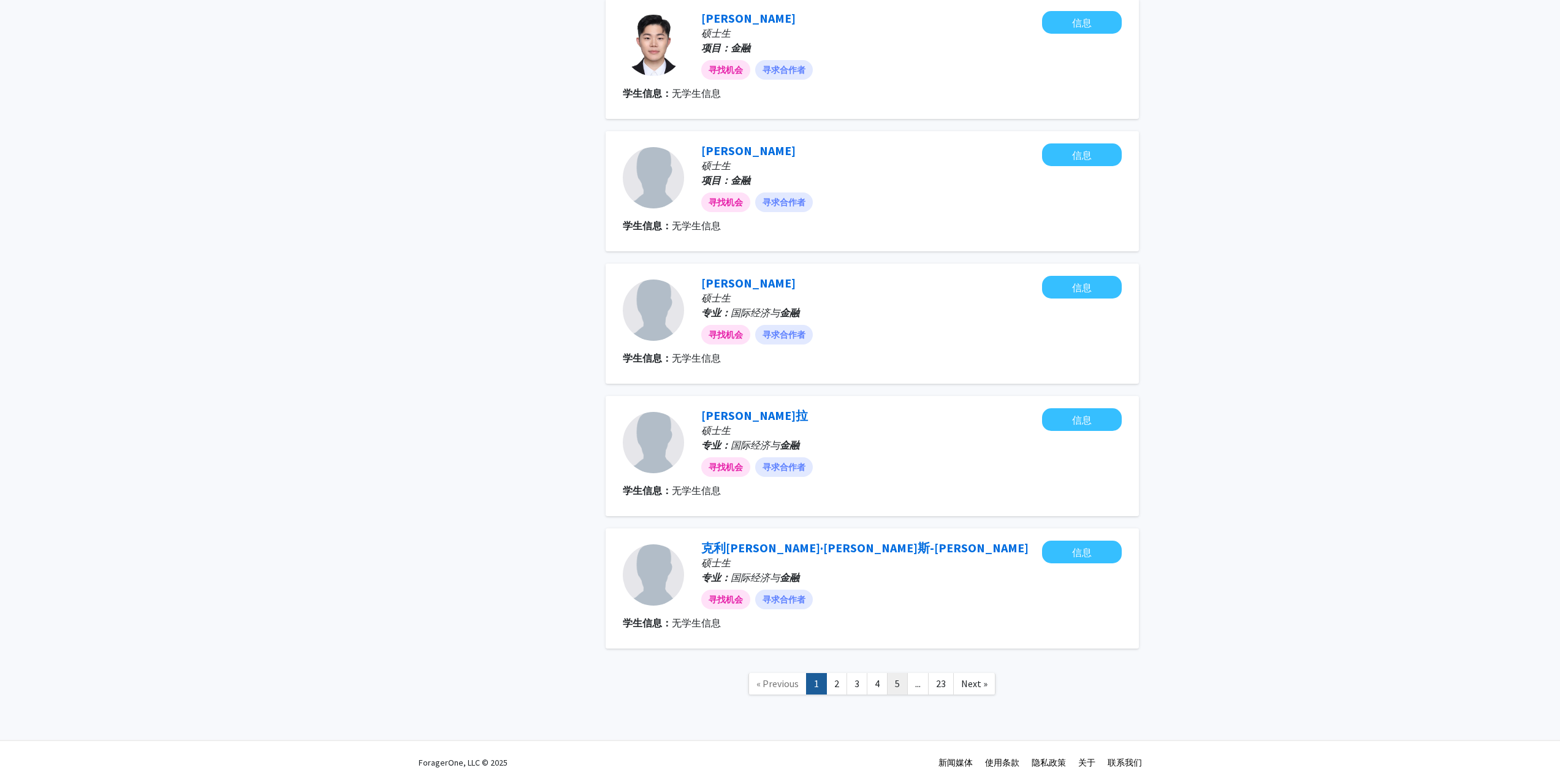
click at [903, 682] on link "5" at bounding box center [897, 683] width 21 height 22
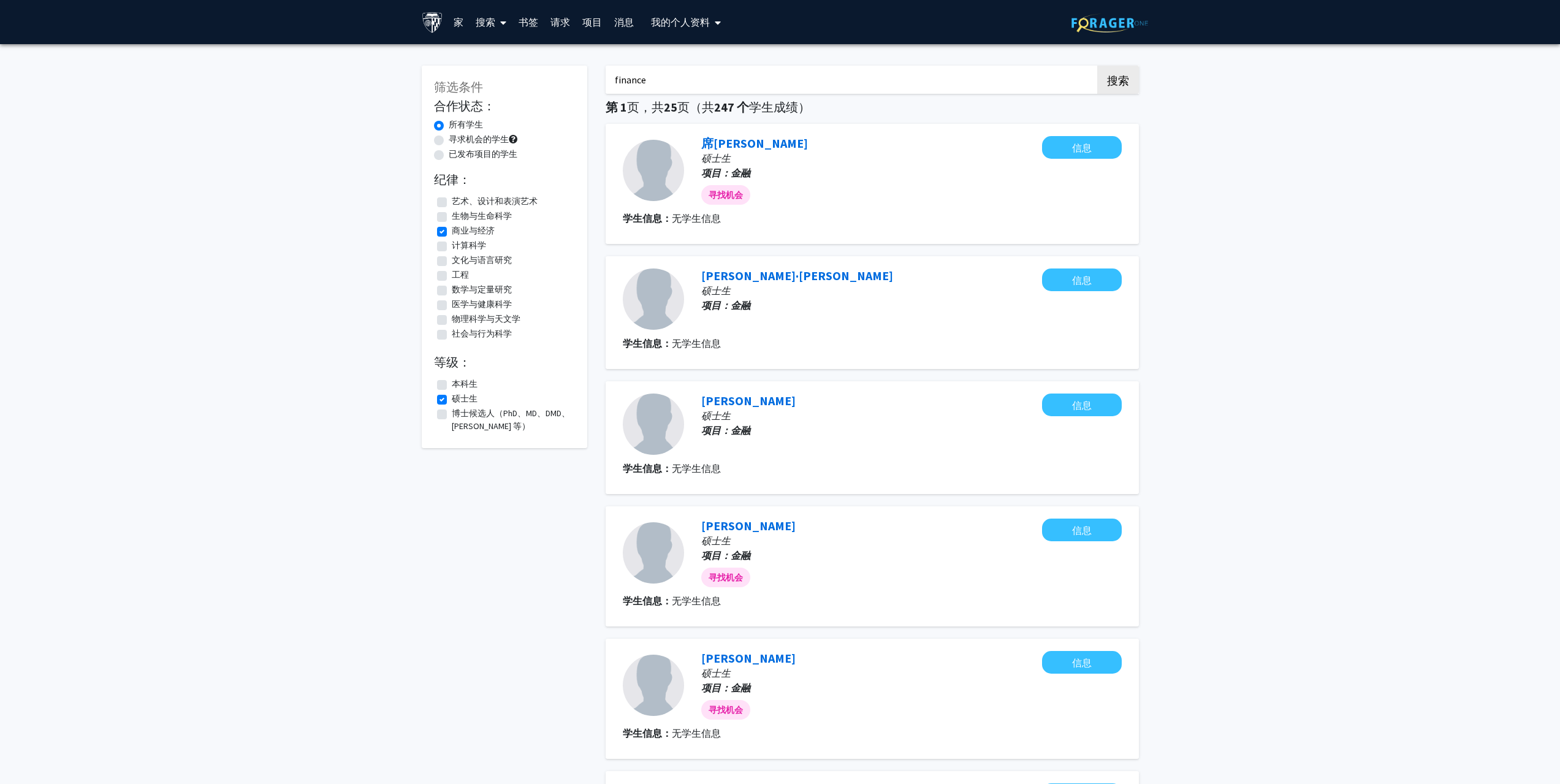
click at [500, 23] on span at bounding box center [500, 23] width 11 height 43
click at [531, 53] on span "教职员工" at bounding box center [507, 56] width 76 height 25
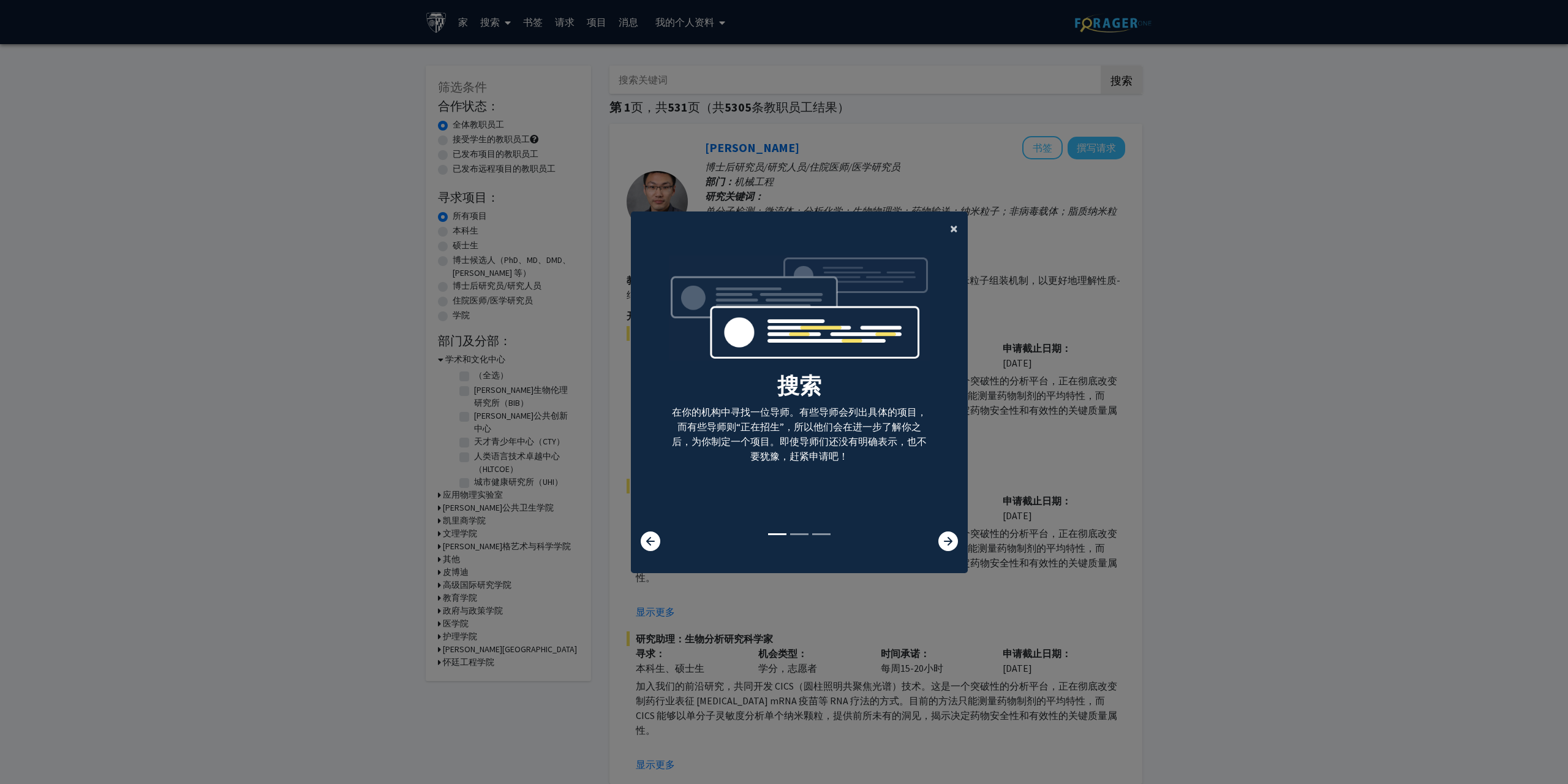
click at [953, 222] on font "×" at bounding box center [954, 228] width 8 height 19
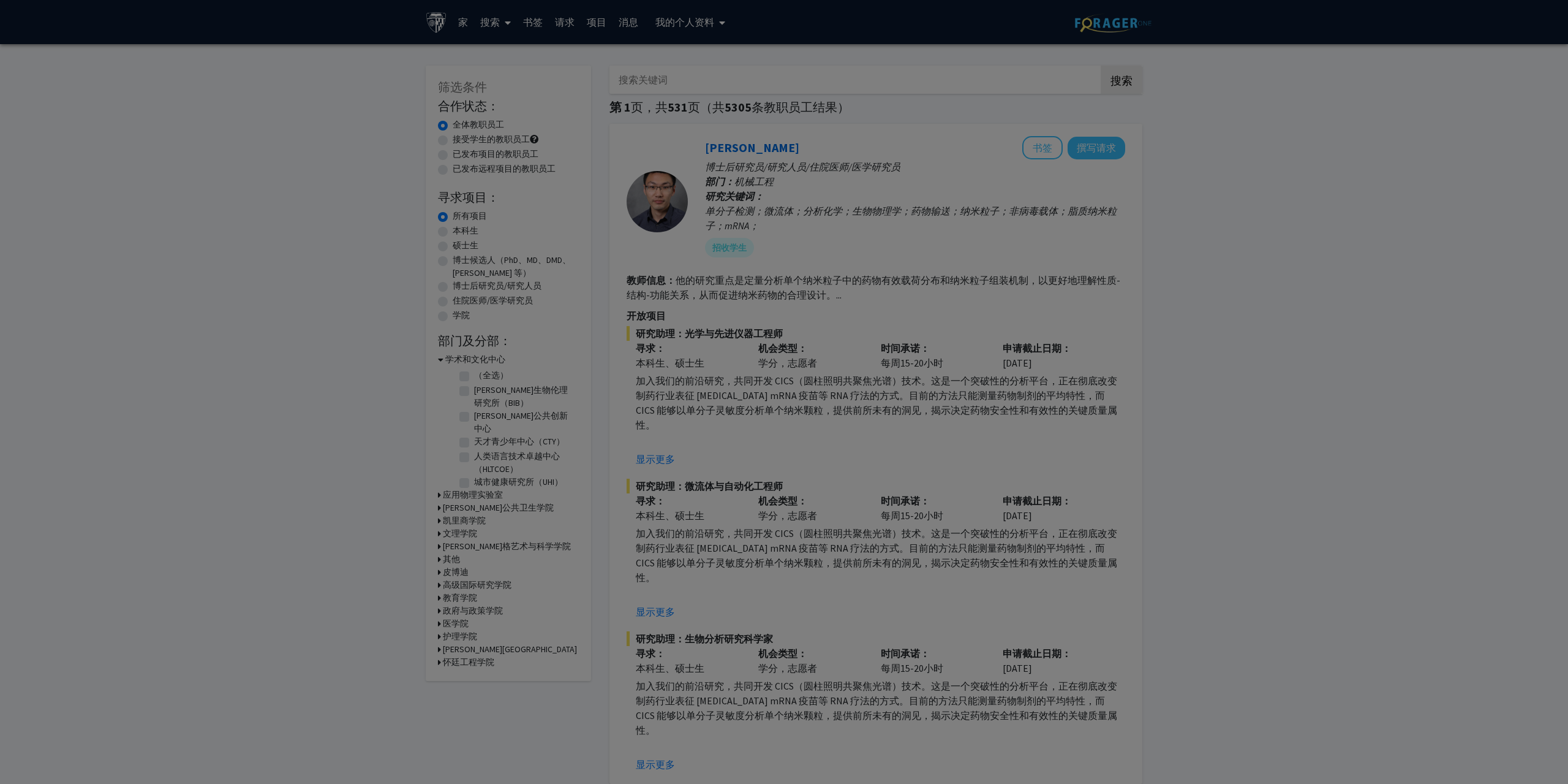
click at [951, 229] on ng-component "× 搜索 在你的机构中寻找一位导师。有些导师会列出具体的项目，而有些导师则“正在招生”，所以他们会在进一步了解你之后，为你制定一个项目。即使导师们还没有明确表…" at bounding box center [800, 199] width 337 height 350
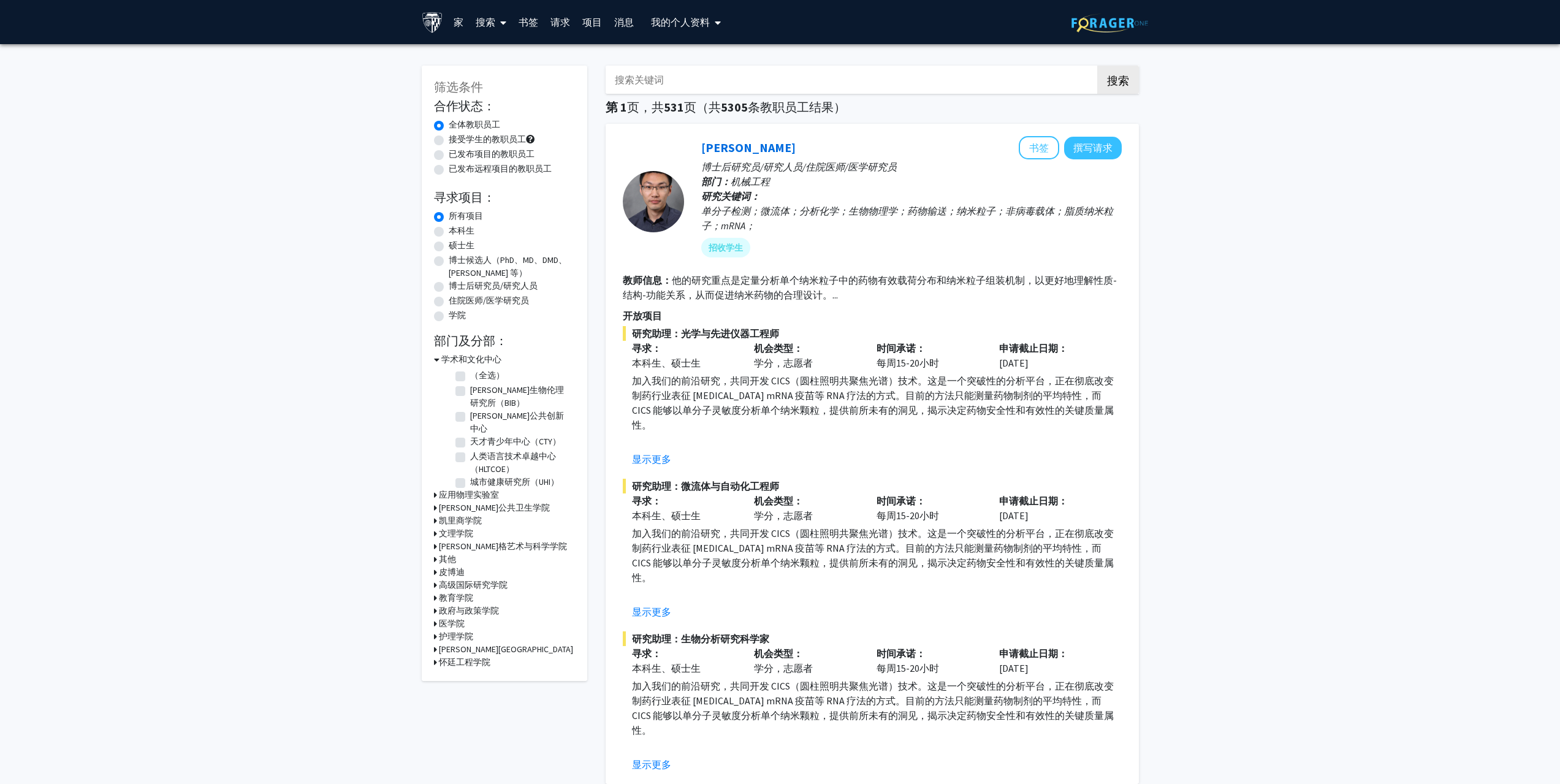
click at [459, 515] on font "凯里商学院" at bounding box center [460, 520] width 43 height 11
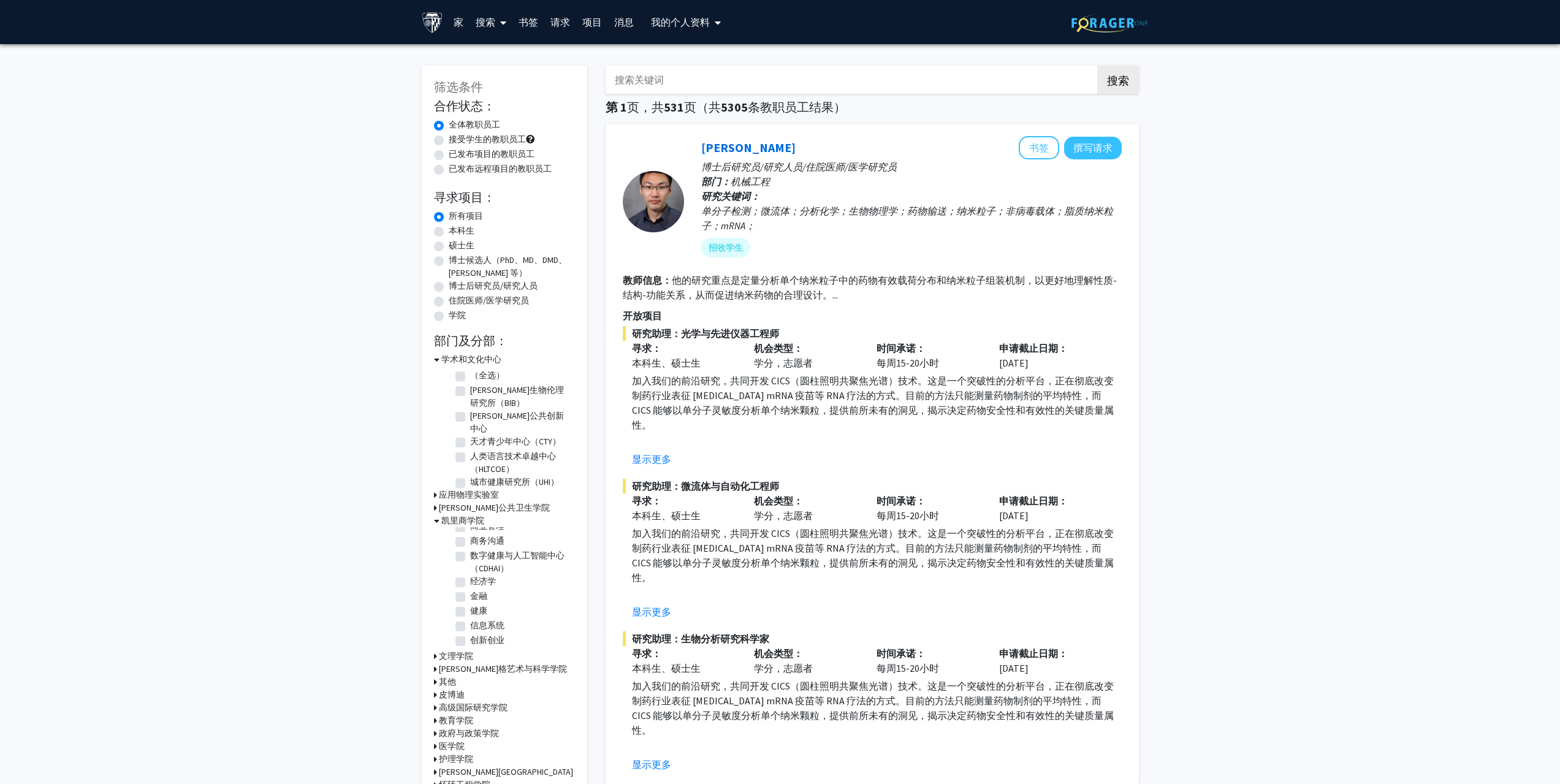
scroll to position [61, 0]
click at [470, 569] on label "金融" at bounding box center [478, 574] width 17 height 13
click at [470, 569] on input "金融" at bounding box center [474, 572] width 8 height 8
checkbox input "true"
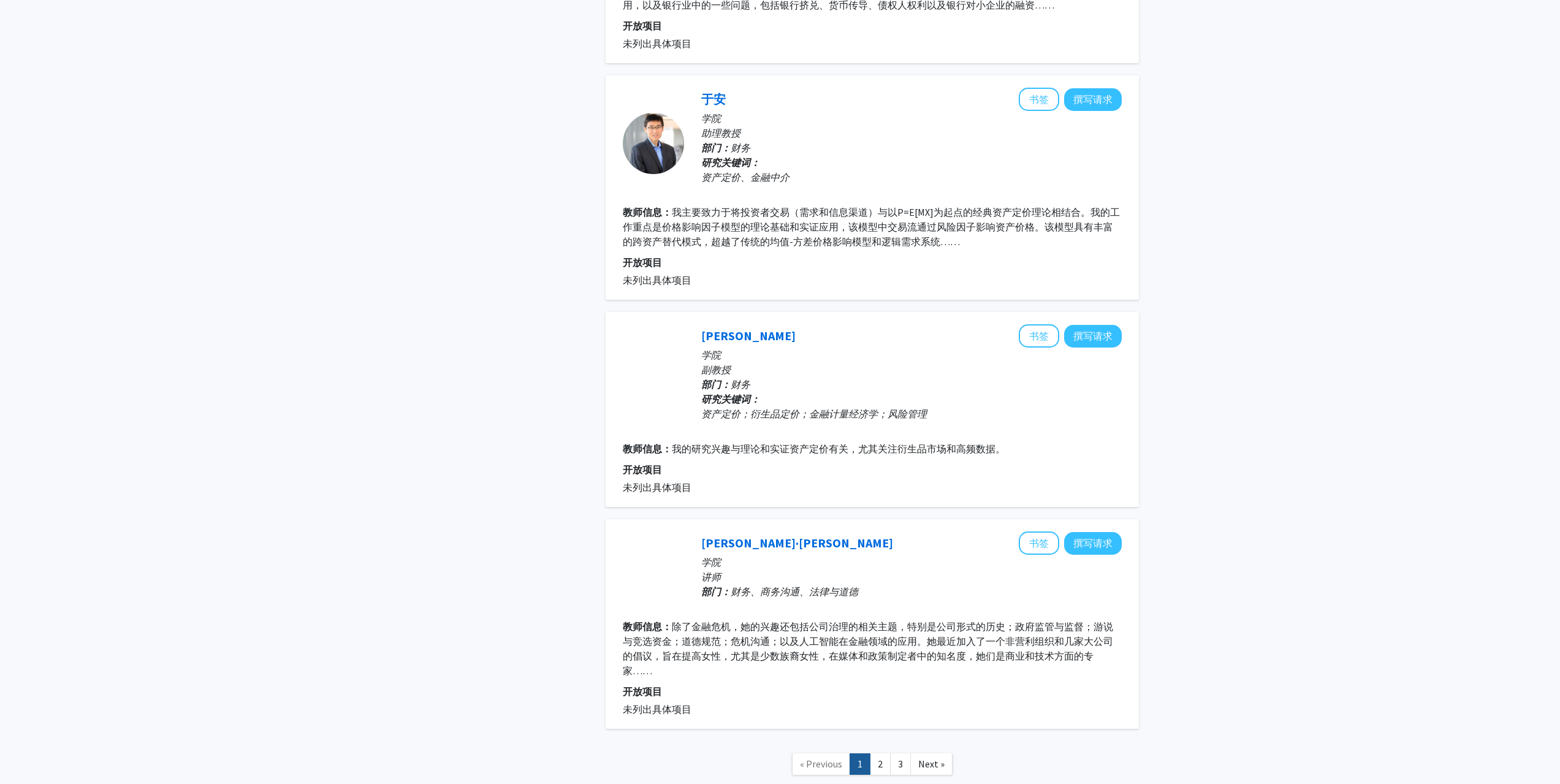
scroll to position [1790, 0]
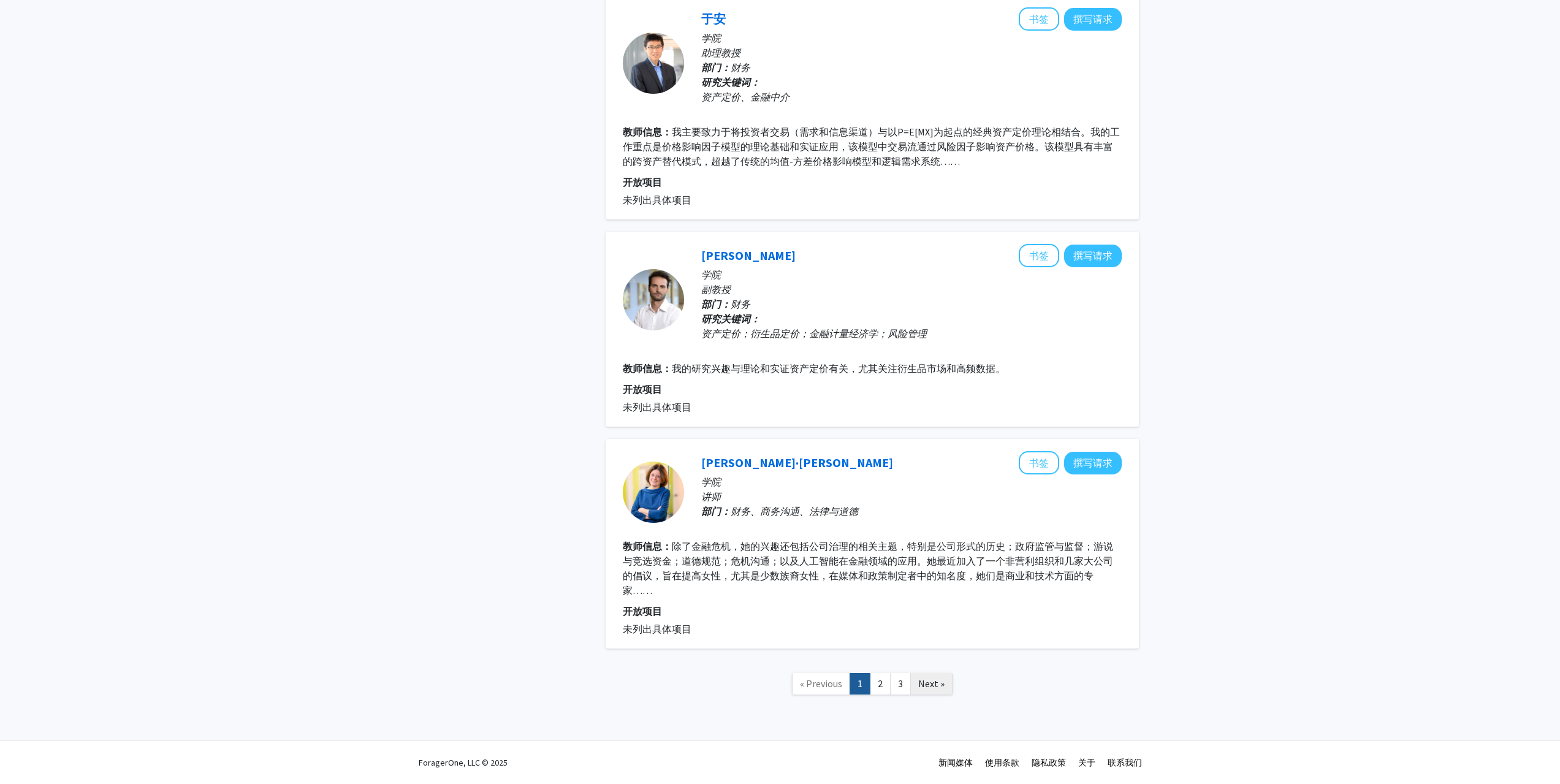
click at [915, 686] on link "Next »" at bounding box center [931, 683] width 42 height 22
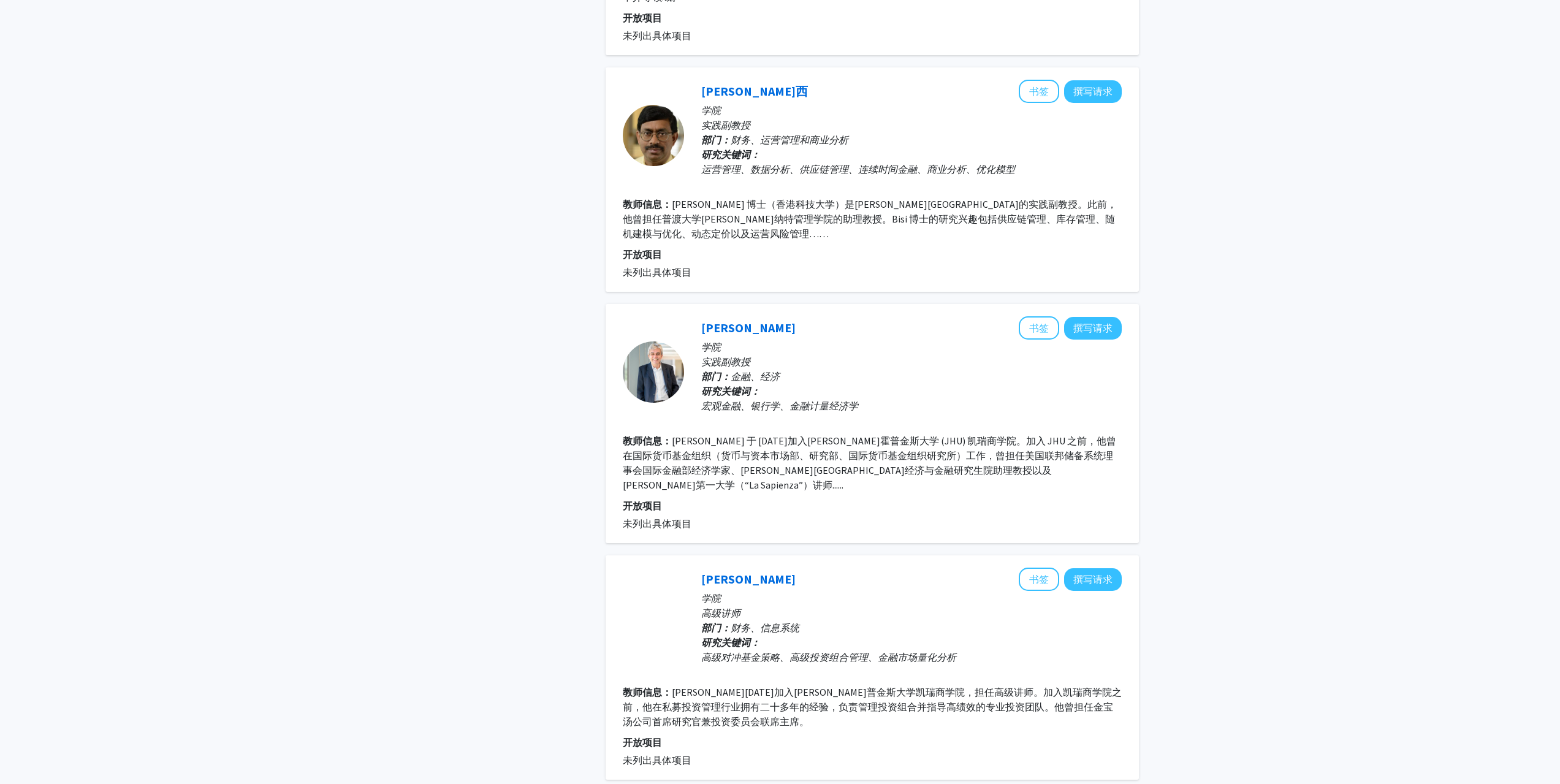
scroll to position [1828, 0]
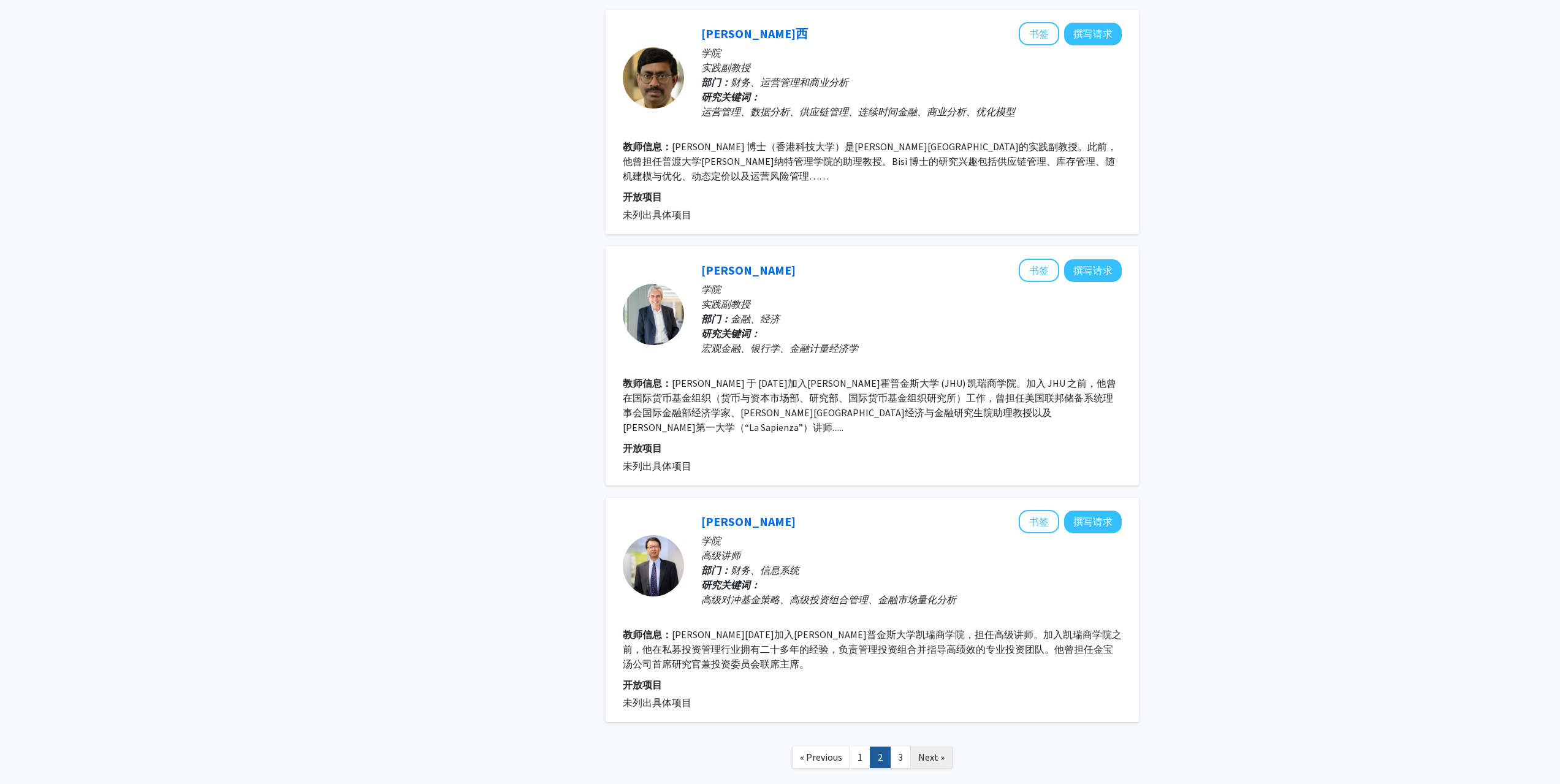
click at [923, 750] on span "Next »" at bounding box center [932, 756] width 27 height 12
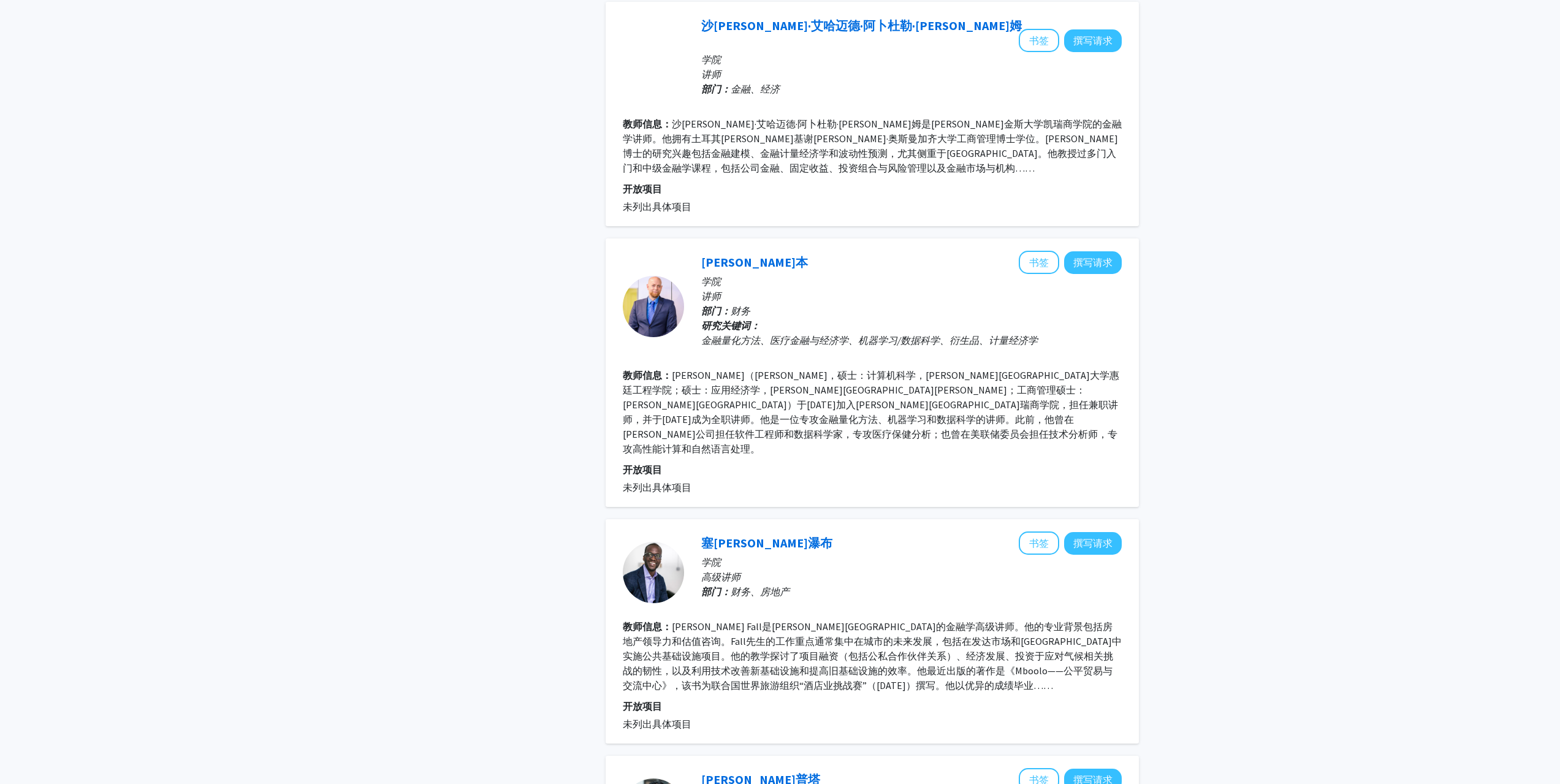
scroll to position [1181, 0]
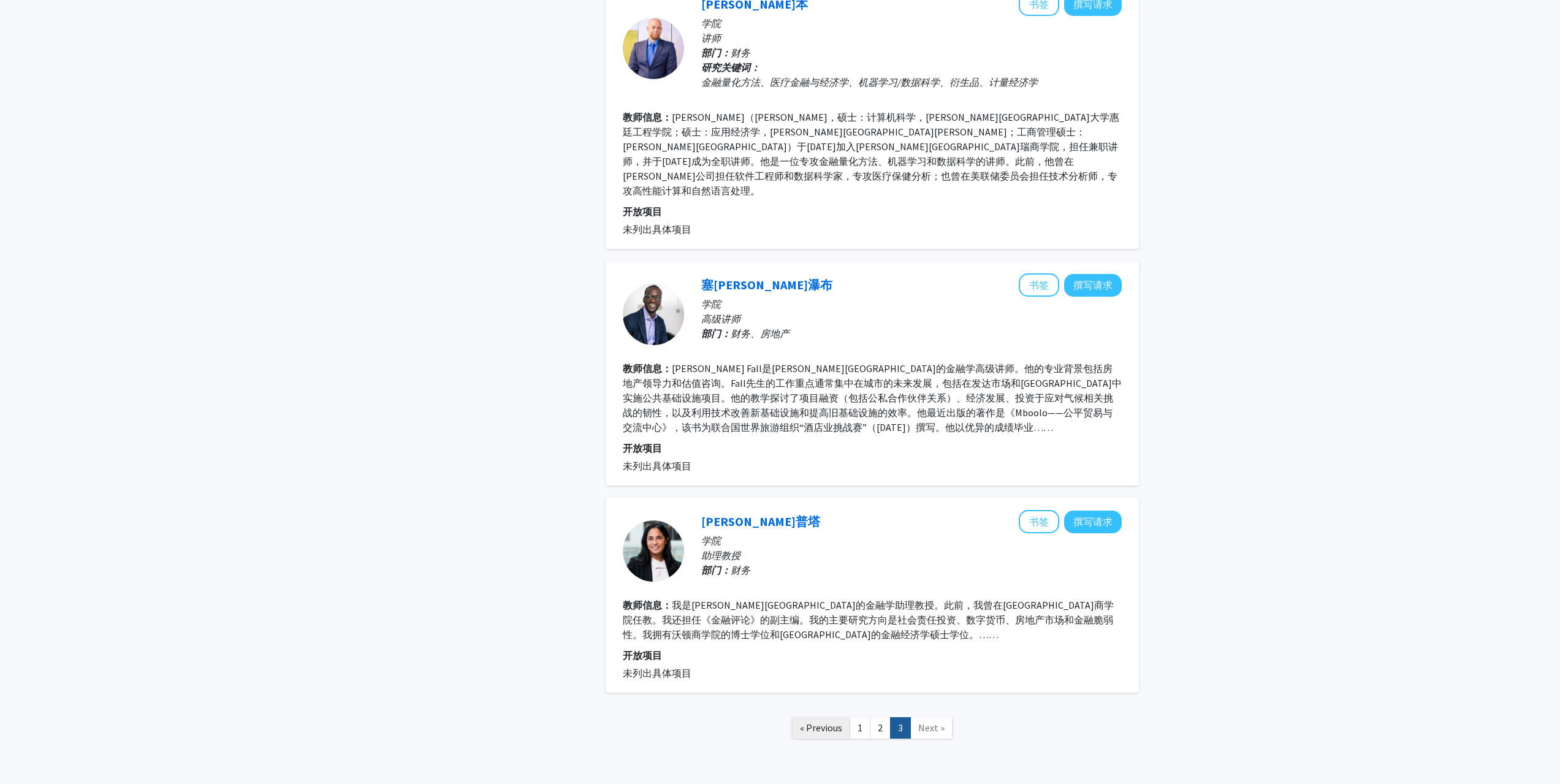
click at [815, 717] on link "« Previous" at bounding box center [821, 728] width 58 height 22
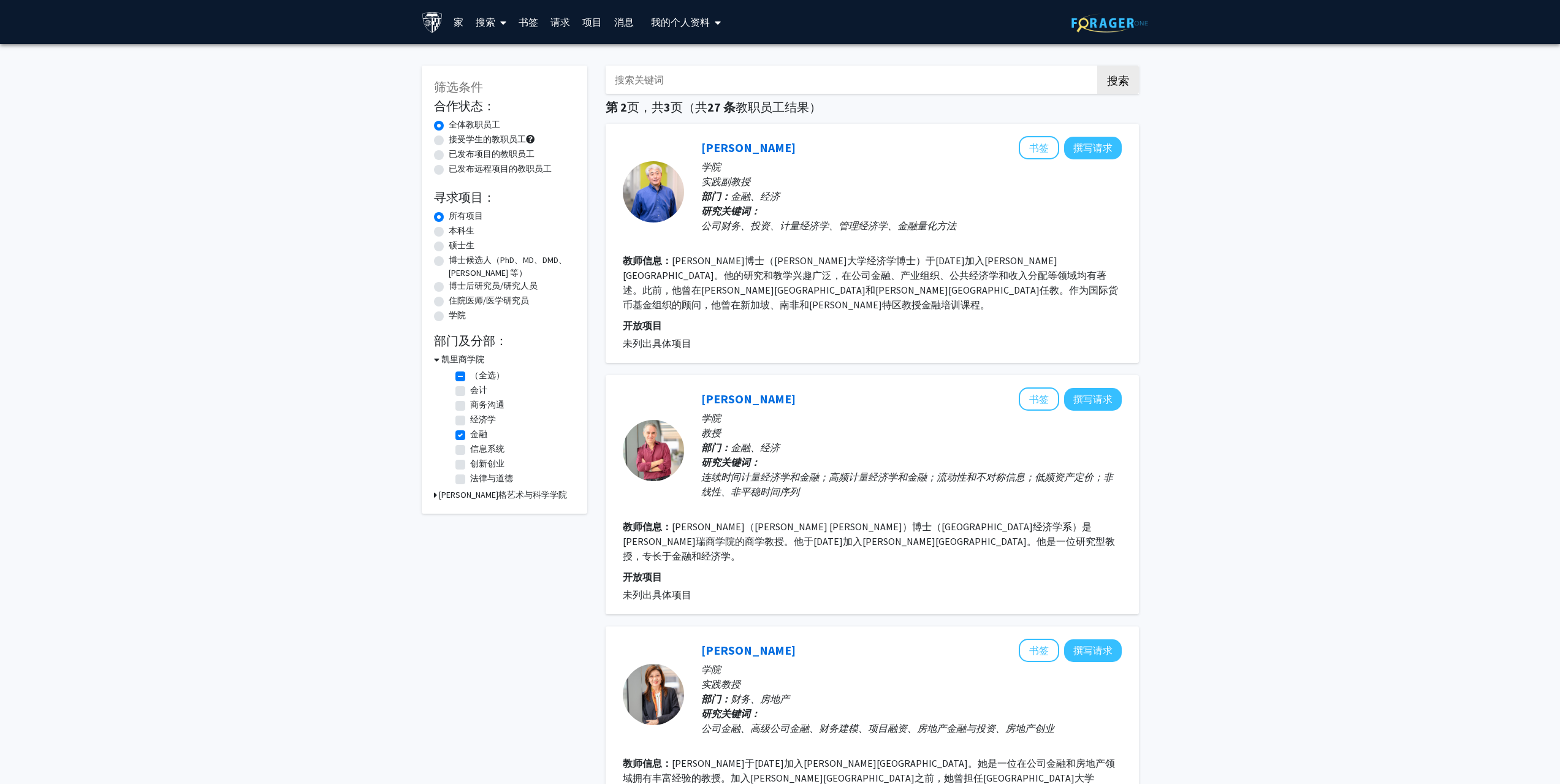
click at [448, 139] on label "接受学生的教职员工" at bounding box center [487, 139] width 77 height 13
click at [448, 139] on input "接受学生的教职员工" at bounding box center [452, 137] width 8 height 8
radio input "true"
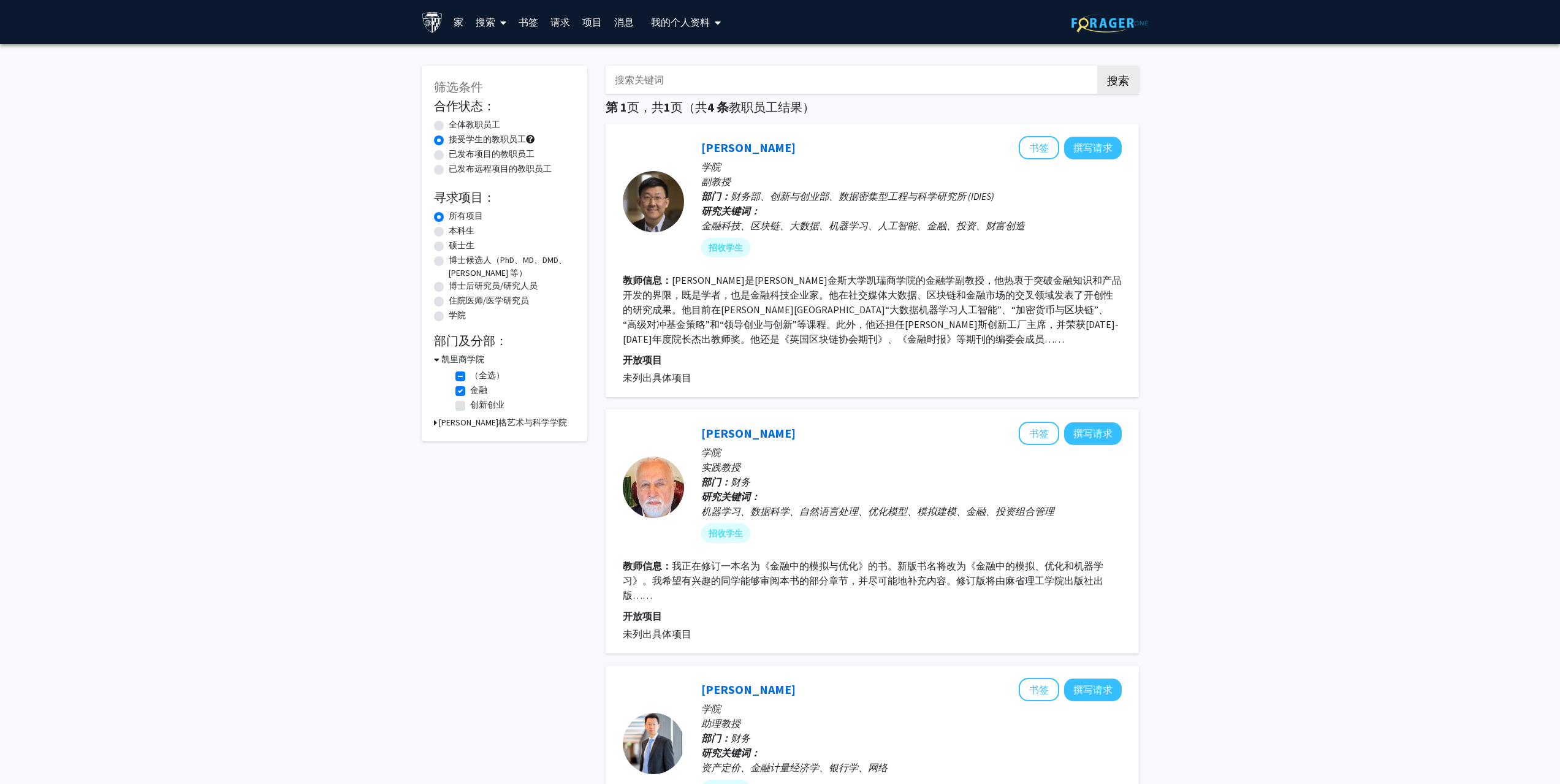
click at [498, 19] on span at bounding box center [500, 23] width 11 height 43
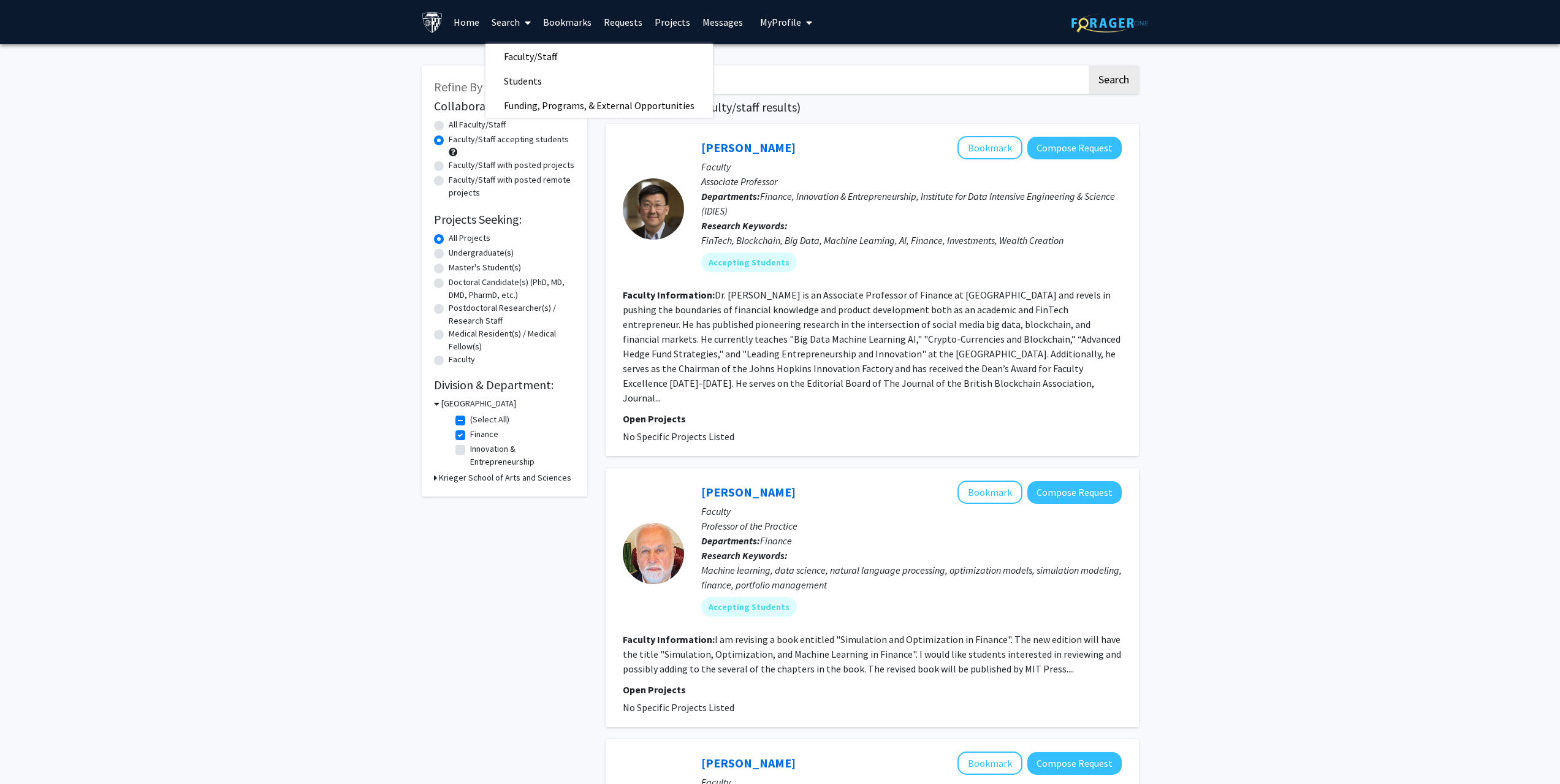
click at [793, 22] on span "My Profile" at bounding box center [780, 22] width 41 height 12
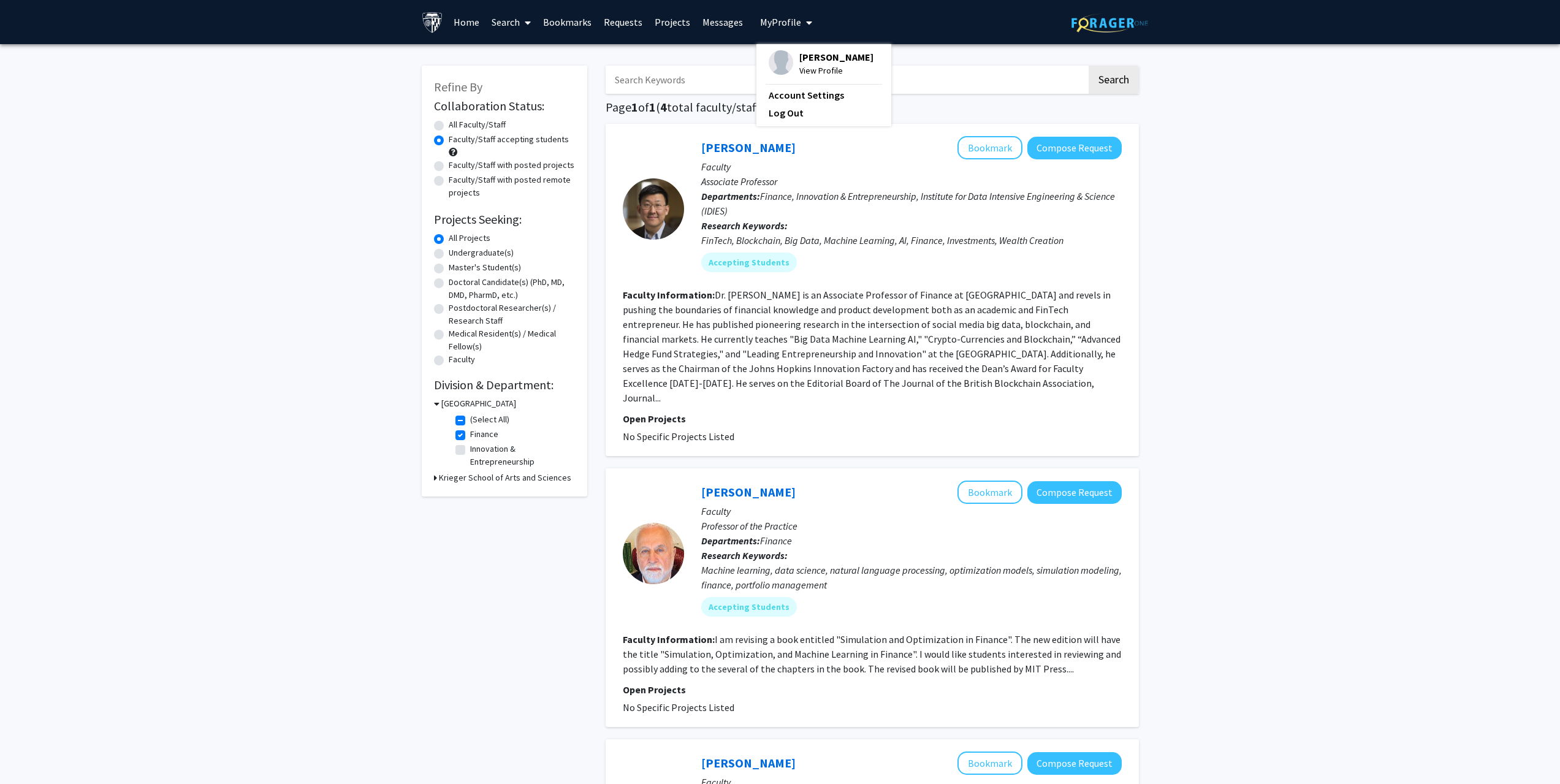
click at [800, 68] on span "View Profile" at bounding box center [836, 70] width 74 height 13
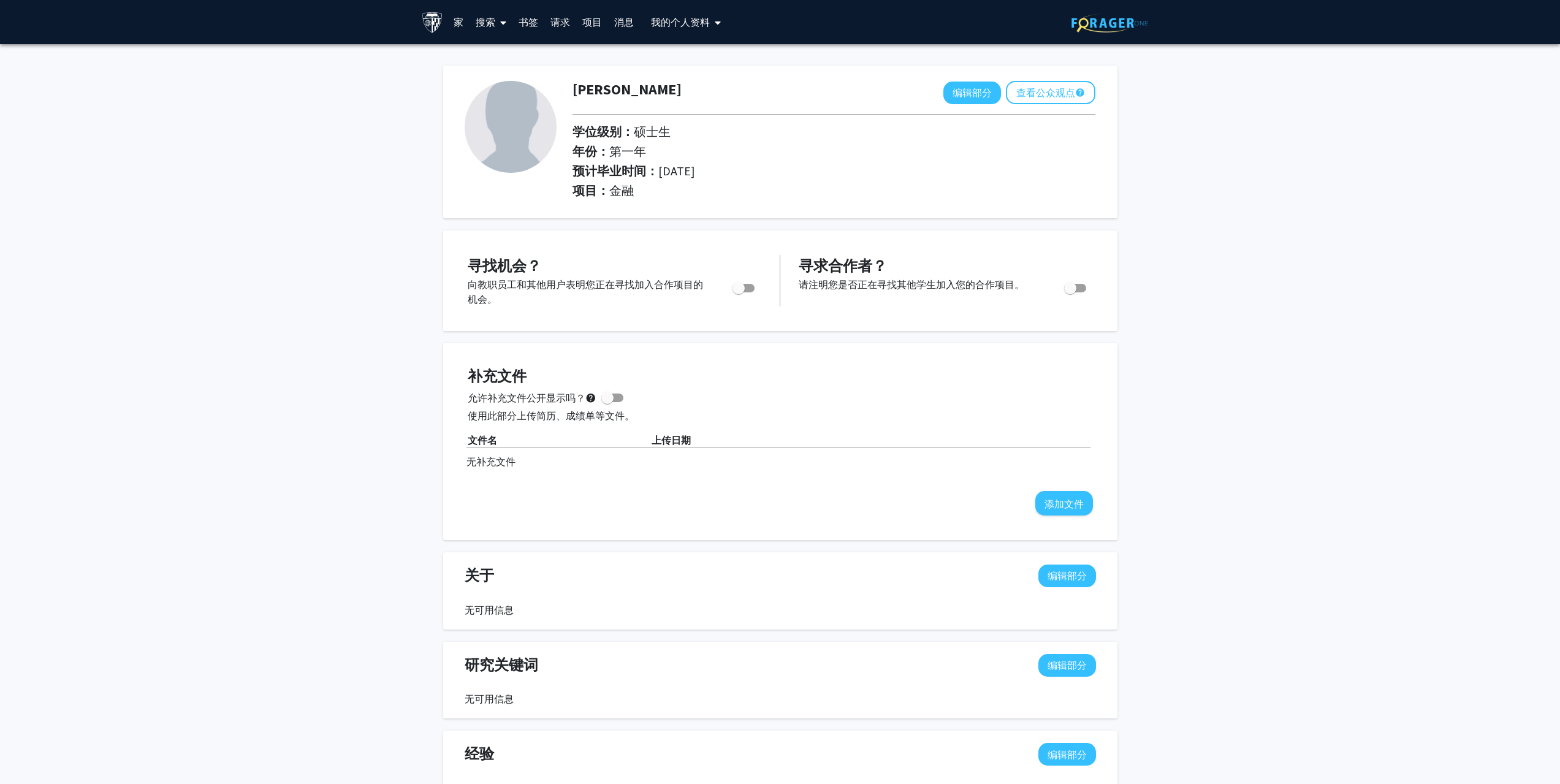
click at [757, 294] on div "切换" at bounding box center [744, 286] width 34 height 18
click at [749, 291] on span "切换" at bounding box center [743, 288] width 22 height 9
click at [739, 293] on input "您是否在积极寻找机会？" at bounding box center [738, 293] width 1 height 1
checkbox input "true"
click at [460, 23] on font "家" at bounding box center [458, 22] width 10 height 12
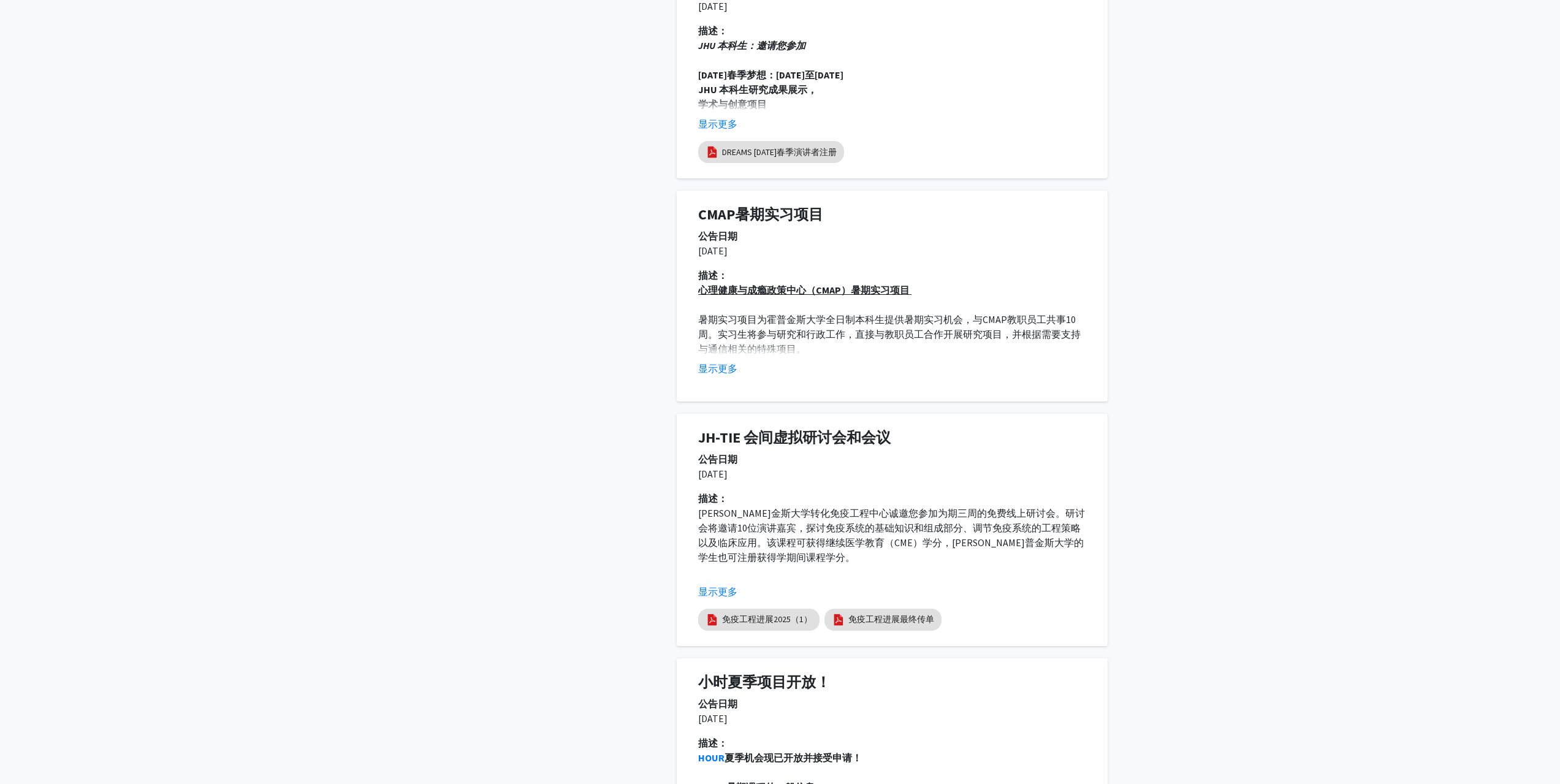
scroll to position [2022, 0]
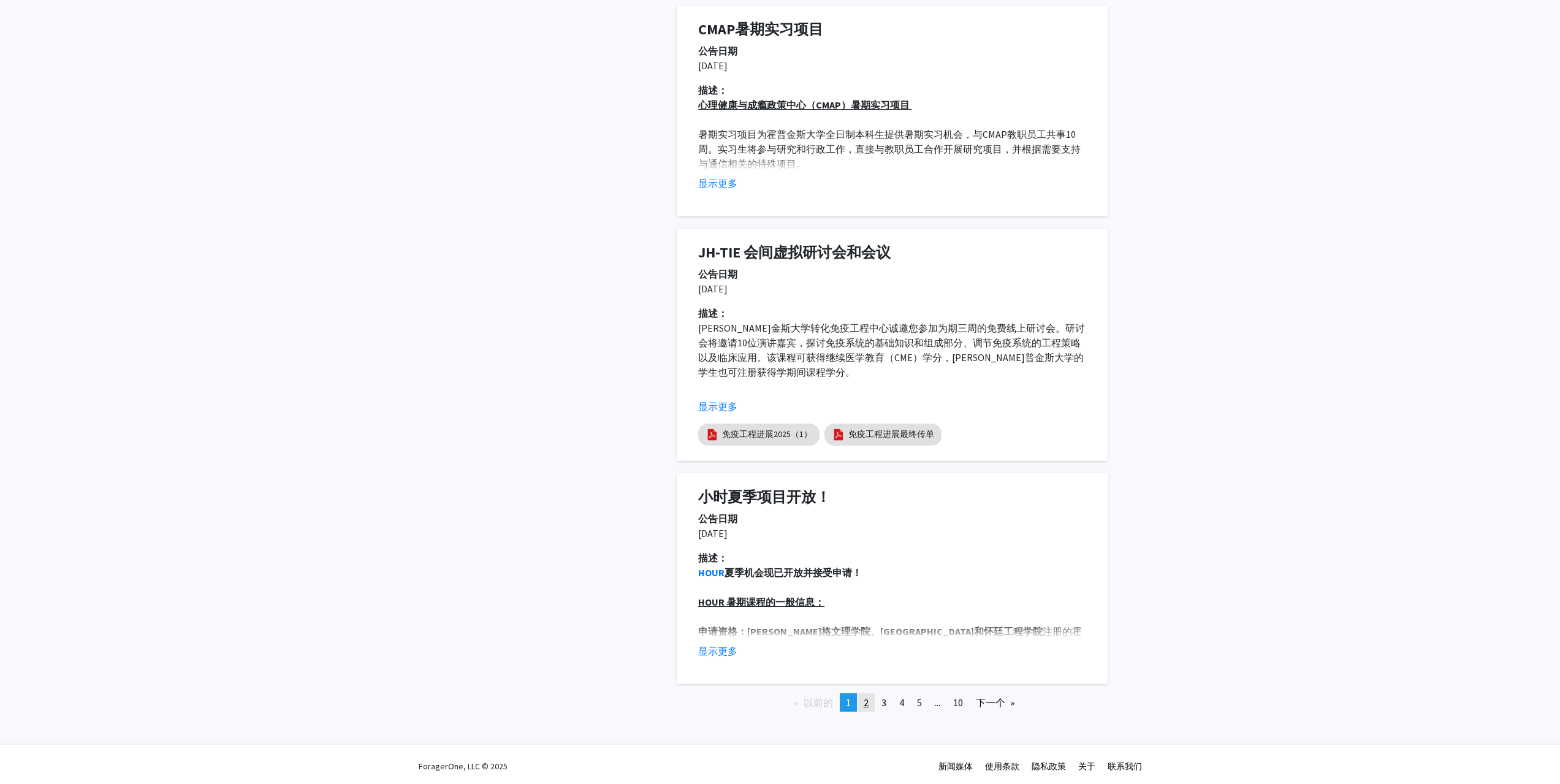
click at [865, 711] on link "页 2" at bounding box center [866, 702] width 17 height 18
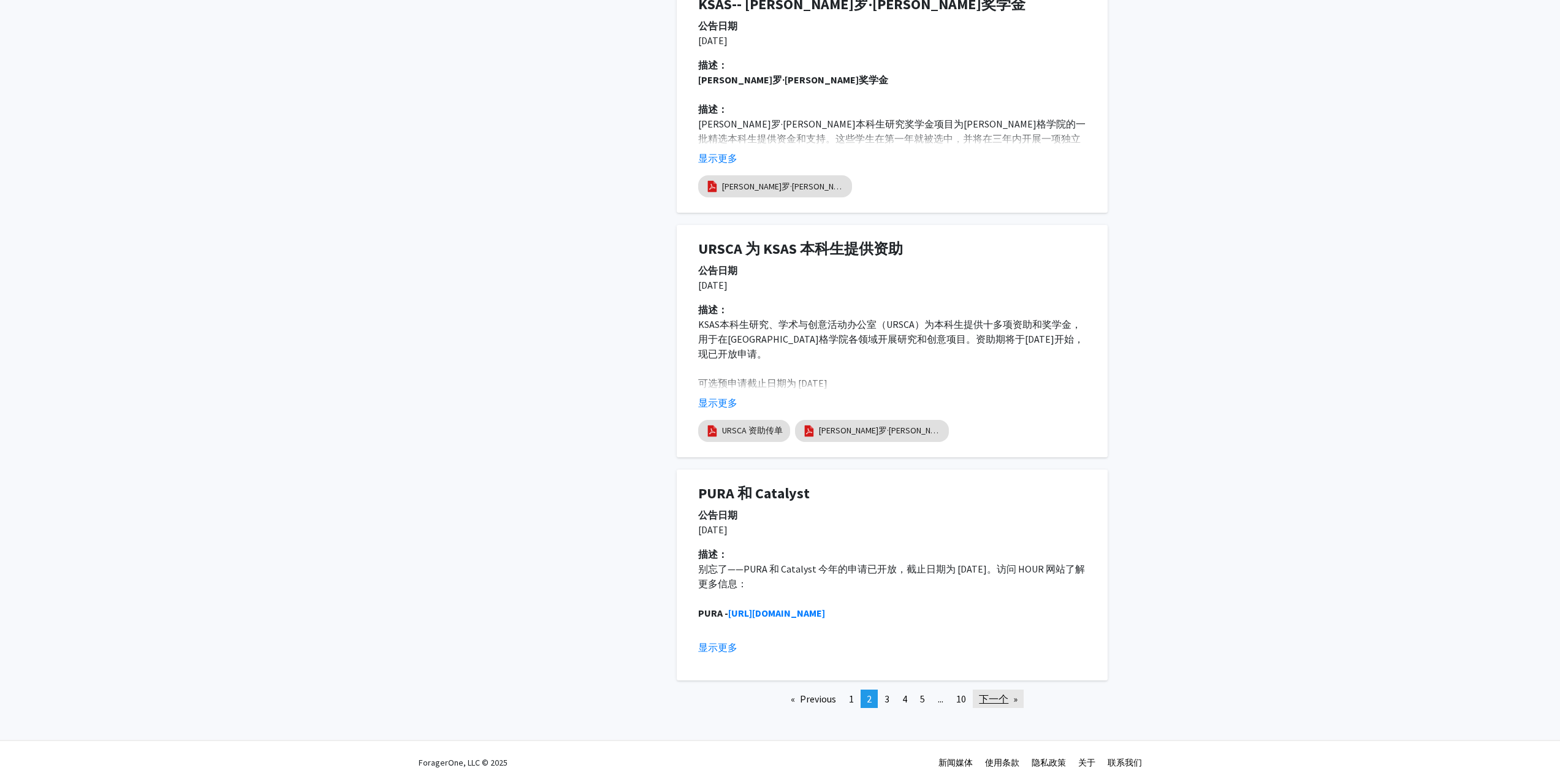
click at [1018, 700] on link "下一个 页" at bounding box center [998, 699] width 51 height 18
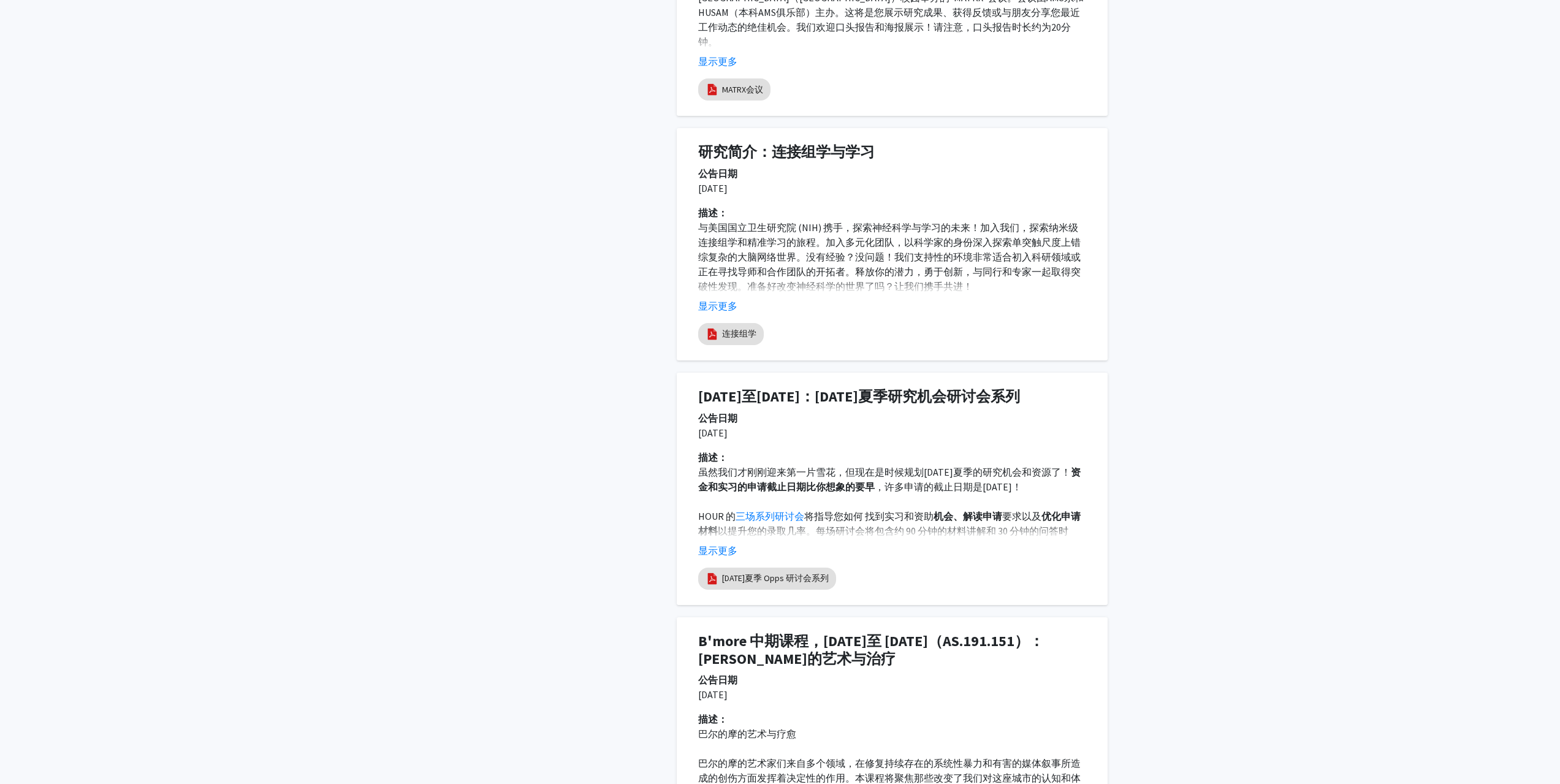
scroll to position [2064, 0]
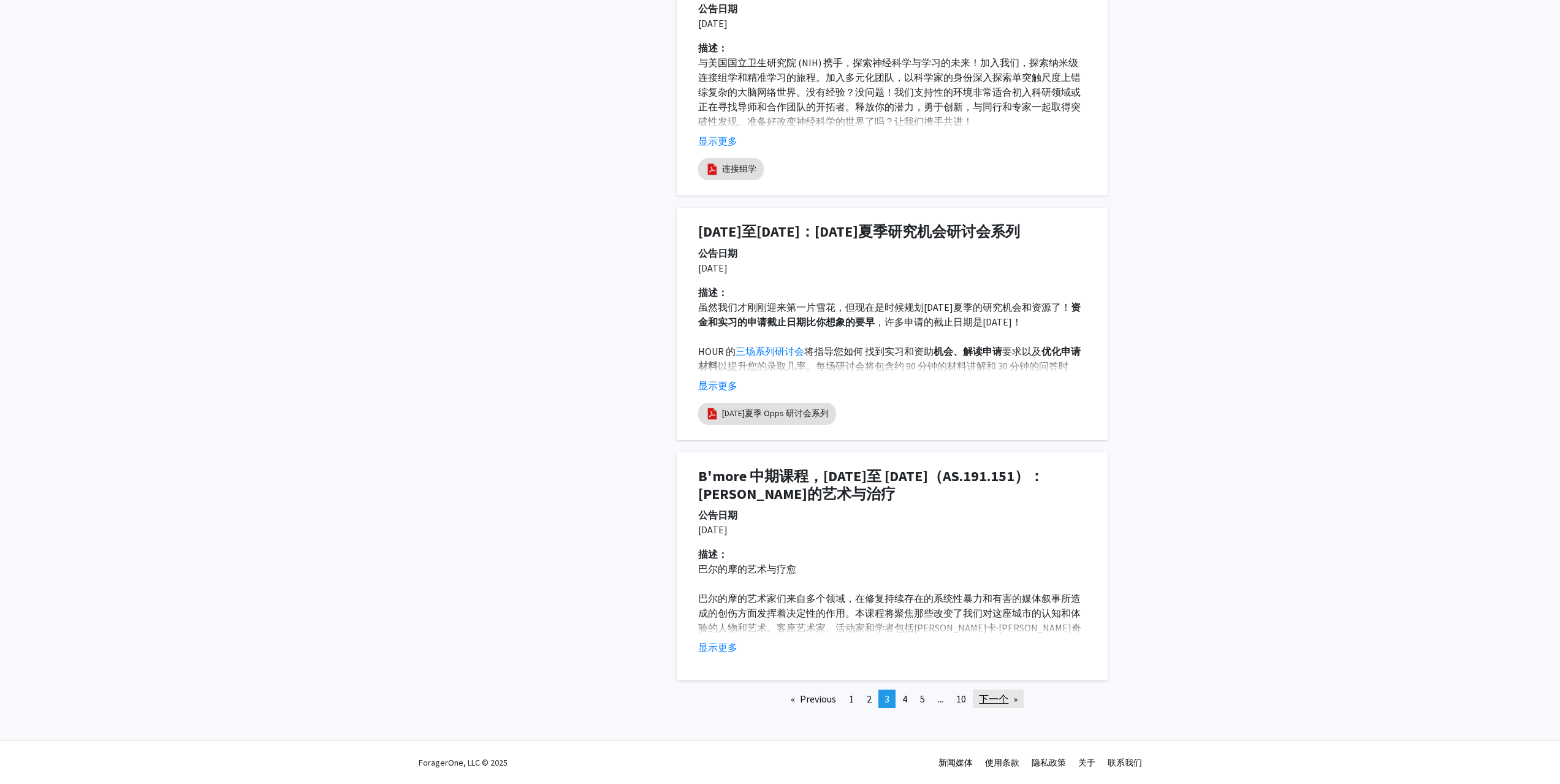
click at [1000, 692] on link "下一个 页" at bounding box center [998, 699] width 51 height 18
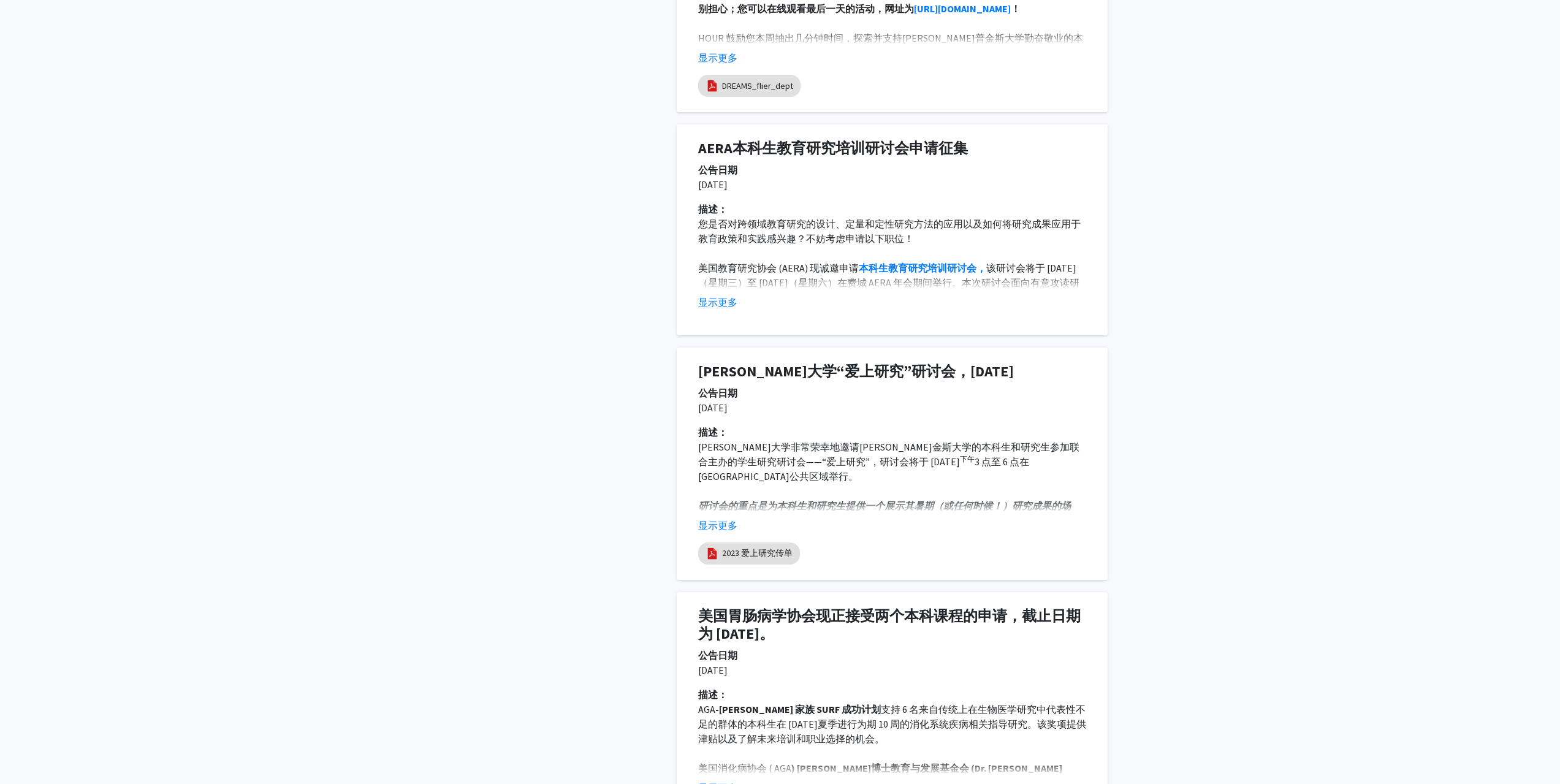
scroll to position [858, 0]
